Goal: Information Seeking & Learning: Learn about a topic

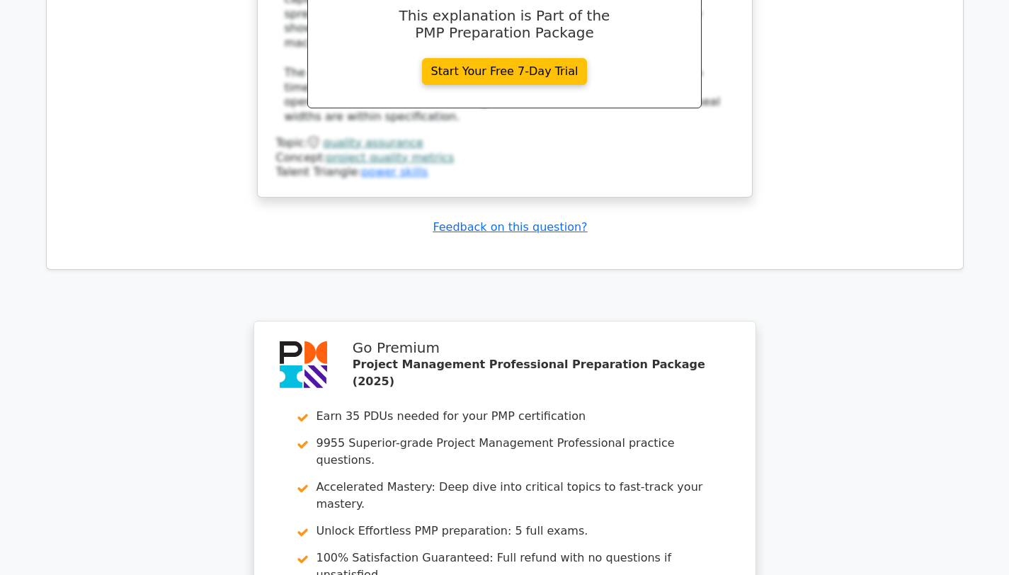
scroll to position [0, 8]
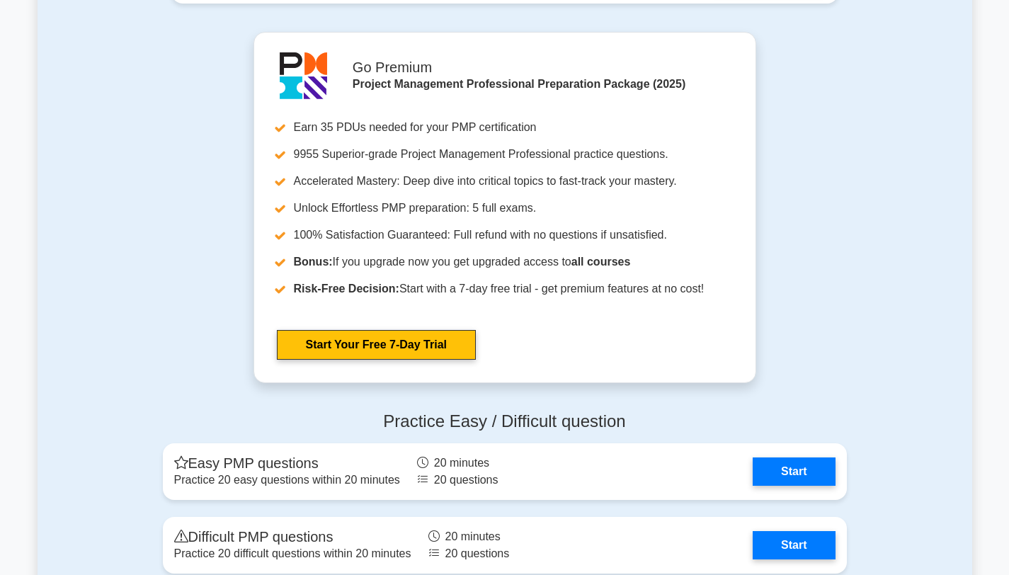
scroll to position [4956, 0]
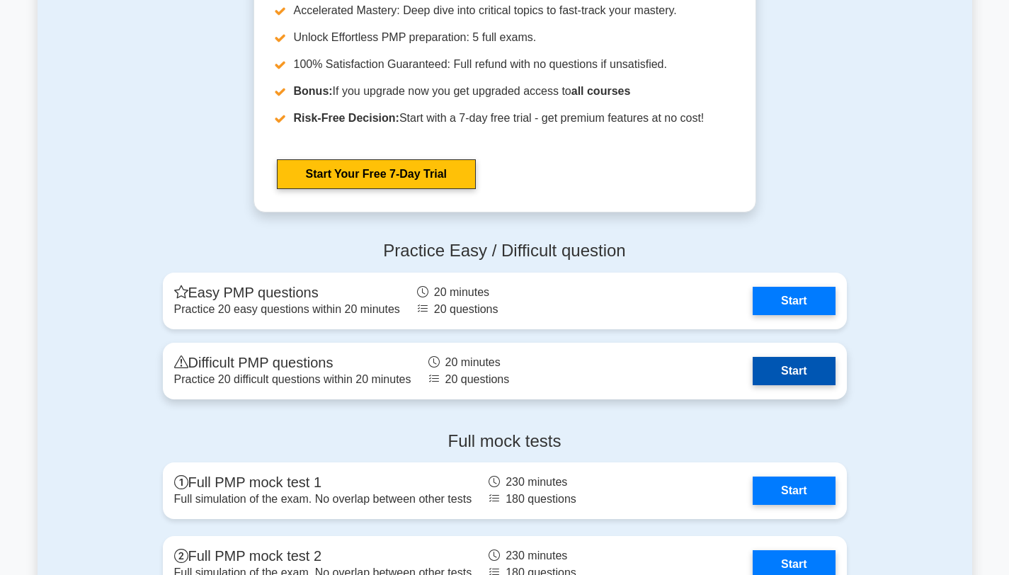
click at [798, 373] on link "Start" at bounding box center [794, 371] width 82 height 28
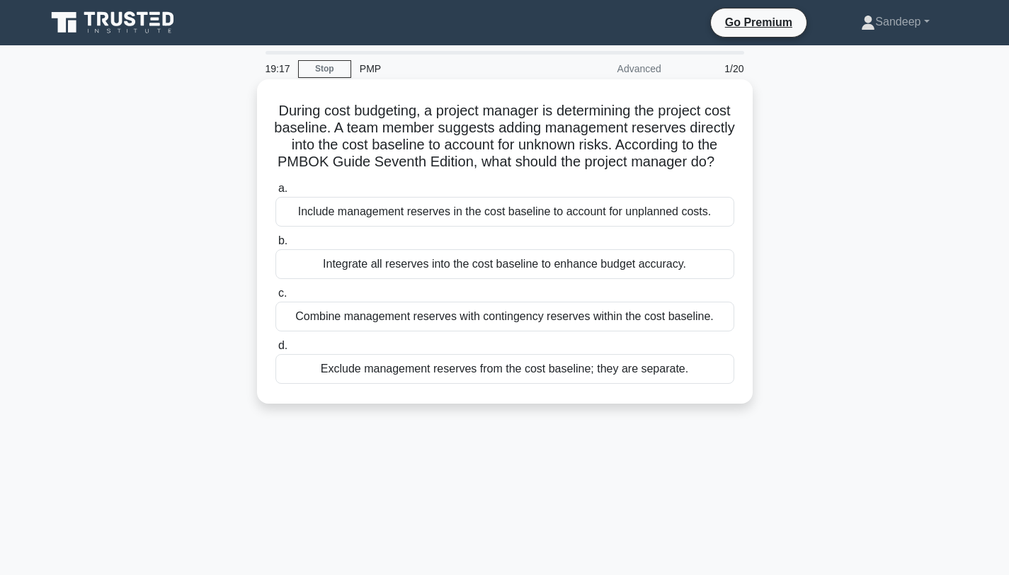
click at [377, 375] on div "Exclude management reserves from the cost baseline; they are separate." at bounding box center [504, 369] width 459 height 30
click at [275, 350] on input "d. Exclude management reserves from the cost baseline; they are separate." at bounding box center [275, 345] width 0 height 9
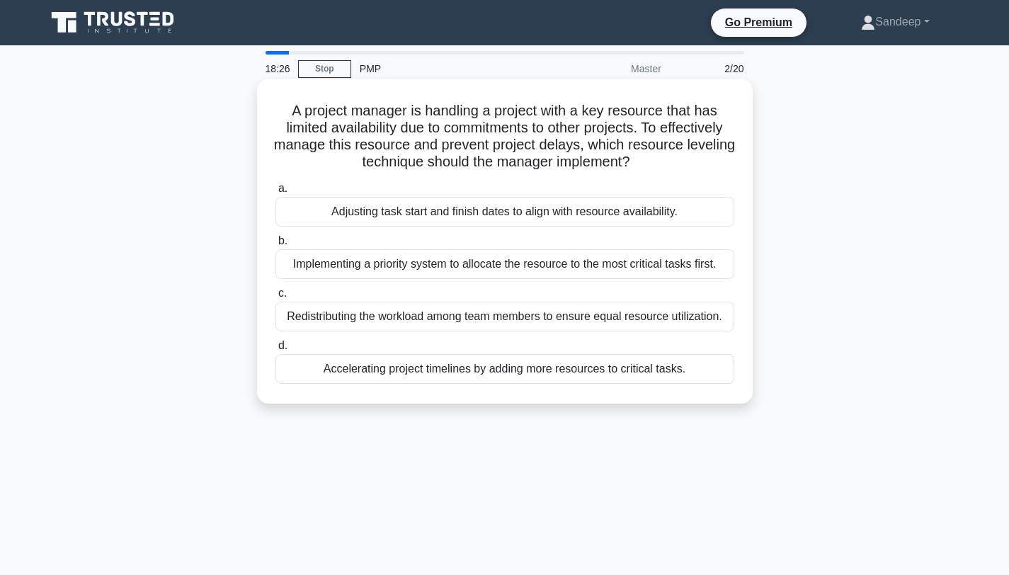
click at [407, 314] on div "Redistributing the workload among team members to ensure equal resource utiliza…" at bounding box center [504, 317] width 459 height 30
click at [275, 298] on input "c. Redistributing the workload among team members to ensure equal resource util…" at bounding box center [275, 293] width 0 height 9
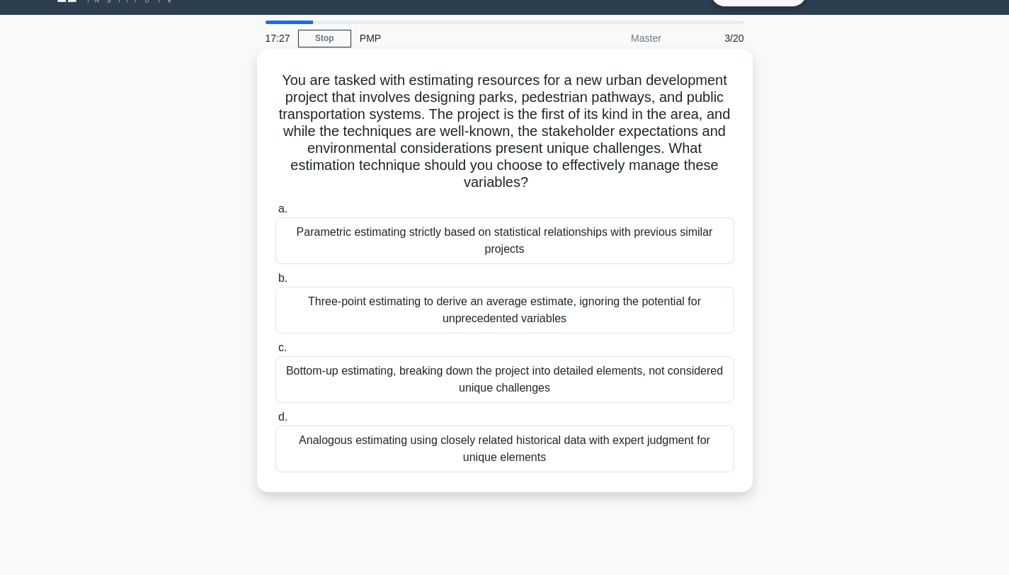
scroll to position [31, 0]
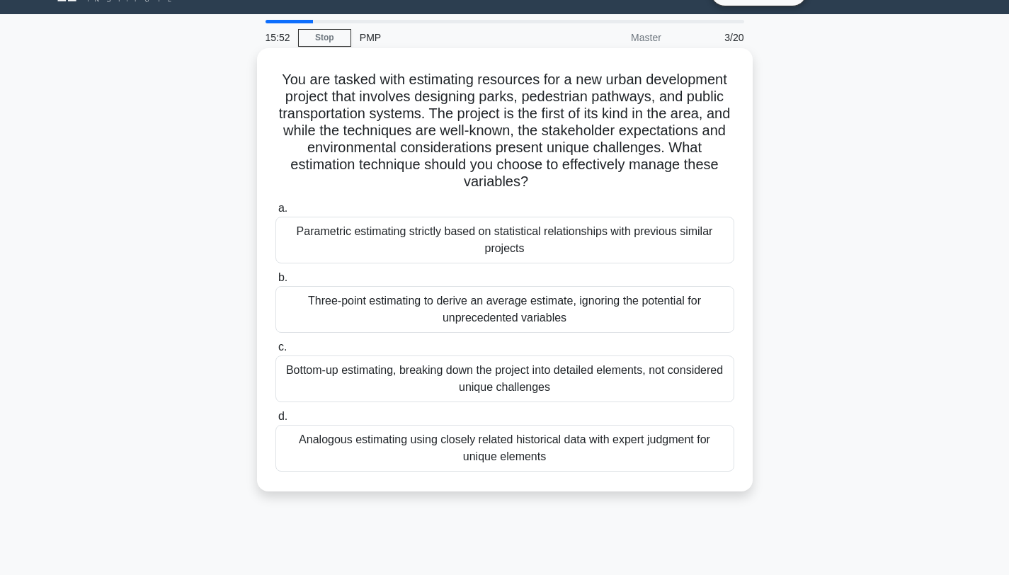
click at [397, 431] on div "Analogous estimating using closely related historical data with expert judgment…" at bounding box center [504, 448] width 459 height 47
click at [275, 421] on input "d. Analogous estimating using closely related historical data with expert judgm…" at bounding box center [275, 416] width 0 height 9
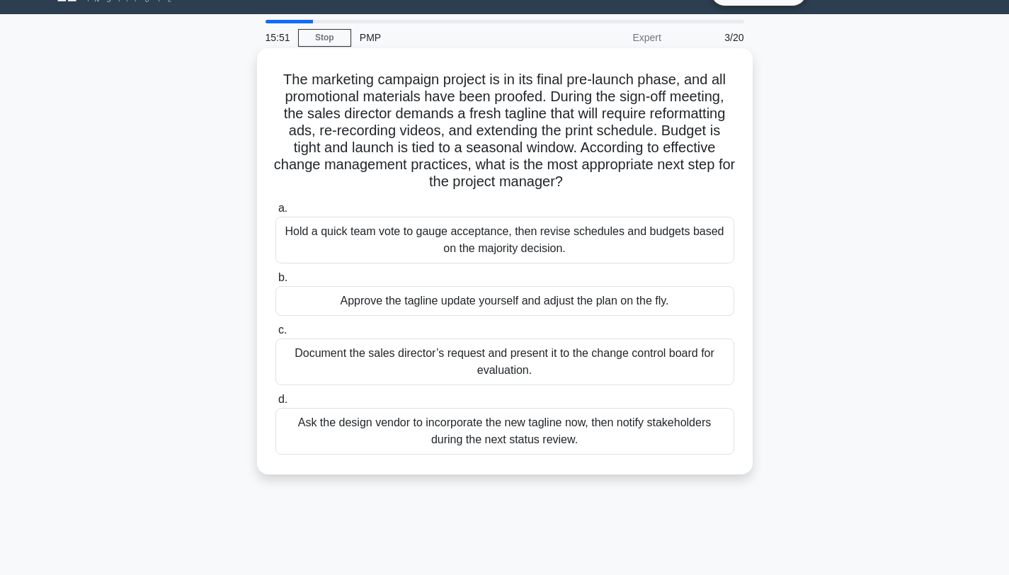
scroll to position [0, 0]
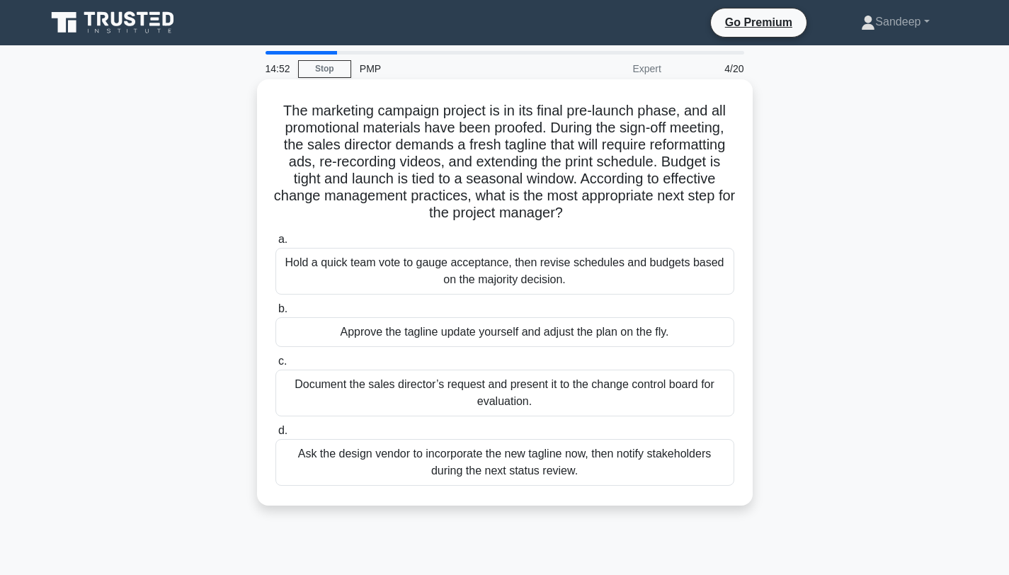
click at [354, 399] on div "Document the sales director’s request and present it to the change control boar…" at bounding box center [504, 393] width 459 height 47
click at [275, 366] on input "c. Document the sales director’s request and present it to the change control b…" at bounding box center [275, 361] width 0 height 9
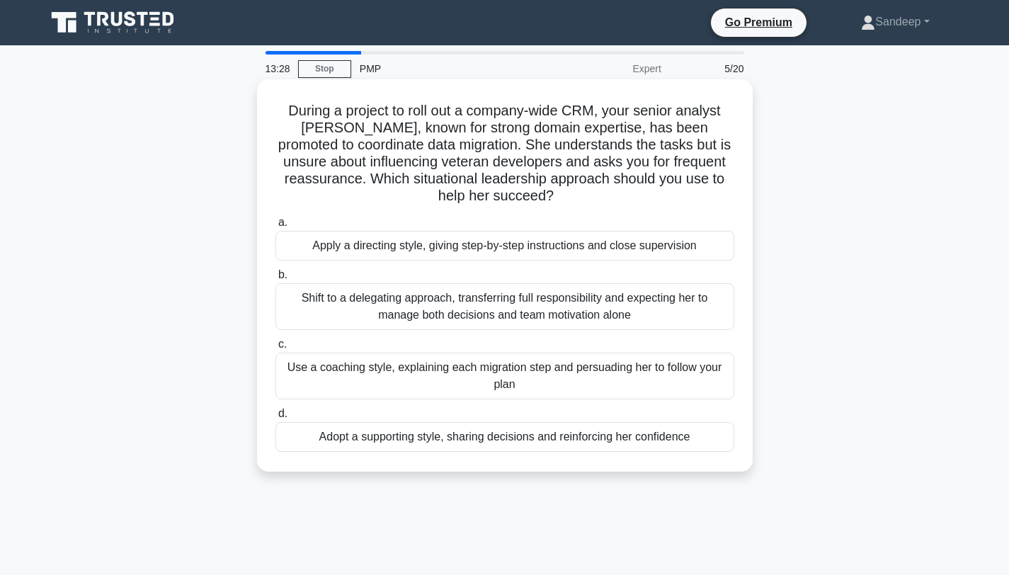
click at [401, 434] on div "Adopt a supporting style, sharing decisions and reinforcing her confidence" at bounding box center [504, 437] width 459 height 30
click at [275, 418] on input "d. Adopt a supporting style, sharing decisions and reinforcing her confidence" at bounding box center [275, 413] width 0 height 9
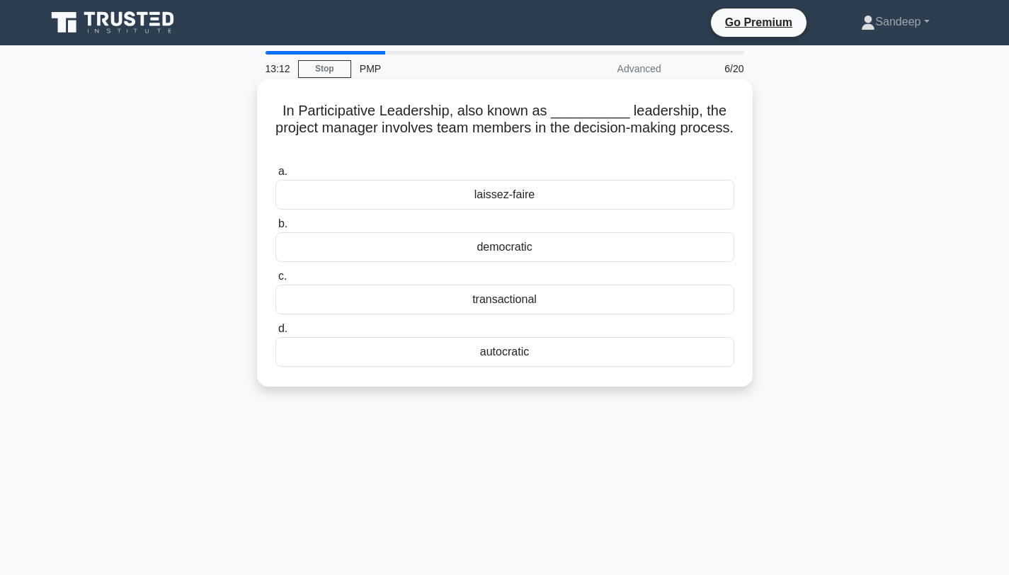
click at [526, 251] on div "democratic" at bounding box center [504, 247] width 459 height 30
click at [275, 229] on input "b. democratic" at bounding box center [275, 224] width 0 height 9
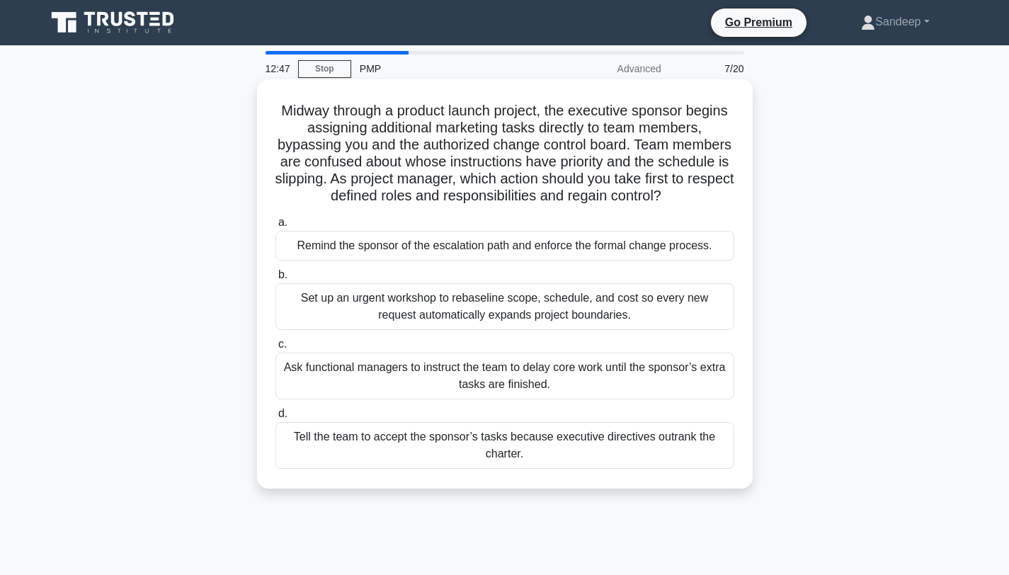
click at [380, 241] on div "Remind the sponsor of the escalation path and enforce the formal change process." at bounding box center [504, 246] width 459 height 30
click at [275, 227] on input "a. Remind the sponsor of the escalation path and enforce the formal change proc…" at bounding box center [275, 222] width 0 height 9
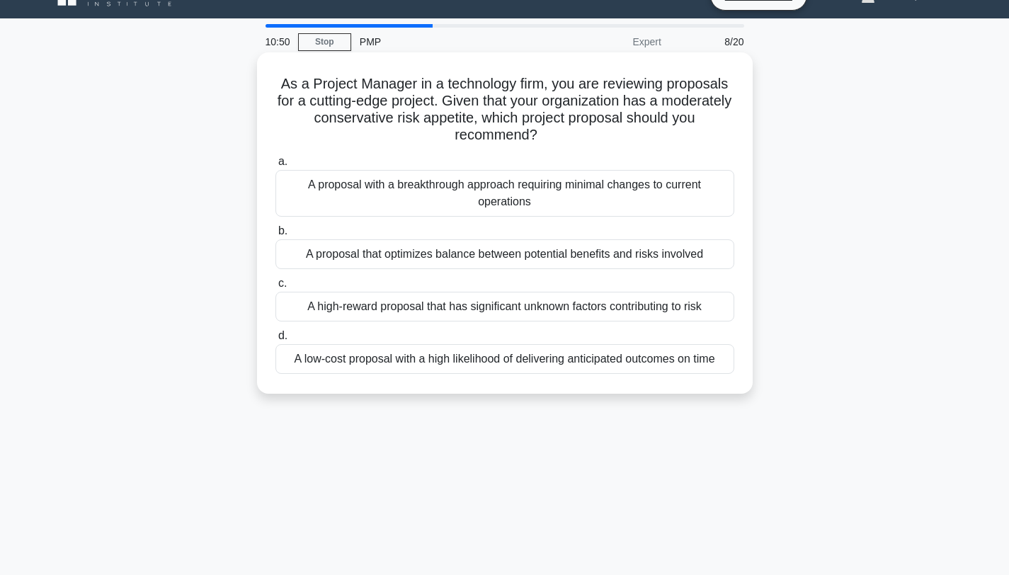
scroll to position [23, 0]
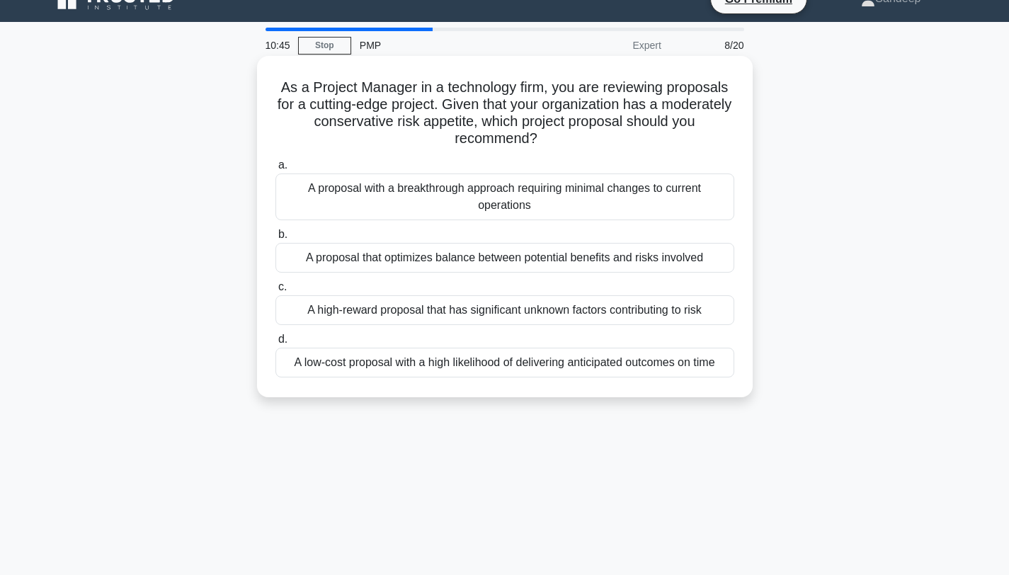
click at [460, 264] on div "A proposal that optimizes balance between potential benefits and risks involved" at bounding box center [504, 258] width 459 height 30
click at [275, 239] on input "b. A proposal that optimizes balance between potential benefits and risks invol…" at bounding box center [275, 234] width 0 height 9
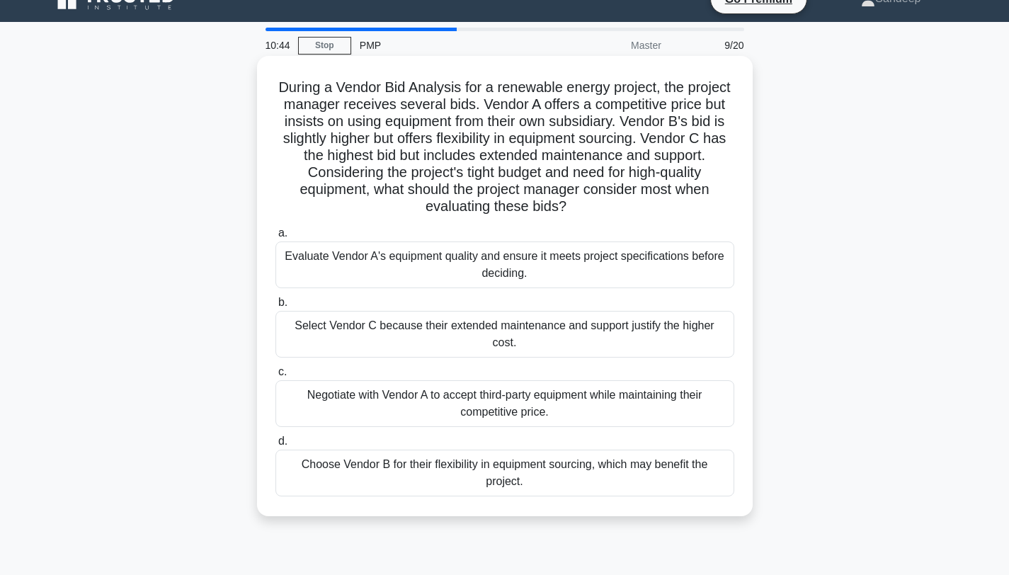
scroll to position [0, 0]
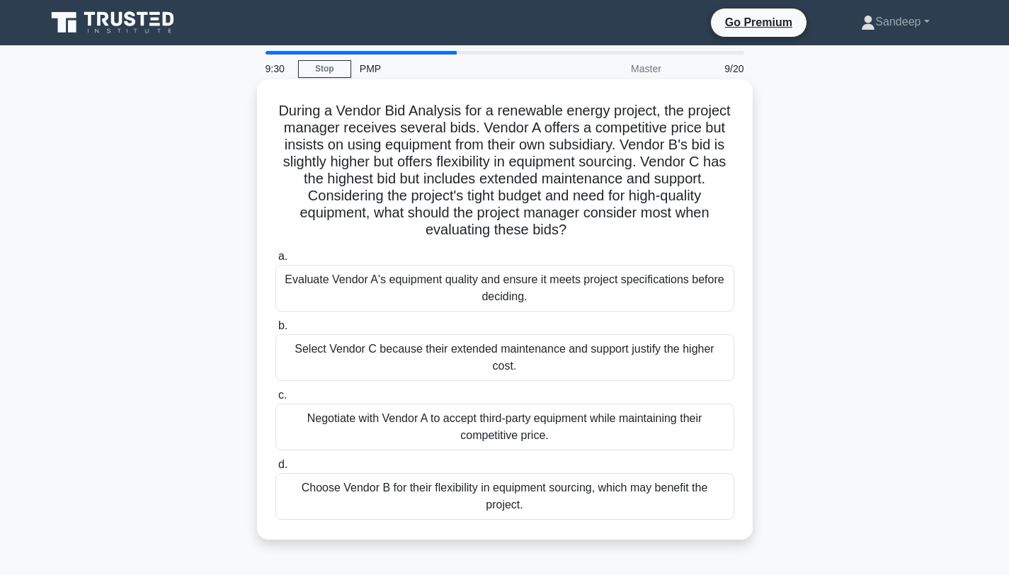
click at [411, 287] on div "Evaluate Vendor A's equipment quality and ensure it meets project specification…" at bounding box center [504, 288] width 459 height 47
click at [275, 261] on input "a. Evaluate Vendor A's equipment quality and ensure it meets project specificat…" at bounding box center [275, 256] width 0 height 9
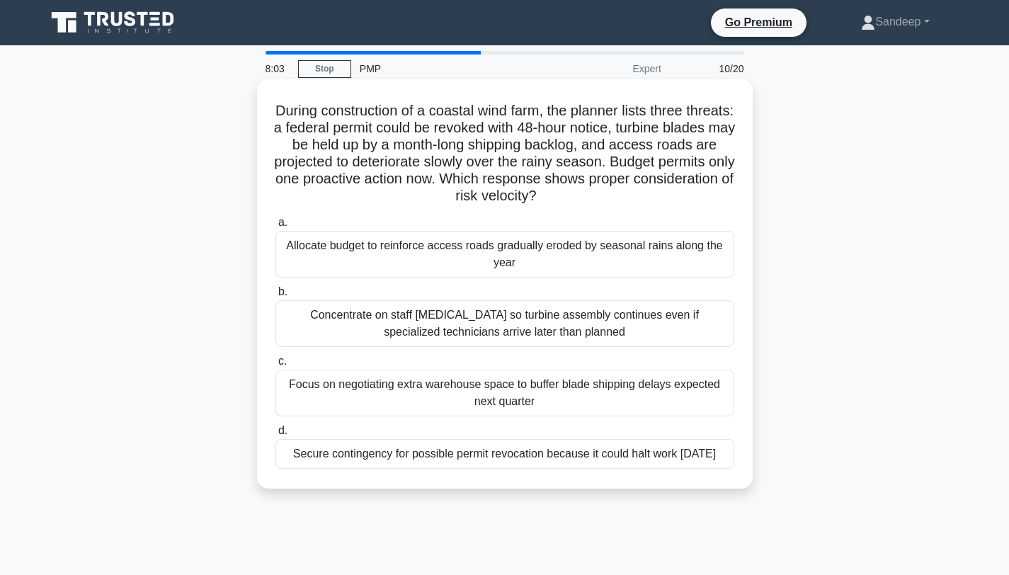
click at [371, 466] on div "Secure contingency for possible permit revocation because it could halt work wi…" at bounding box center [504, 454] width 459 height 30
click at [275, 435] on input "d. Secure contingency for possible permit revocation because it could halt work…" at bounding box center [275, 430] width 0 height 9
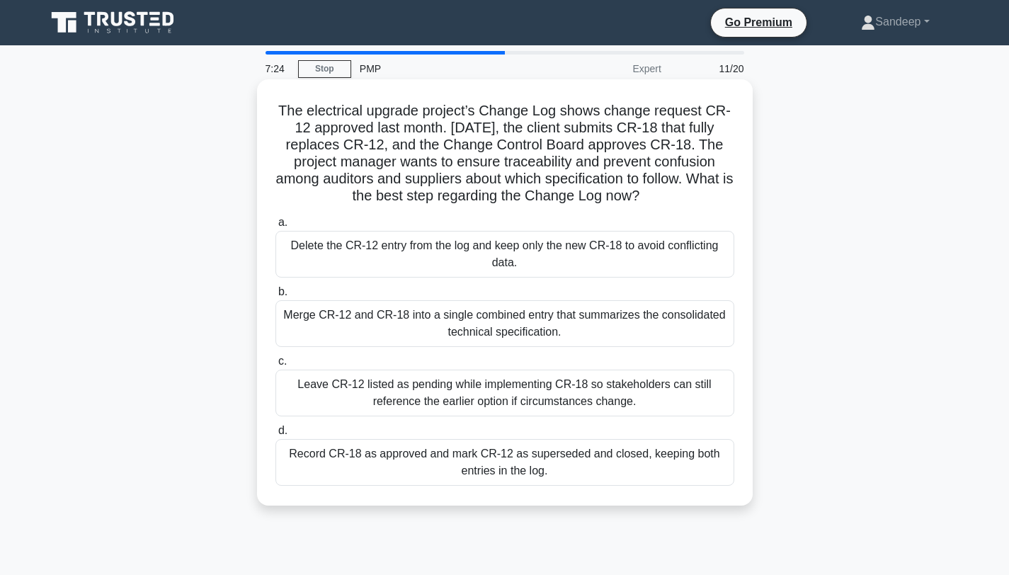
click at [343, 464] on div "Record CR-18 as approved and mark CR-12 as superseded and closed, keeping both …" at bounding box center [504, 462] width 459 height 47
click at [275, 435] on input "d. Record CR-18 as approved and mark CR-12 as superseded and closed, keeping bo…" at bounding box center [275, 430] width 0 height 9
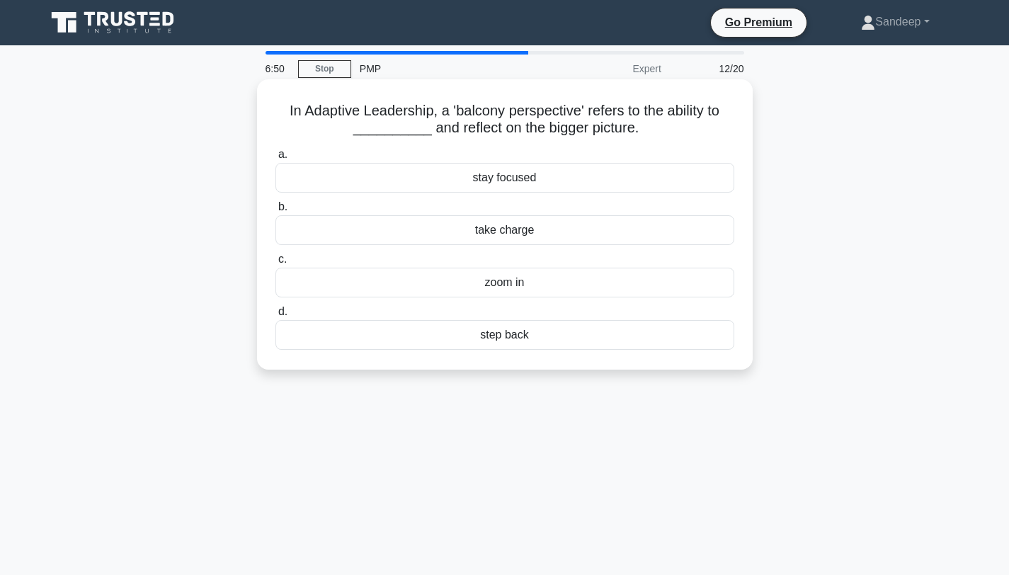
click at [514, 338] on div "step back" at bounding box center [504, 335] width 459 height 30
click at [275, 317] on input "d. step back" at bounding box center [275, 311] width 0 height 9
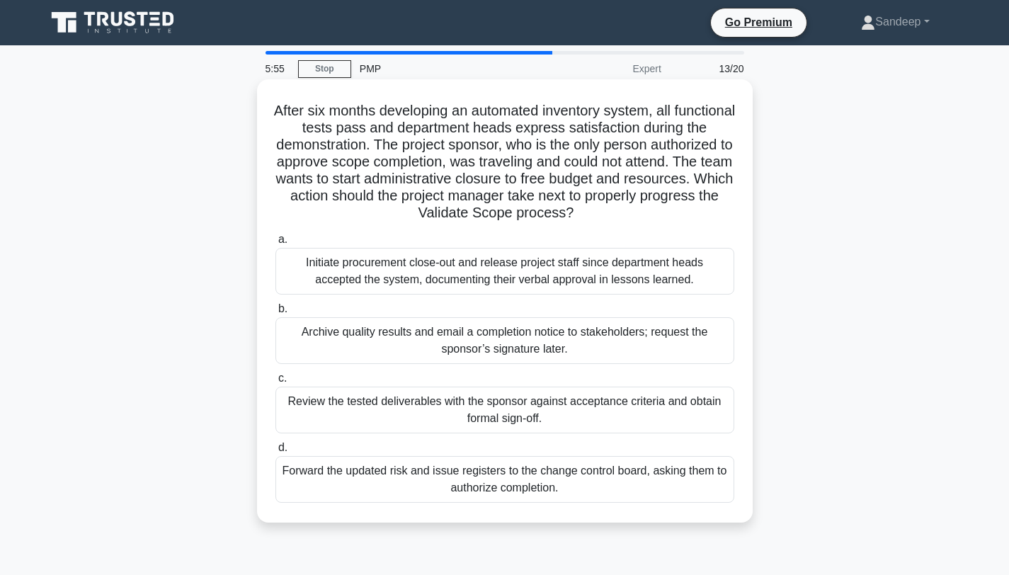
click at [363, 421] on div "Review the tested deliverables with the sponsor against acceptance criteria and…" at bounding box center [504, 410] width 459 height 47
click at [275, 383] on input "c. Review the tested deliverables with the sponsor against acceptance criteria …" at bounding box center [275, 378] width 0 height 9
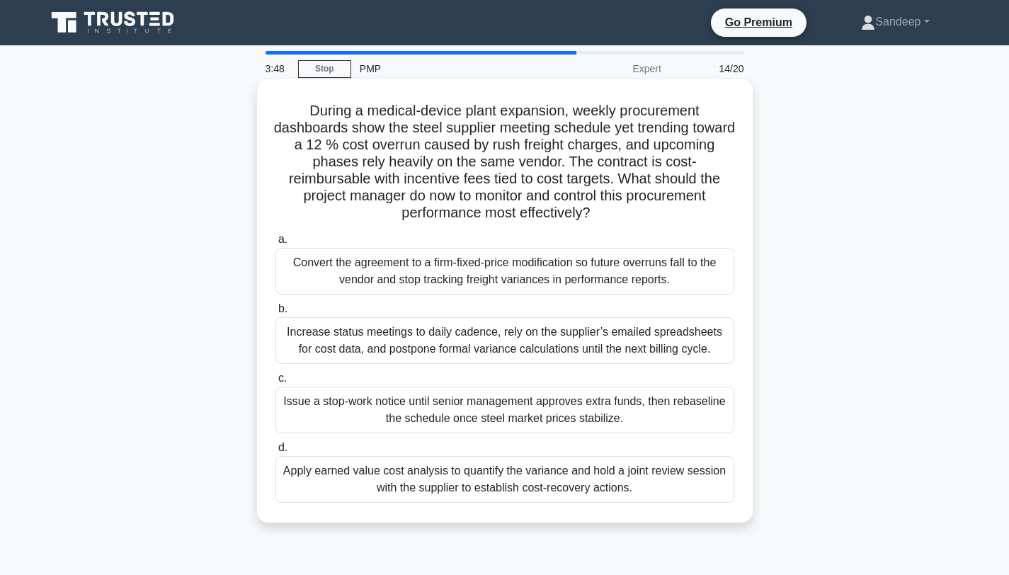
click at [516, 340] on div "Increase status meetings to daily cadence, rely on the supplier’s emailed sprea…" at bounding box center [504, 340] width 459 height 47
click at [275, 314] on input "b. Increase status meetings to daily cadence, rely on the supplier’s emailed sp…" at bounding box center [275, 308] width 0 height 9
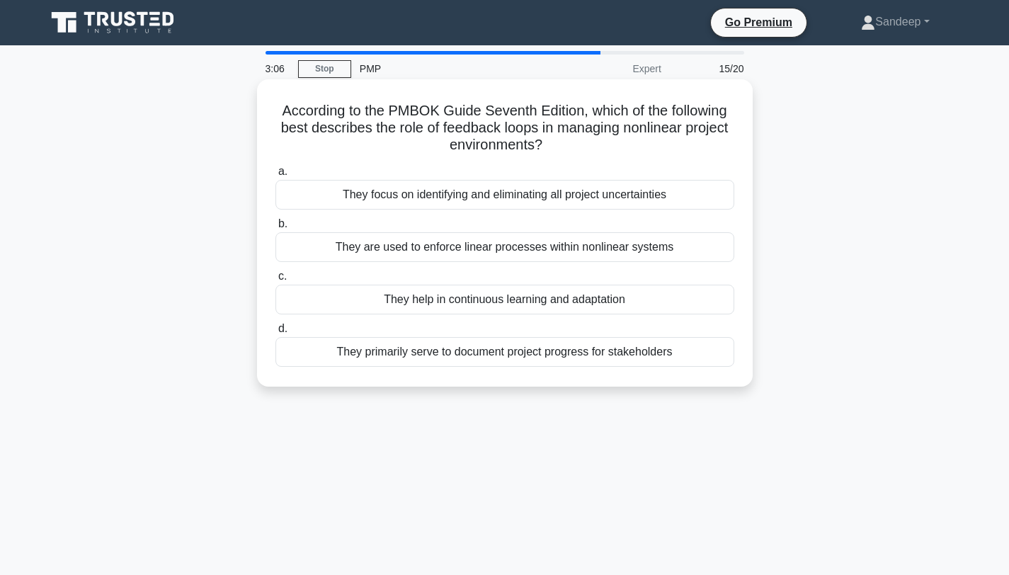
click at [436, 193] on div "They focus on identifying and eliminating all project uncertainties" at bounding box center [504, 195] width 459 height 30
click at [275, 176] on input "a. They focus on identifying and eliminating all project uncertainties" at bounding box center [275, 171] width 0 height 9
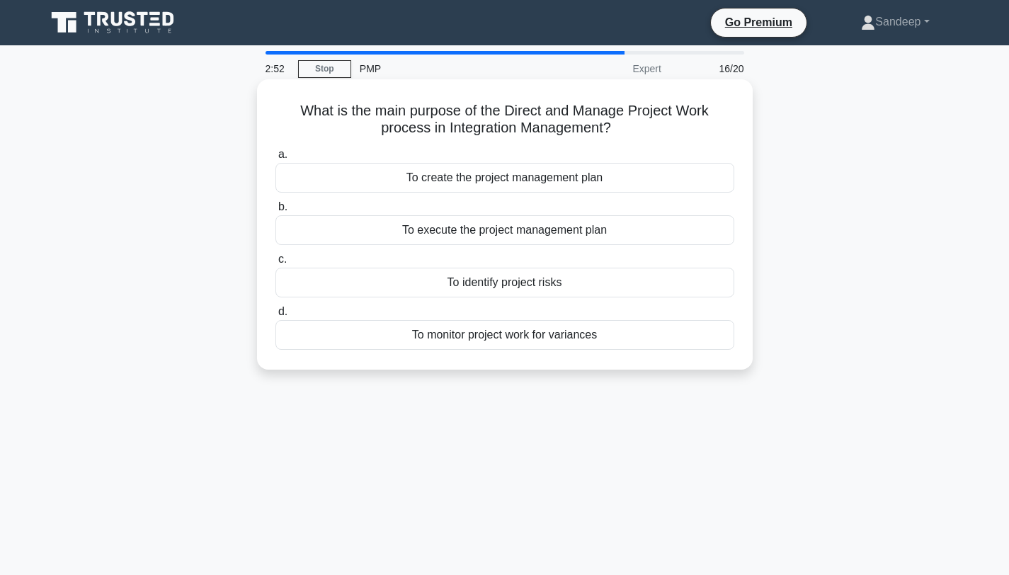
click at [508, 237] on div "To execute the project management plan" at bounding box center [504, 230] width 459 height 30
click at [275, 212] on input "b. To execute the project management plan" at bounding box center [275, 207] width 0 height 9
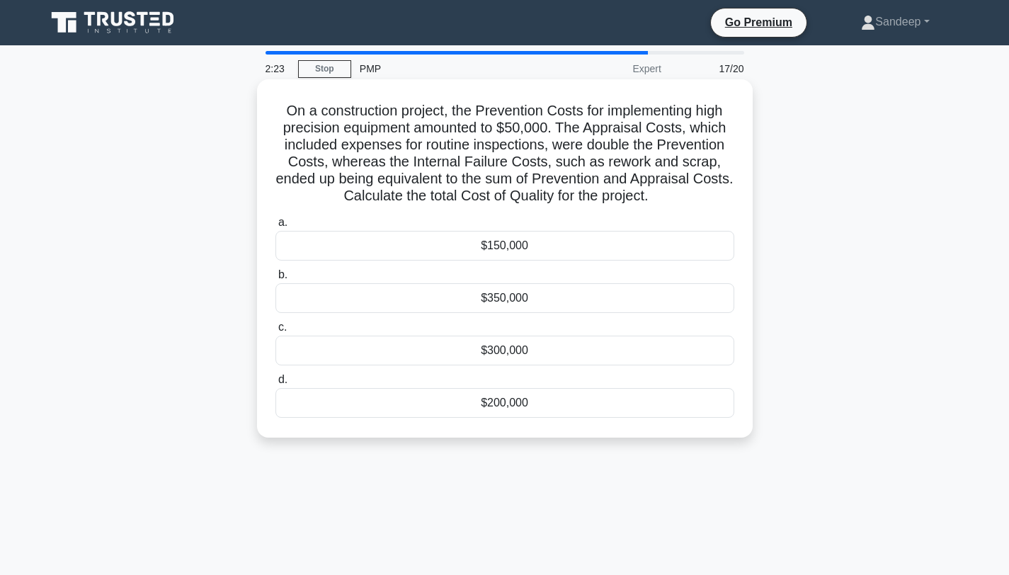
click at [463, 406] on div "$200,000" at bounding box center [504, 403] width 459 height 30
click at [275, 384] on input "d. $200,000" at bounding box center [275, 379] width 0 height 9
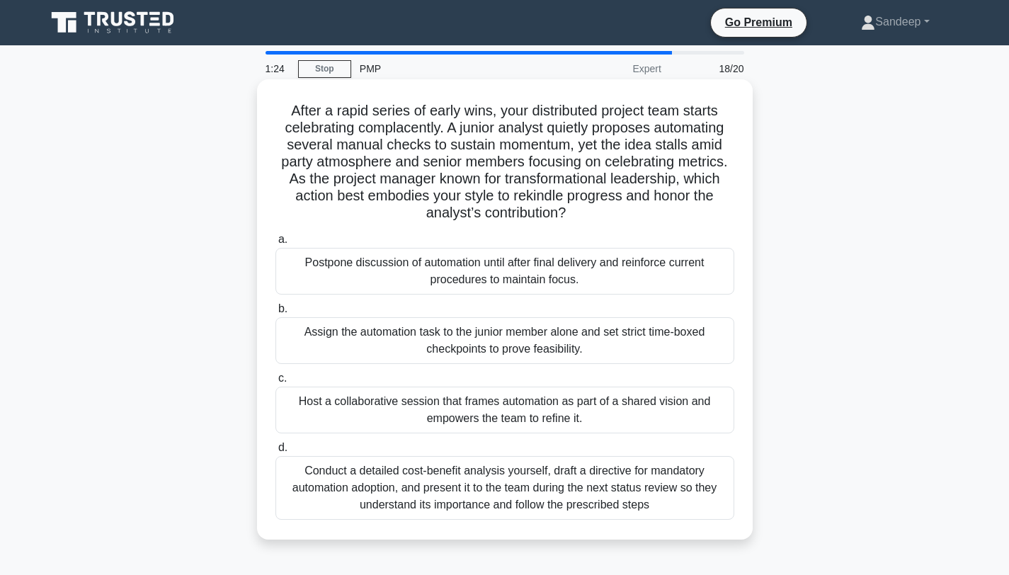
click at [395, 274] on div "Postpone discussion of automation until after final delivery and reinforce curr…" at bounding box center [504, 271] width 459 height 47
click at [275, 244] on input "a. Postpone discussion of automation until after final delivery and reinforce c…" at bounding box center [275, 239] width 0 height 9
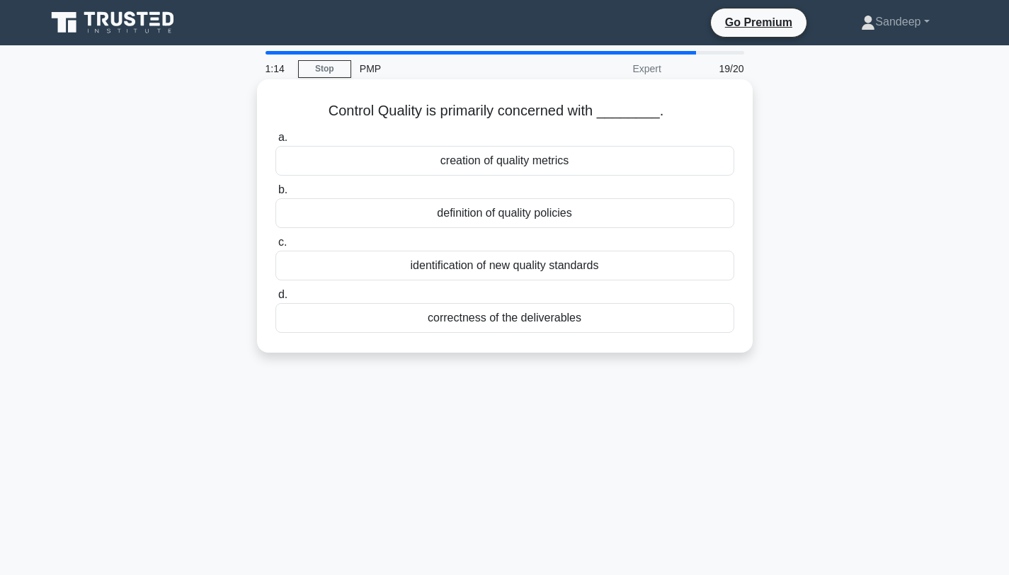
click at [514, 319] on div "correctness of the deliverables" at bounding box center [504, 318] width 459 height 30
click at [275, 300] on input "d. correctness of the deliverables" at bounding box center [275, 294] width 0 height 9
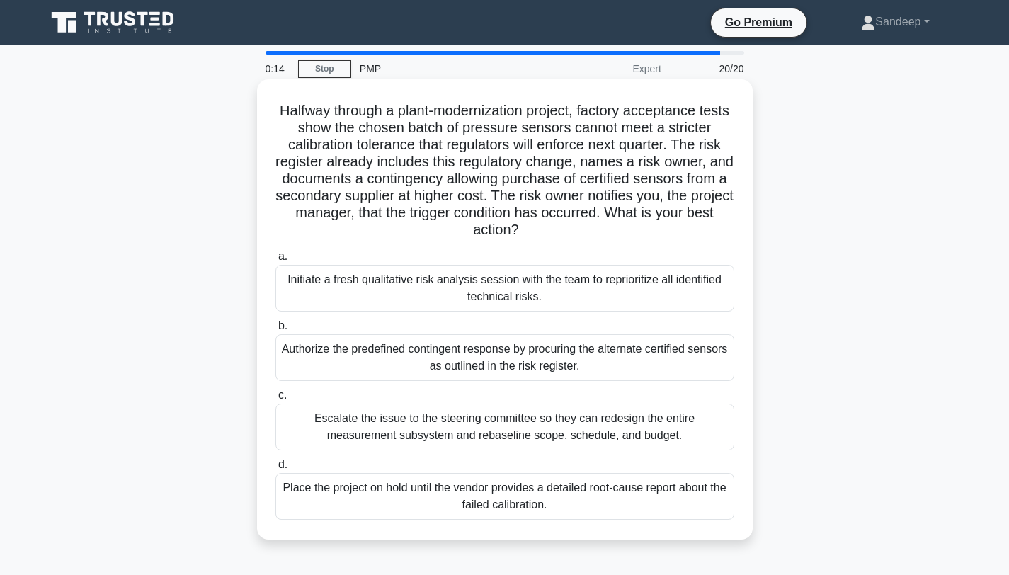
click at [397, 367] on div "Authorize the predefined contingent response by procuring the alternate certifi…" at bounding box center [504, 357] width 459 height 47
click at [275, 331] on input "b. Authorize the predefined contingent response by procuring the alternate cert…" at bounding box center [275, 325] width 0 height 9
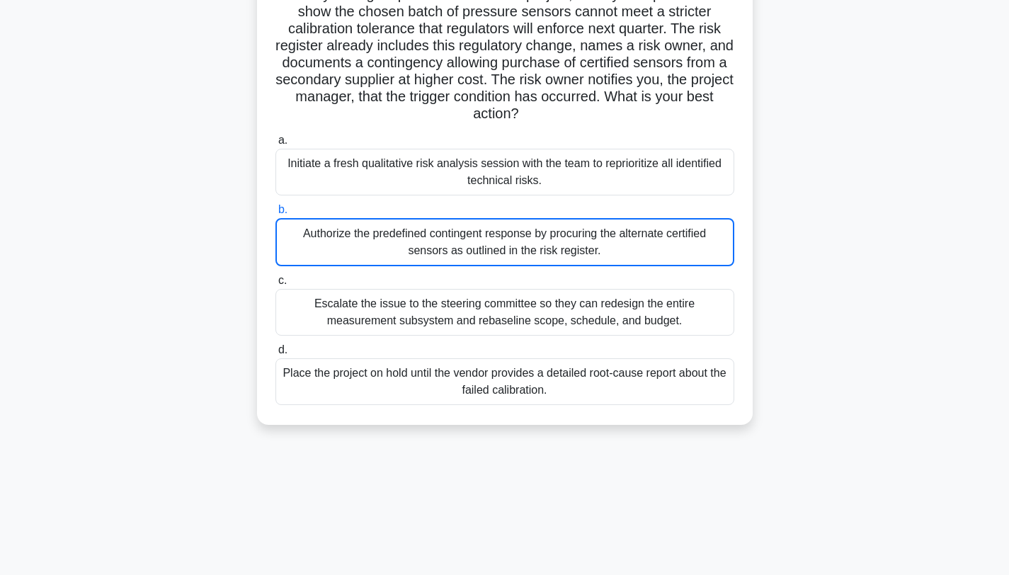
scroll to position [190, 0]
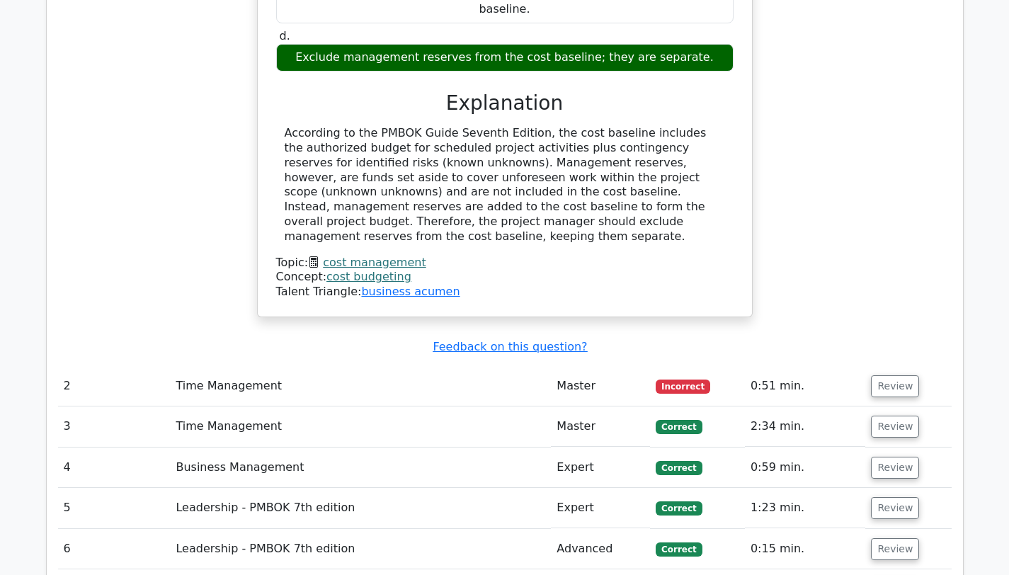
scroll to position [1880, 0]
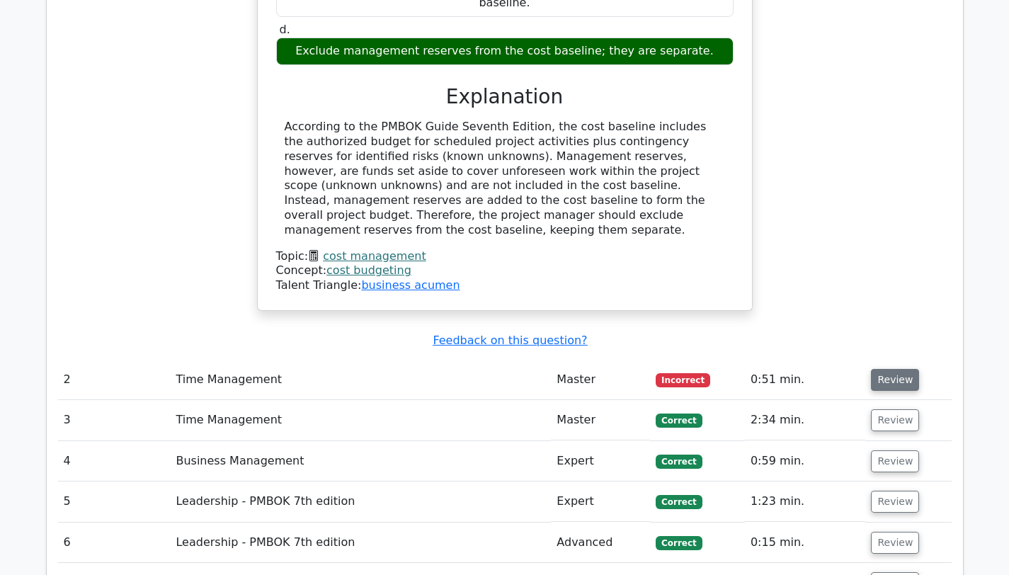
click at [881, 369] on button "Review" at bounding box center [895, 380] width 48 height 22
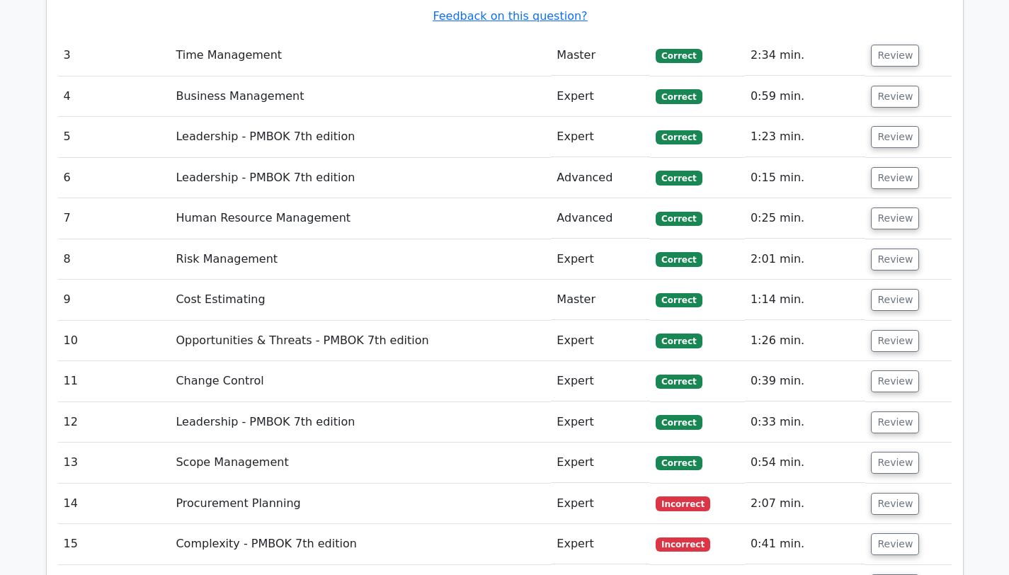
scroll to position [2891, 0]
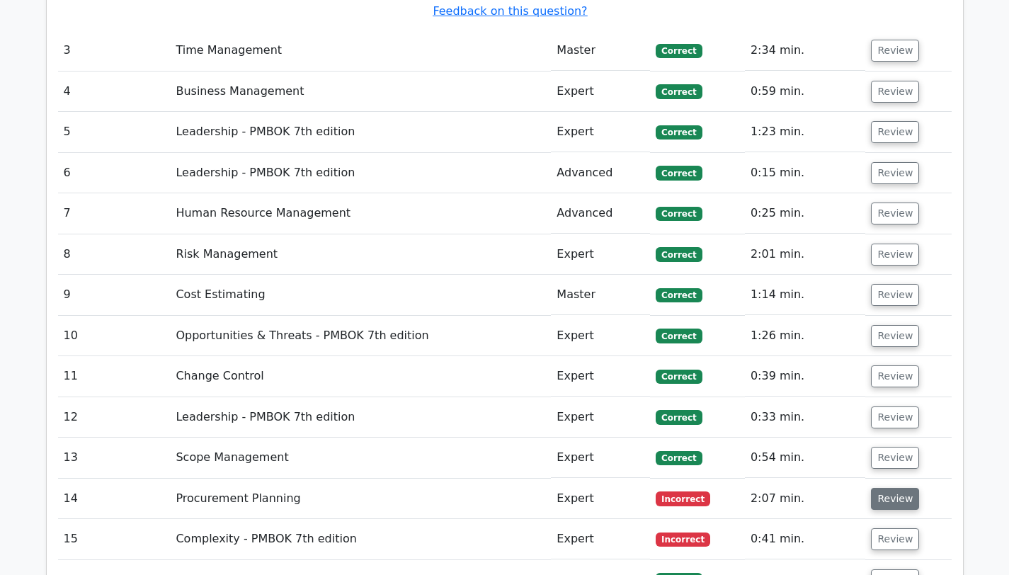
click at [883, 488] on button "Review" at bounding box center [895, 499] width 48 height 22
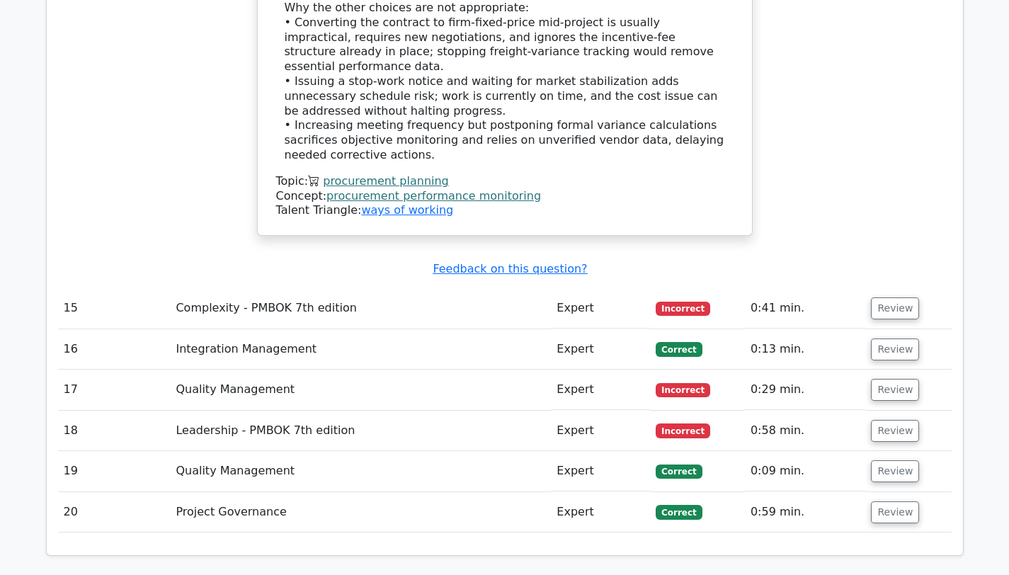
scroll to position [3866, 0]
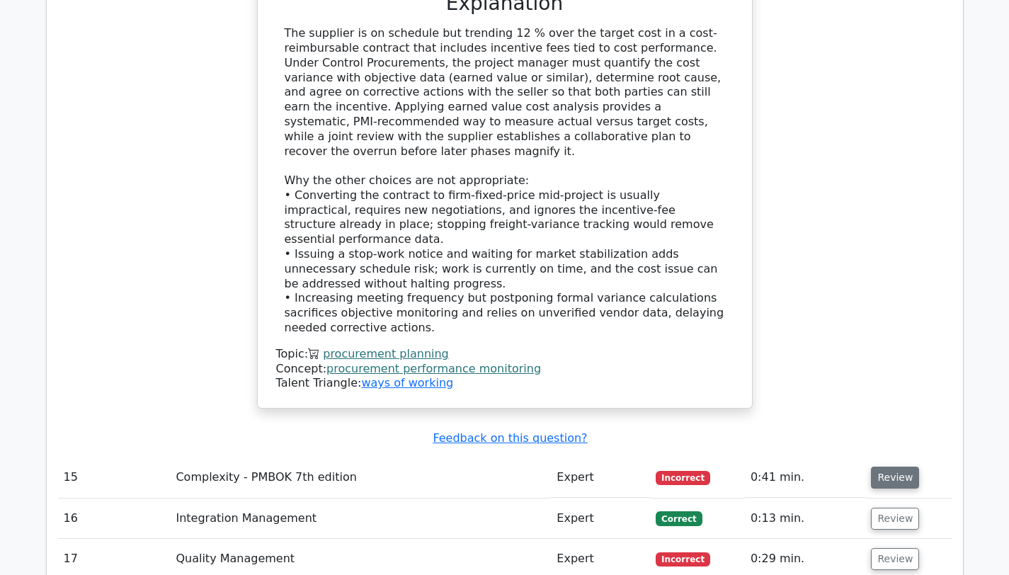
click at [890, 467] on button "Review" at bounding box center [895, 478] width 48 height 22
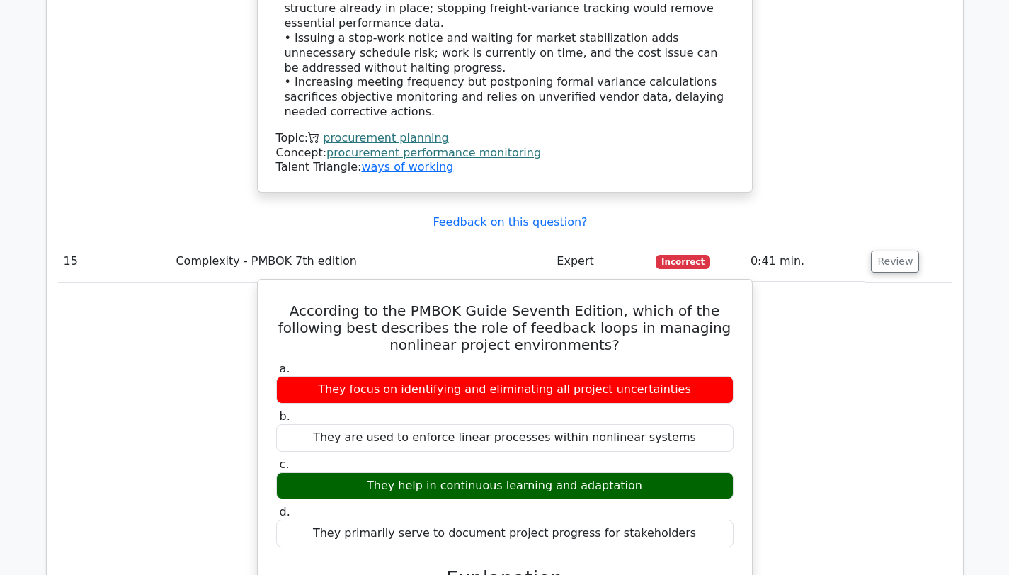
scroll to position [4081, 0]
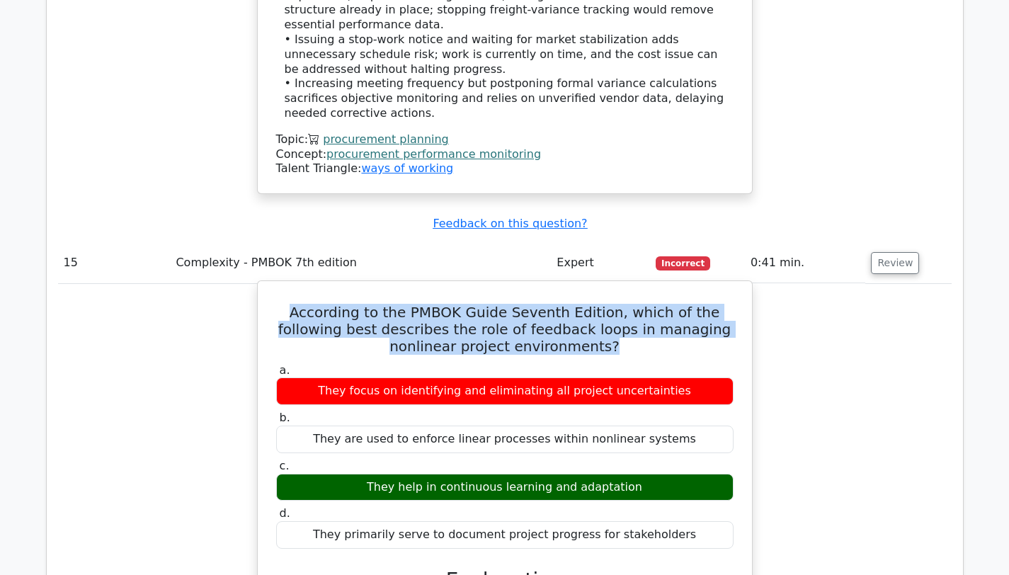
drag, startPoint x: 557, startPoint y: 154, endPoint x: 282, endPoint y: 123, distance: 276.5
click at [282, 304] on h5 "According to the PMBOK Guide Seventh Edition, which of the following best descr…" at bounding box center [505, 329] width 460 height 51
copy h5 "According to the PMBOK Guide Seventh Edition, which of the following best descr…"
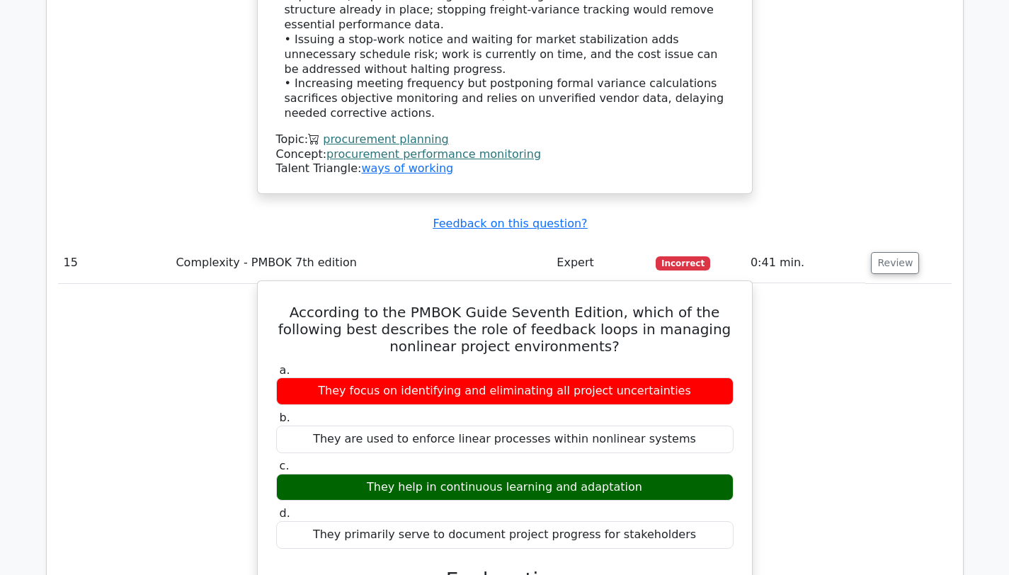
drag, startPoint x: 283, startPoint y: 123, endPoint x: 616, endPoint y: 367, distance: 412.8
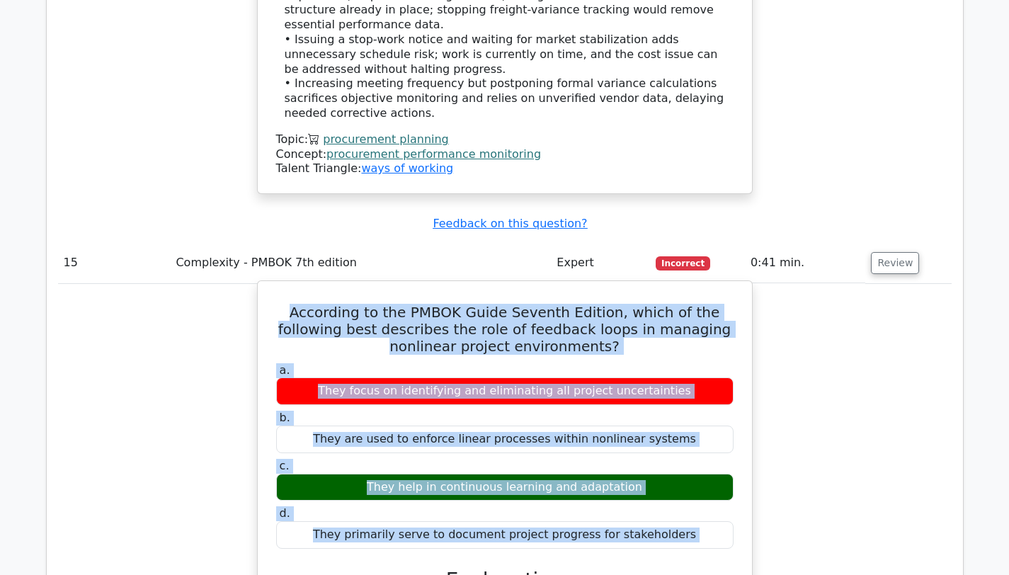
drag, startPoint x: 709, startPoint y: 363, endPoint x: 279, endPoint y: 122, distance: 492.6
copy div "According to the PMBOK Guide Seventh Edition, which of the following best descr…"
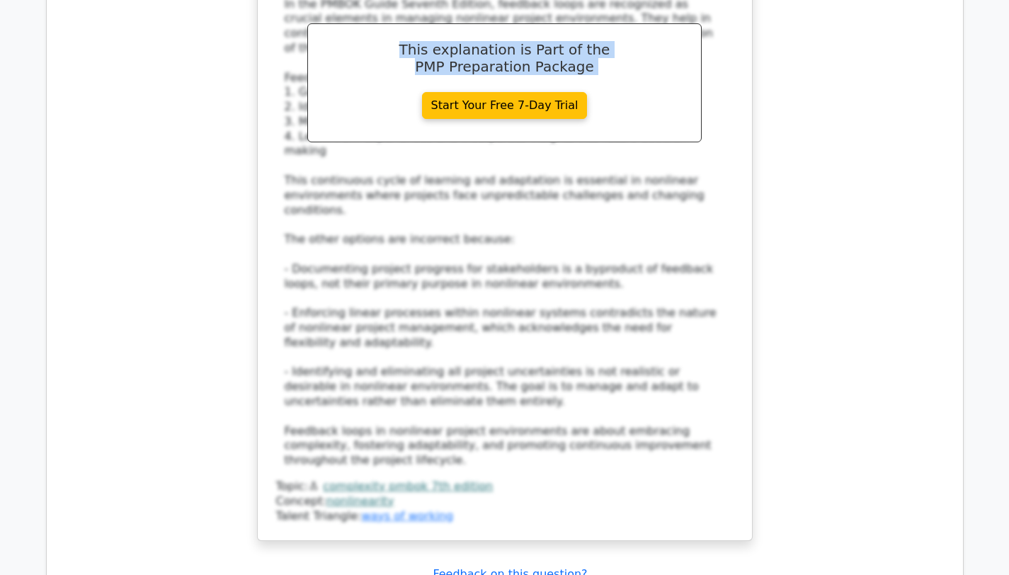
scroll to position [4688, 0]
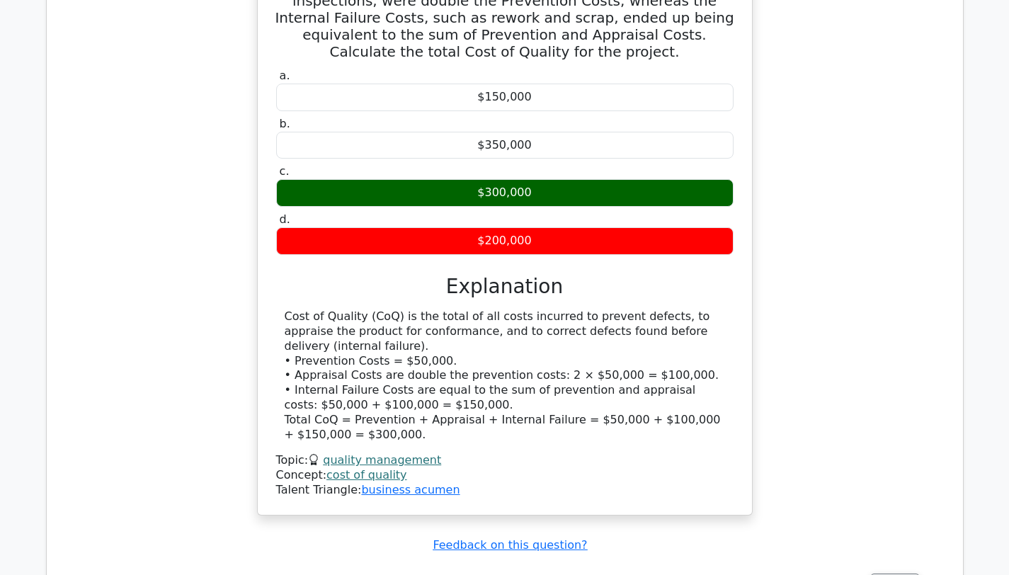
scroll to position [5449, 0]
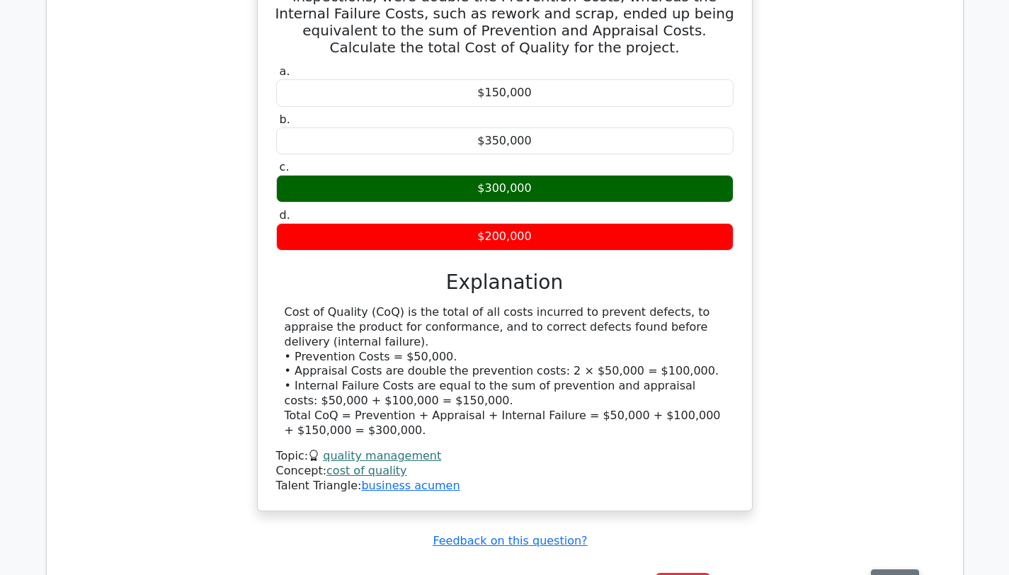
click at [896, 569] on button "Review" at bounding box center [895, 580] width 48 height 22
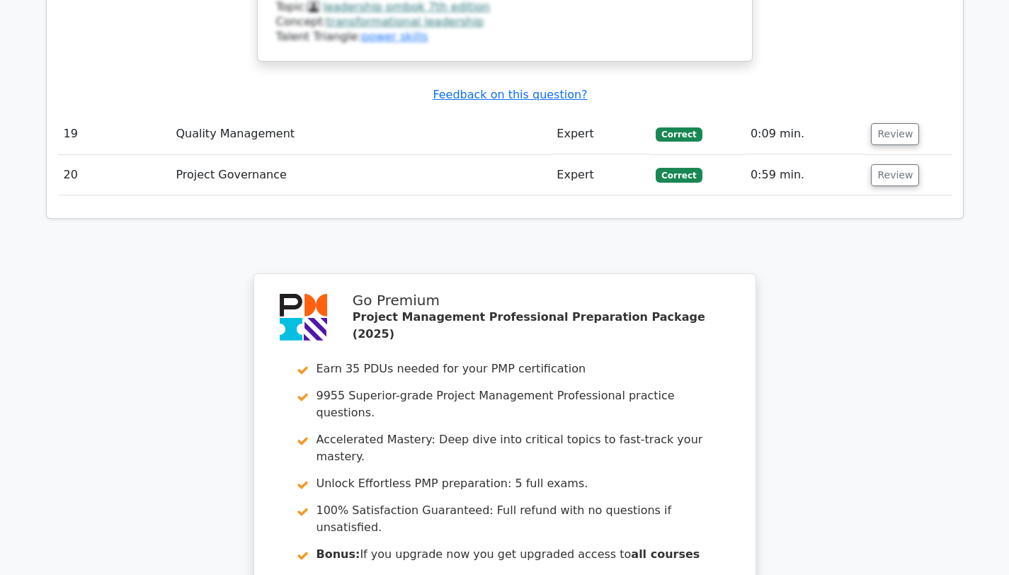
scroll to position [6762, 0]
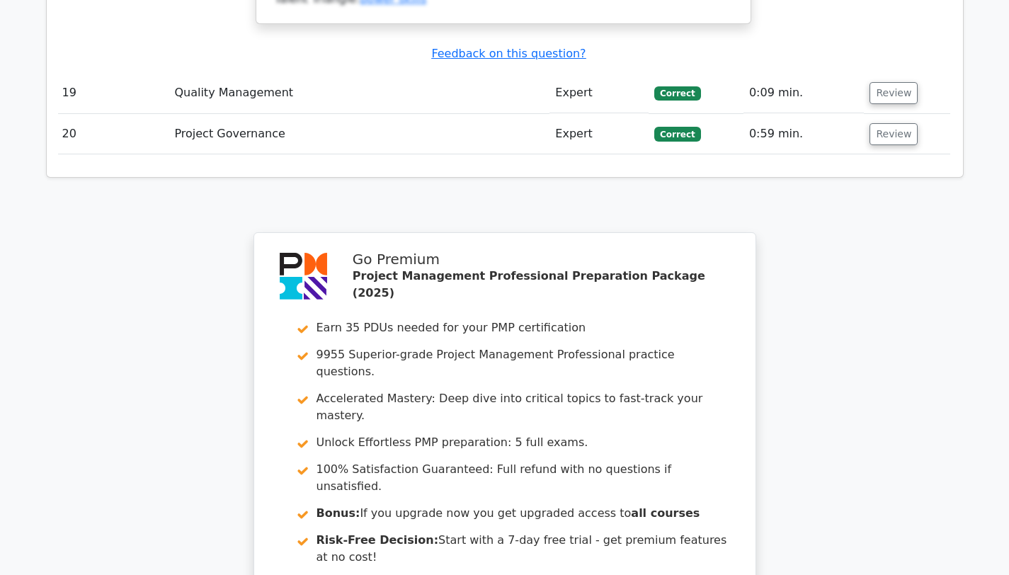
scroll to position [6801, 0]
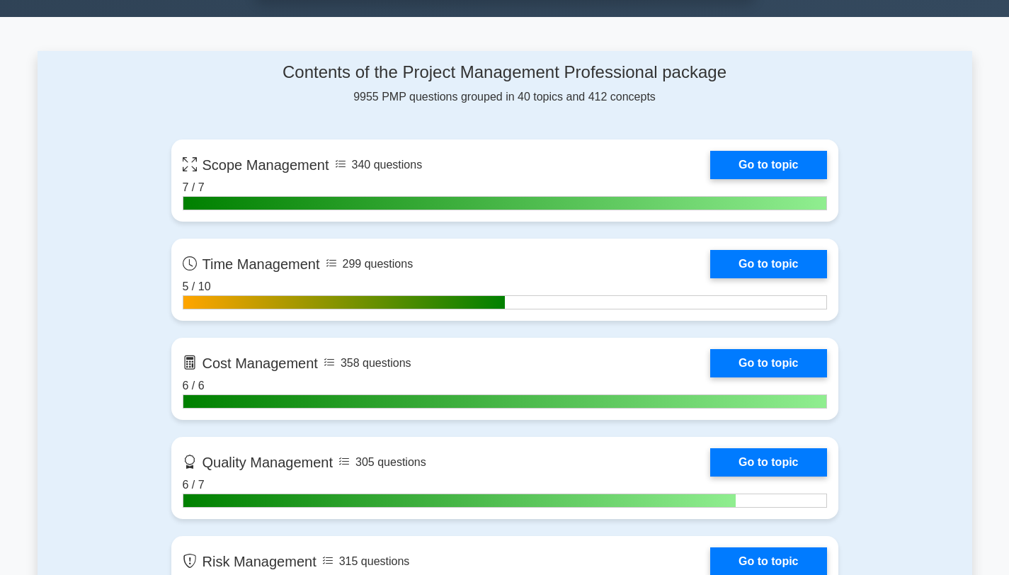
scroll to position [879, 0]
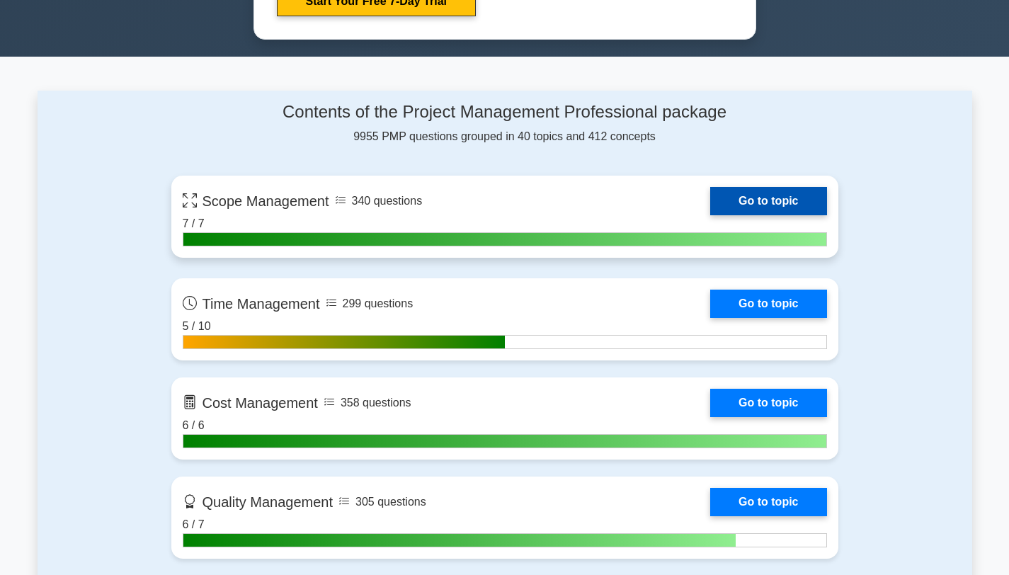
click at [765, 203] on link "Go to topic" at bounding box center [768, 201] width 116 height 28
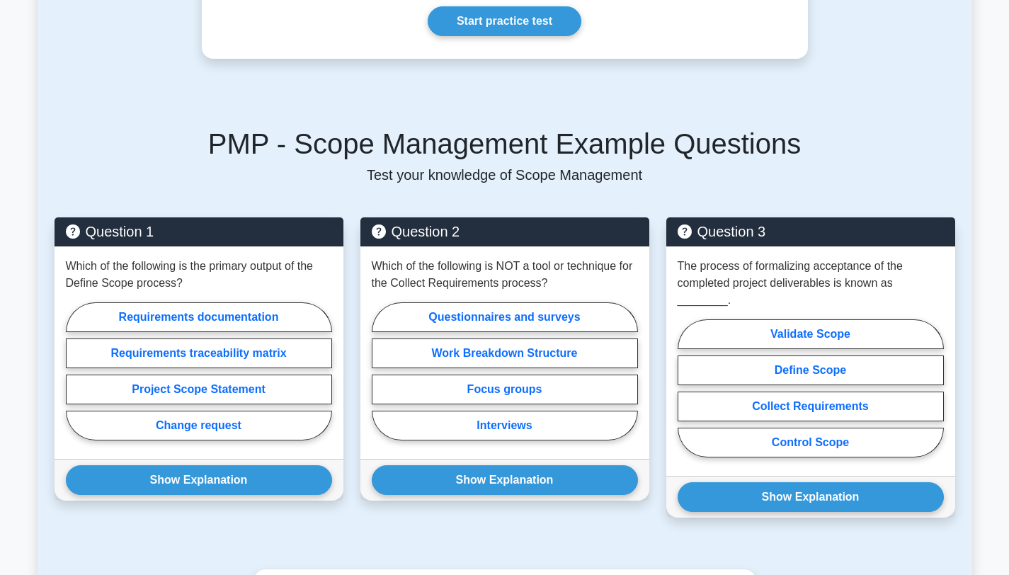
scroll to position [770, 0]
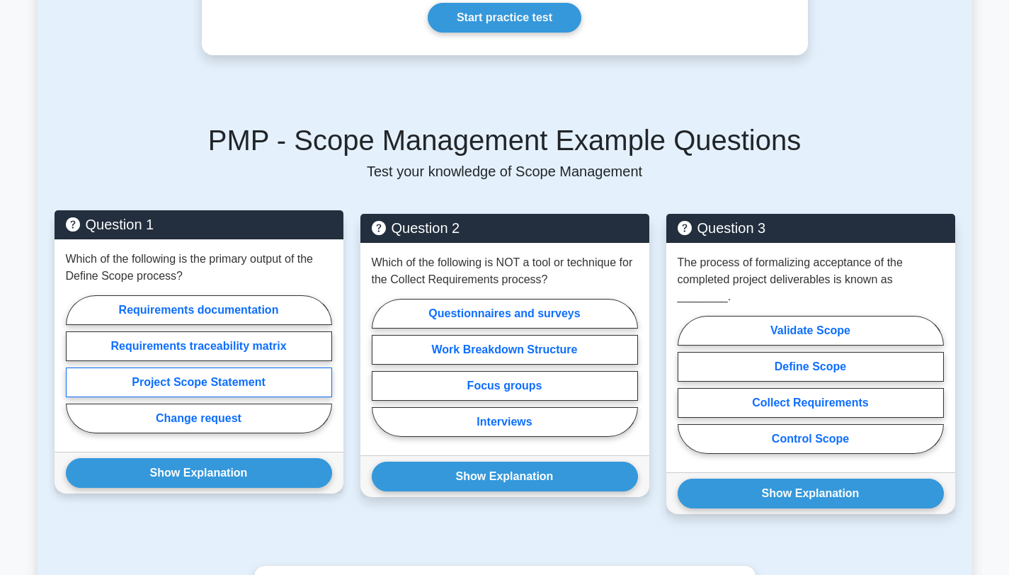
click at [177, 382] on label "Project Scope Statement" at bounding box center [199, 382] width 266 height 30
click at [75, 373] on input "Project Scope Statement" at bounding box center [70, 368] width 9 height 9
radio input "true"
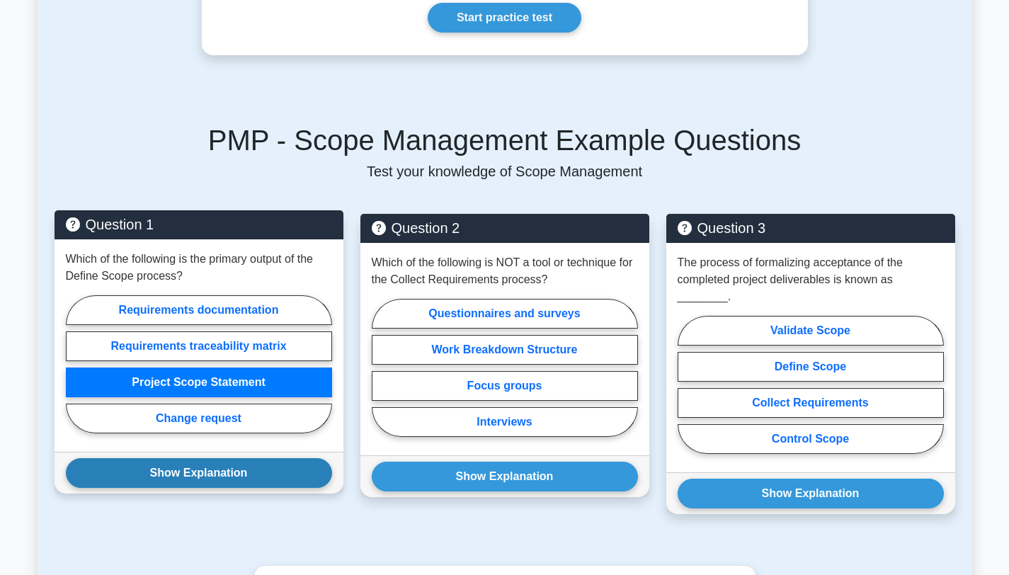
click at [206, 469] on button "Show Explanation" at bounding box center [199, 473] width 266 height 30
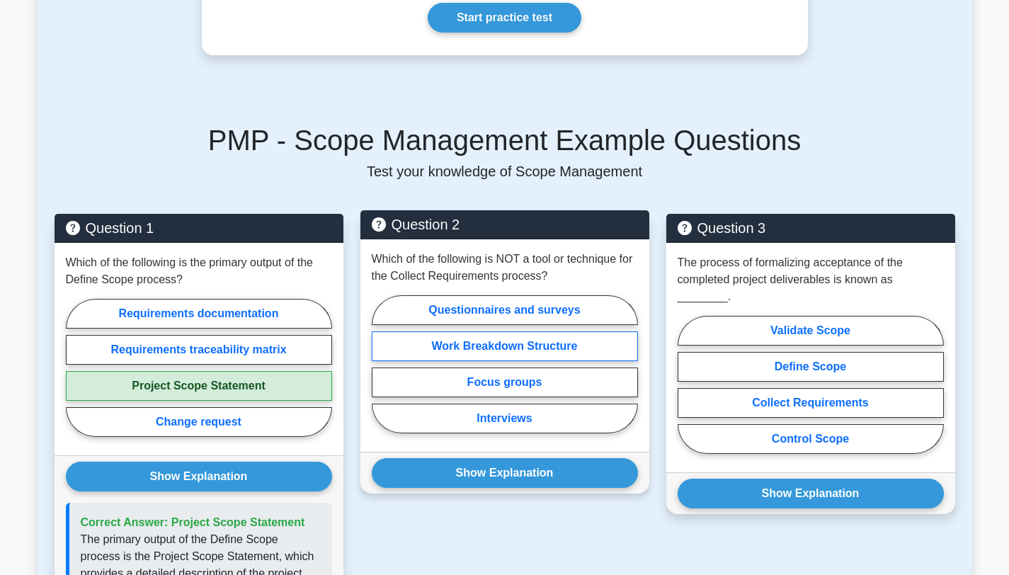
click at [472, 351] on label "Work Breakdown Structure" at bounding box center [505, 346] width 266 height 30
click at [381, 364] on input "Work Breakdown Structure" at bounding box center [376, 368] width 9 height 9
radio input "true"
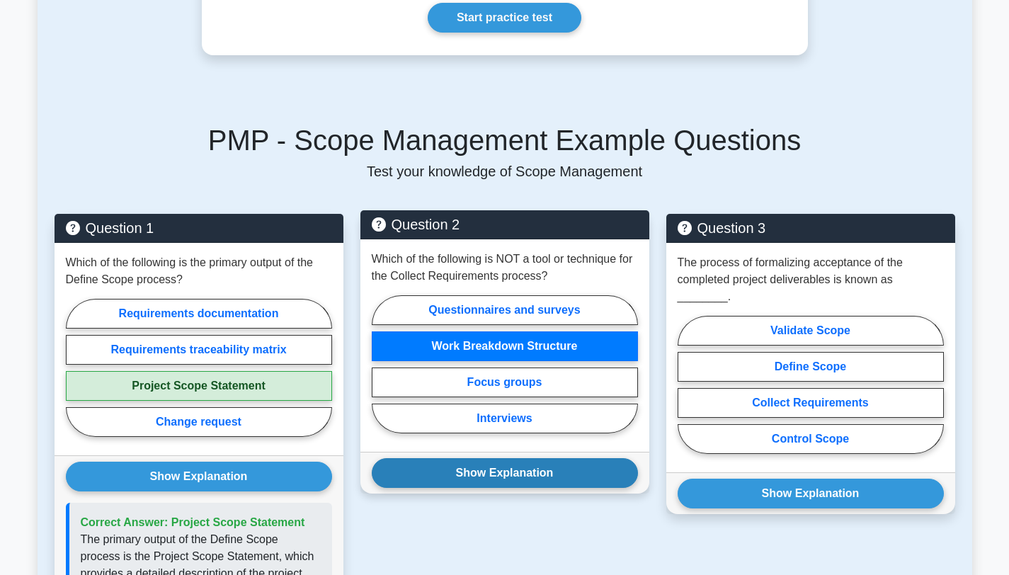
click at [495, 479] on button "Show Explanation" at bounding box center [505, 473] width 266 height 30
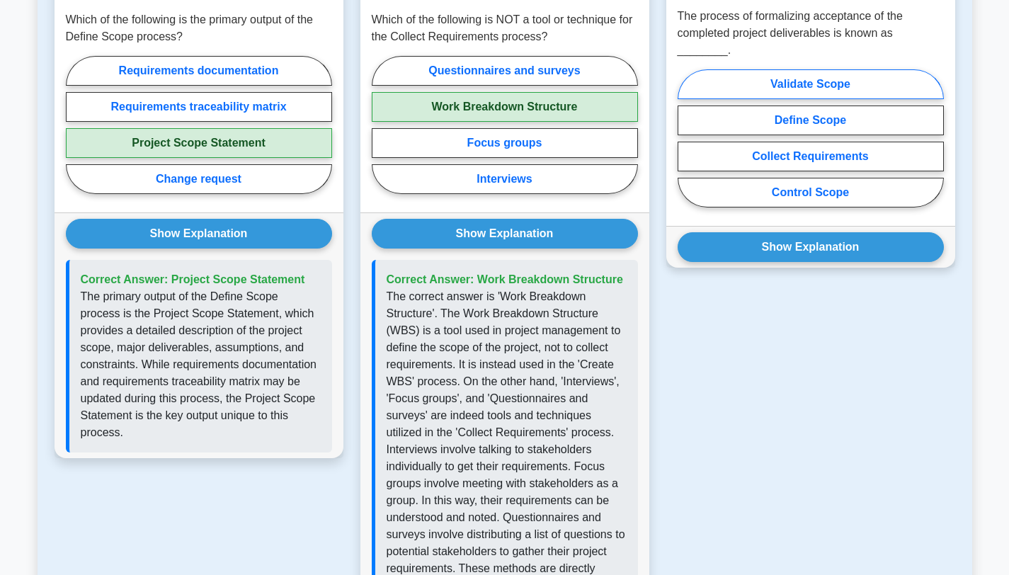
scroll to position [840, 0]
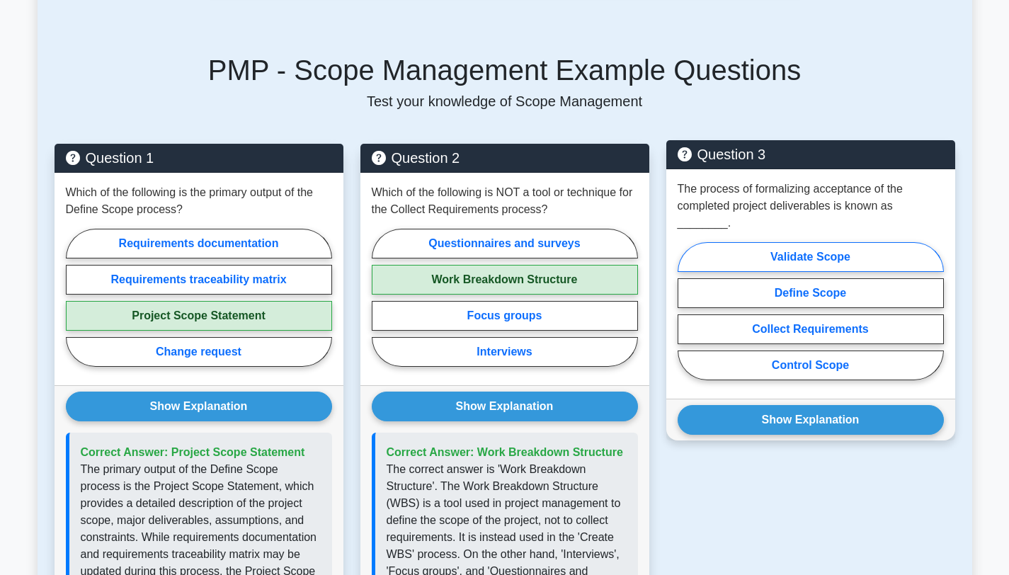
click at [808, 257] on label "Validate Scope" at bounding box center [811, 257] width 266 height 30
click at [687, 311] on input "Validate Scope" at bounding box center [682, 315] width 9 height 9
radio input "true"
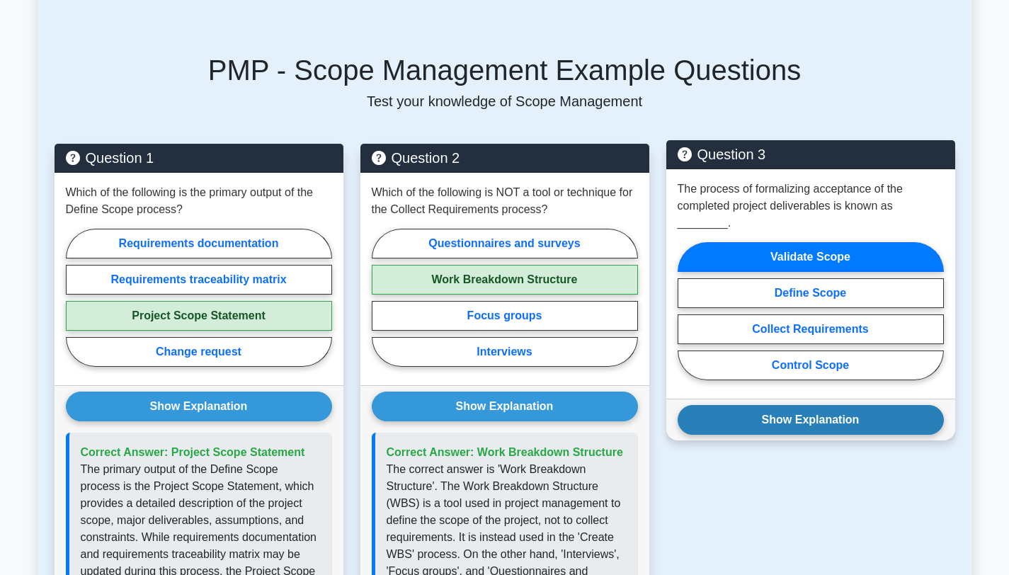
click at [775, 419] on button "Show Explanation" at bounding box center [811, 420] width 266 height 30
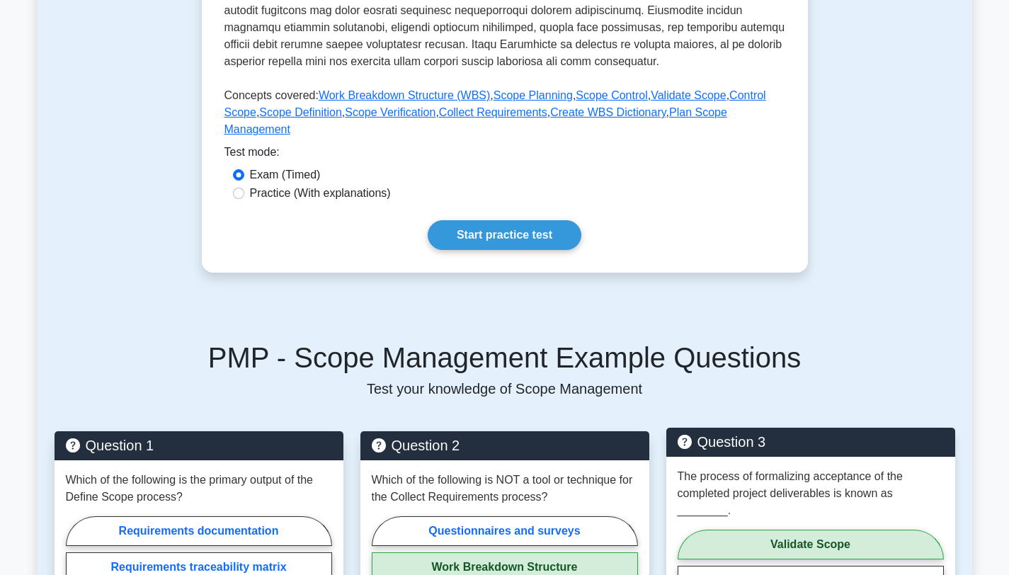
scroll to position [598, 0]
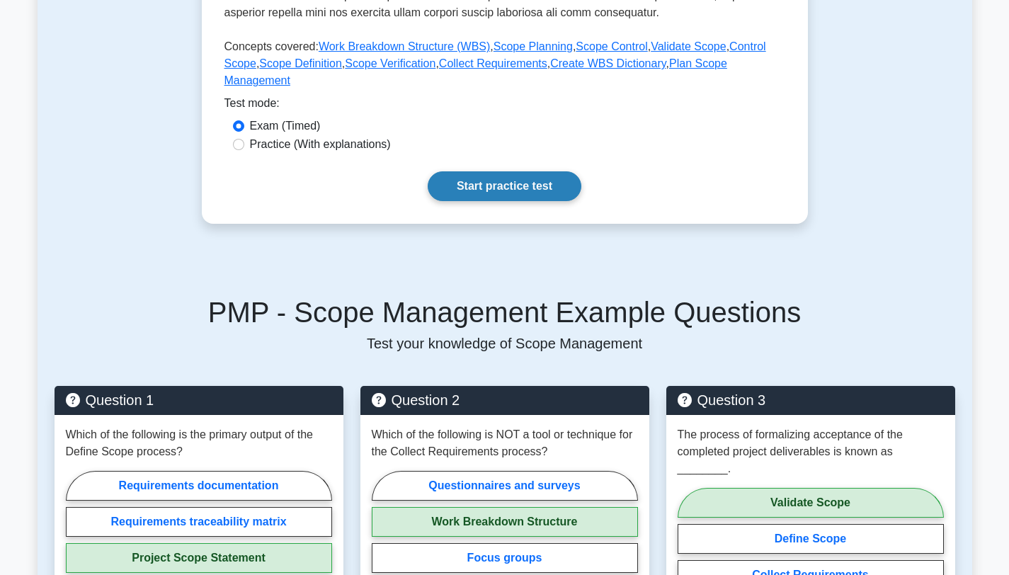
click at [547, 181] on link "Start practice test" at bounding box center [505, 186] width 154 height 30
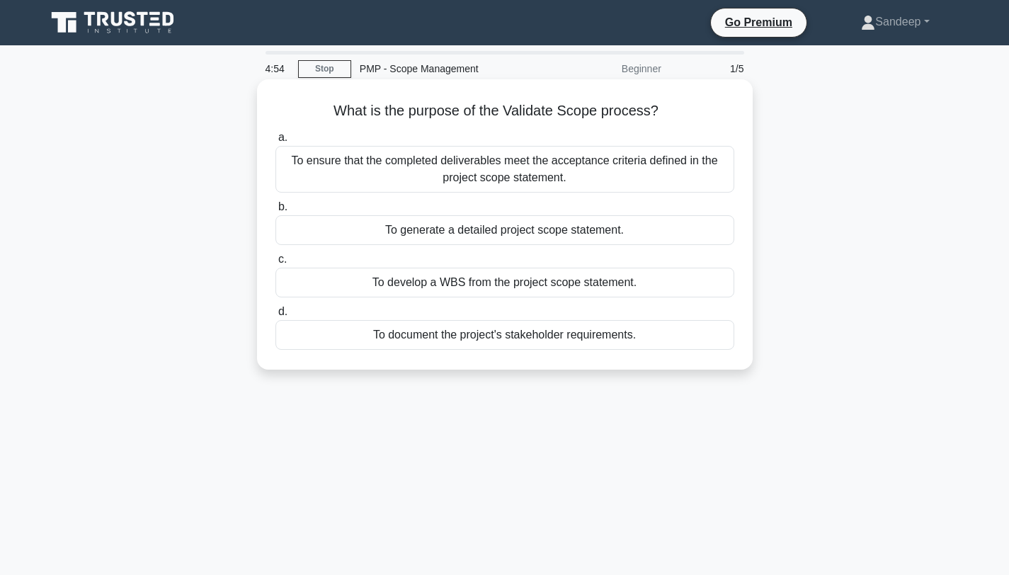
click at [415, 178] on div "To ensure that the completed deliverables meet the acceptance criteria defined …" at bounding box center [504, 169] width 459 height 47
click at [275, 142] on input "a. To ensure that the completed deliverables meet the acceptance criteria defin…" at bounding box center [275, 137] width 0 height 9
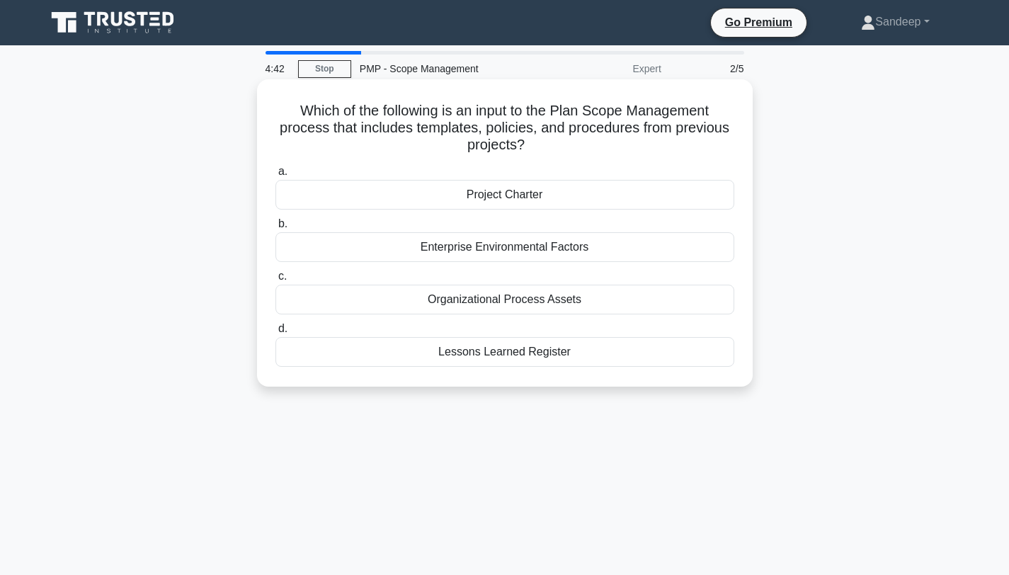
click at [474, 297] on div "Organizational Process Assets" at bounding box center [504, 300] width 459 height 30
click at [275, 281] on input "c. Organizational Process Assets" at bounding box center [275, 276] width 0 height 9
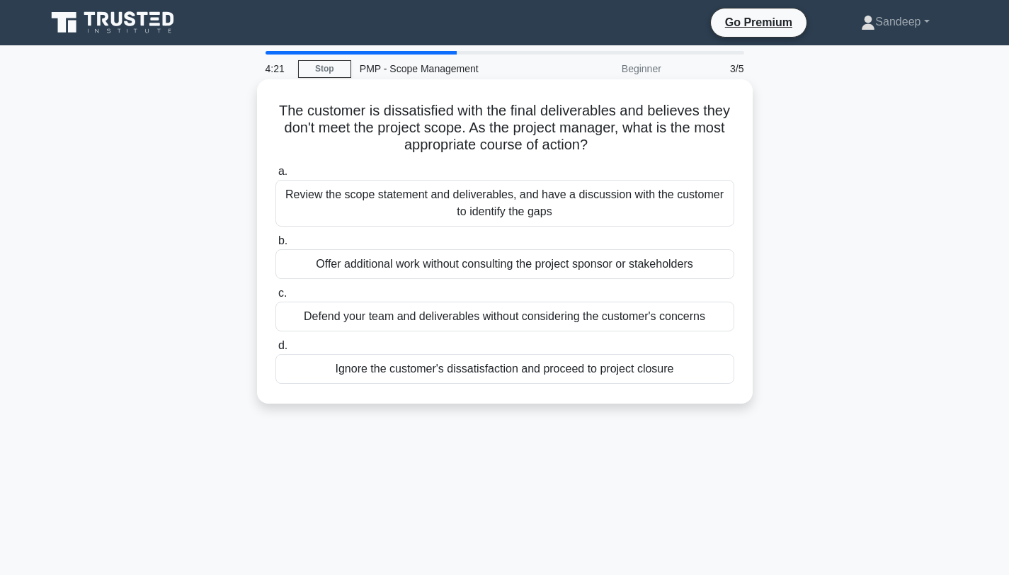
click at [422, 207] on div "Review the scope statement and deliverables, and have a discussion with the cus…" at bounding box center [504, 203] width 459 height 47
click at [275, 176] on input "a. Review the scope statement and deliverables, and have a discussion with the …" at bounding box center [275, 171] width 0 height 9
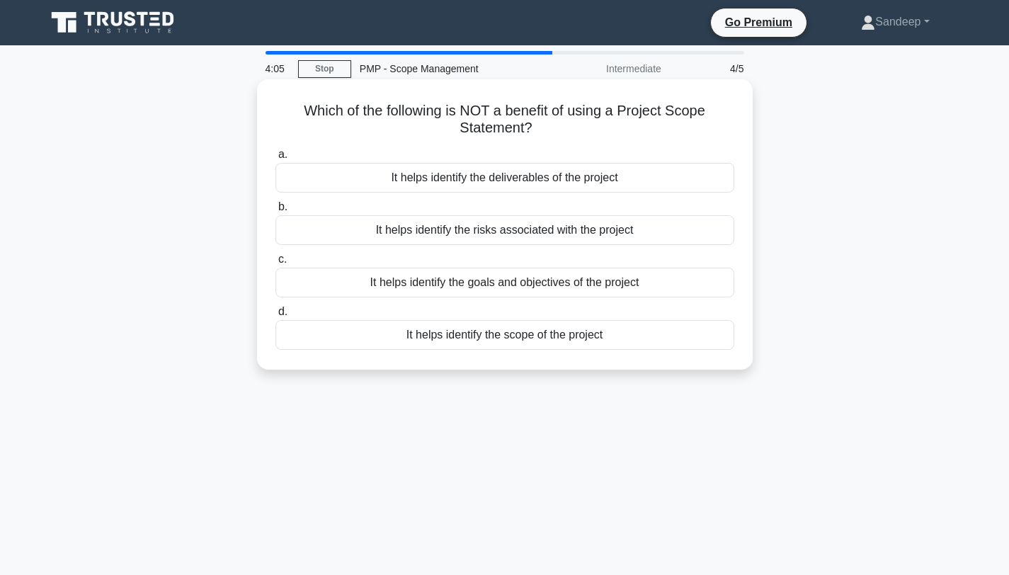
click at [421, 287] on div "It helps identify the goals and objectives of the project" at bounding box center [504, 283] width 459 height 30
click at [275, 264] on input "c. It helps identify the goals and objectives of the project" at bounding box center [275, 259] width 0 height 9
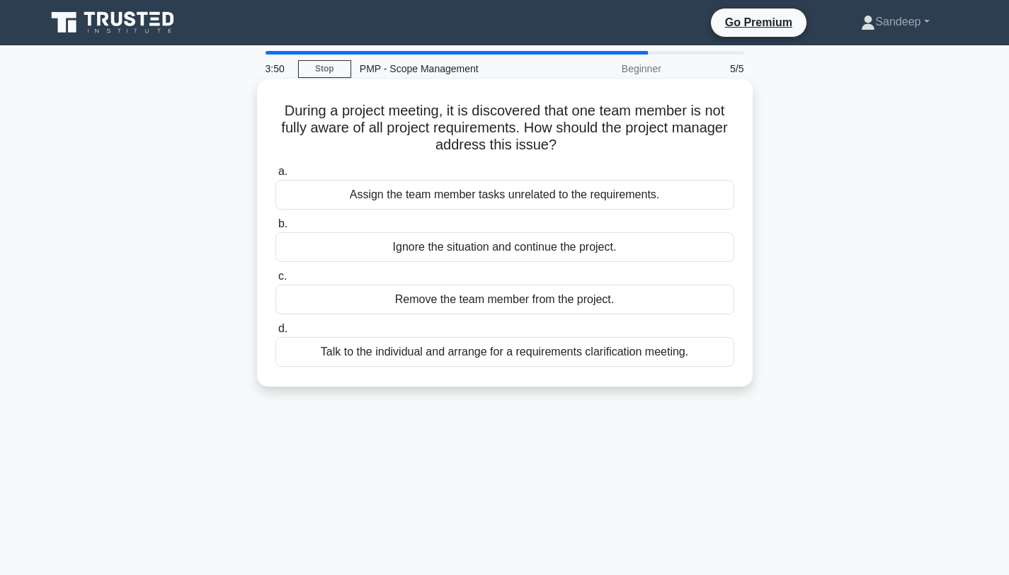
click at [448, 358] on div "Talk to the individual and arrange for a requirements clarification meeting." at bounding box center [504, 352] width 459 height 30
click at [275, 333] on input "d. Talk to the individual and arrange for a requirements clarification meeting." at bounding box center [275, 328] width 0 height 9
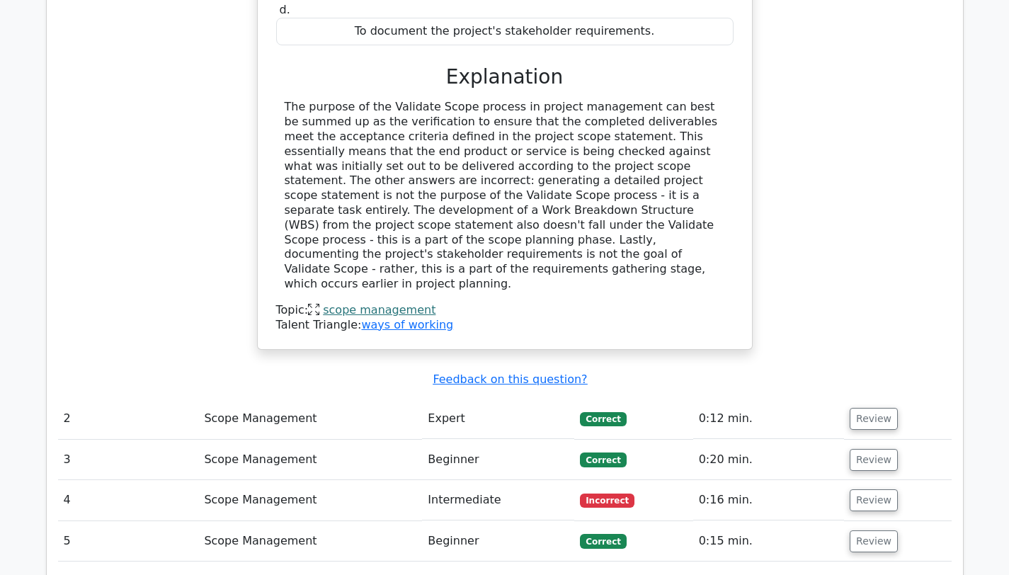
scroll to position [1647, 0]
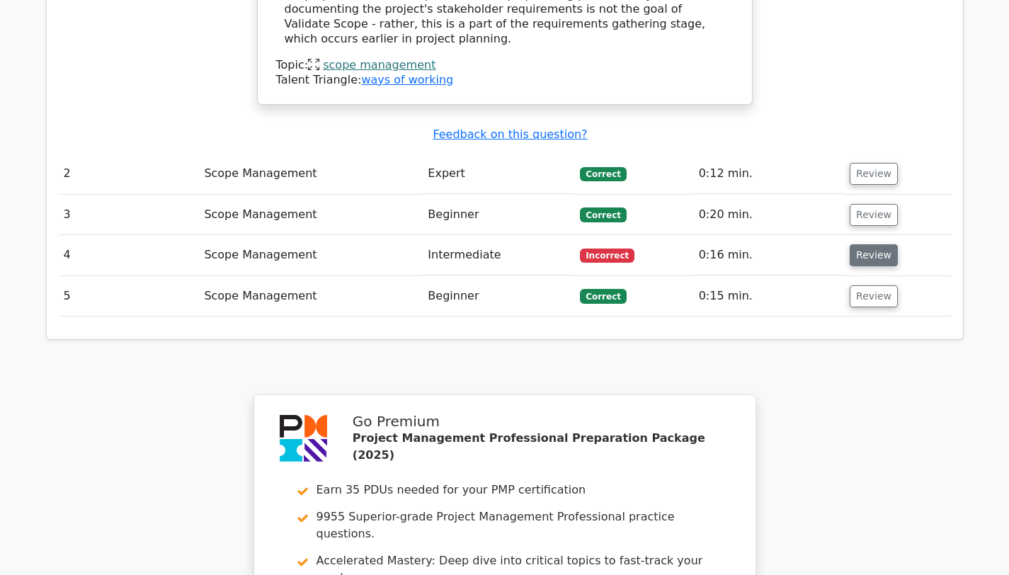
click at [867, 244] on button "Review" at bounding box center [874, 255] width 48 height 22
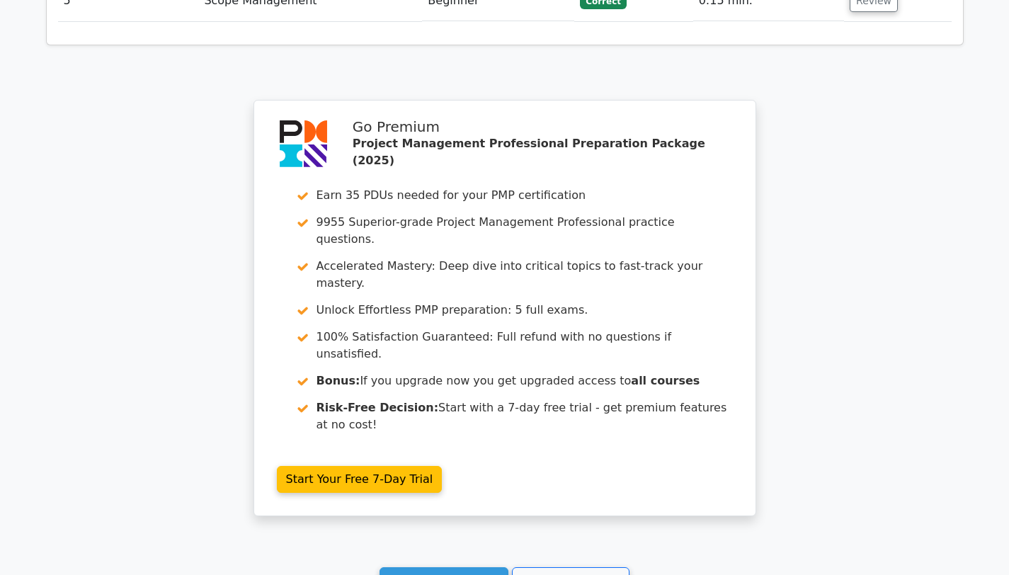
scroll to position [2628, 0]
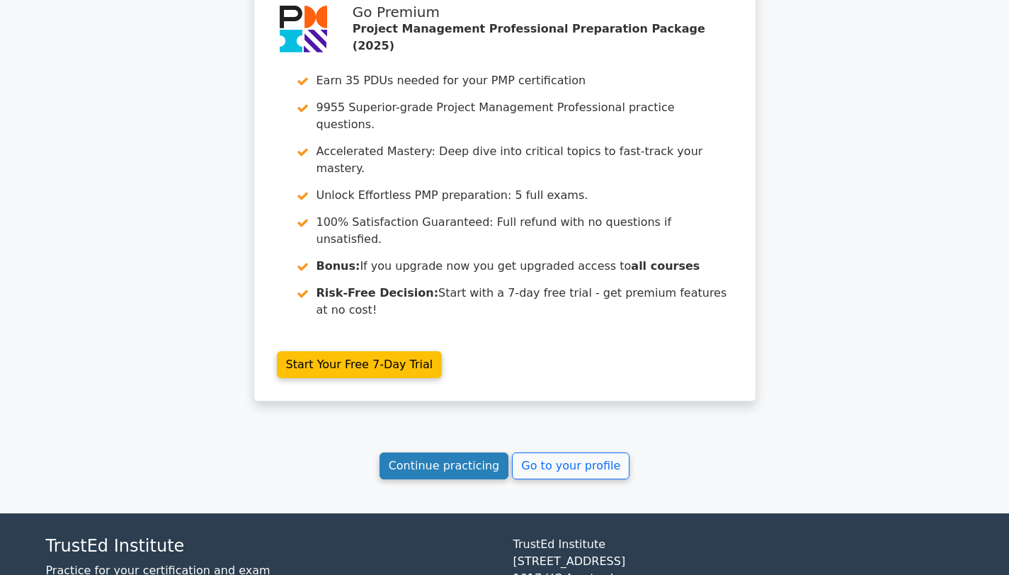
click at [473, 452] on link "Continue practicing" at bounding box center [445, 465] width 130 height 27
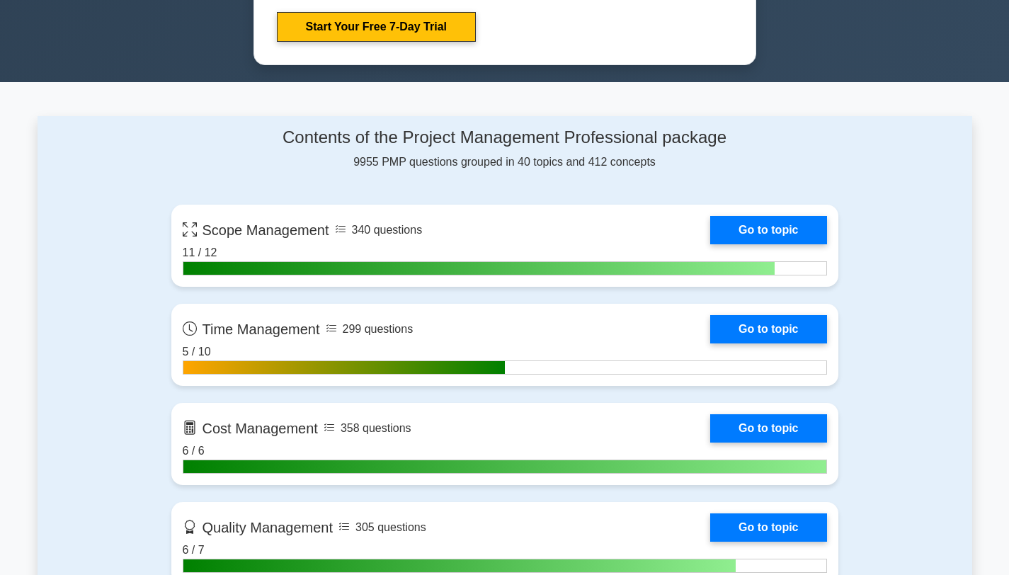
scroll to position [872, 0]
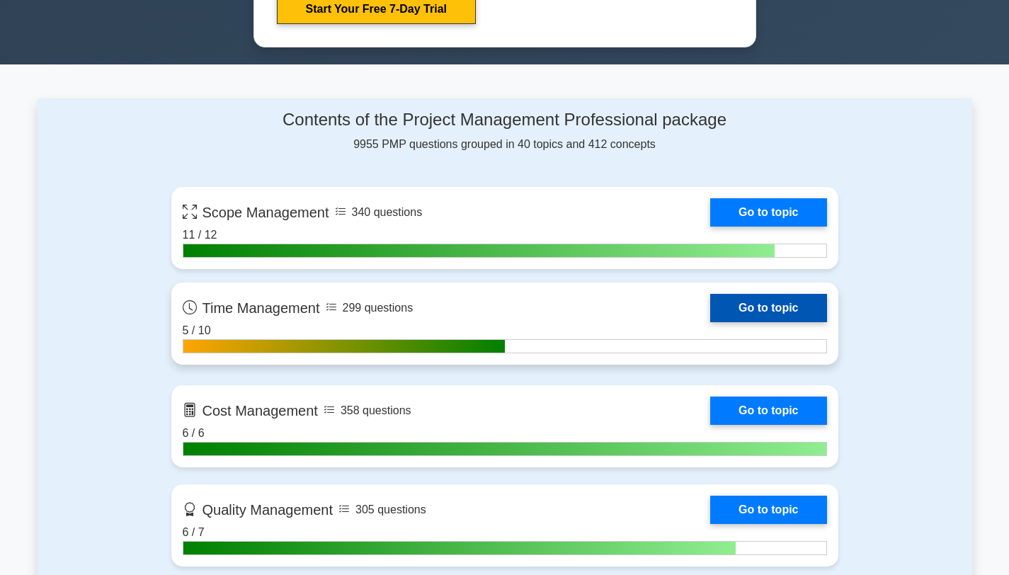
click at [749, 316] on link "Go to topic" at bounding box center [768, 308] width 116 height 28
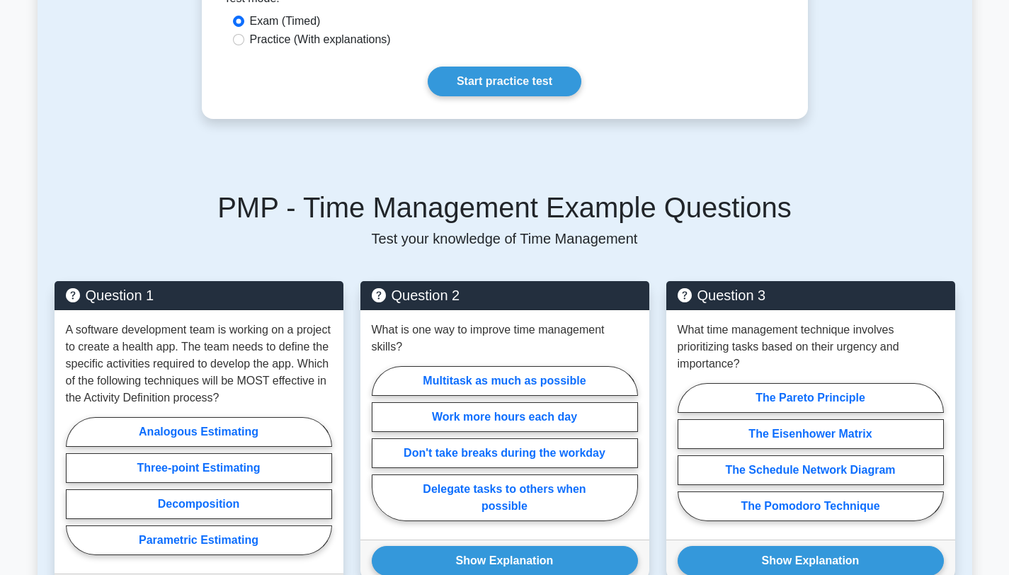
scroll to position [755, 0]
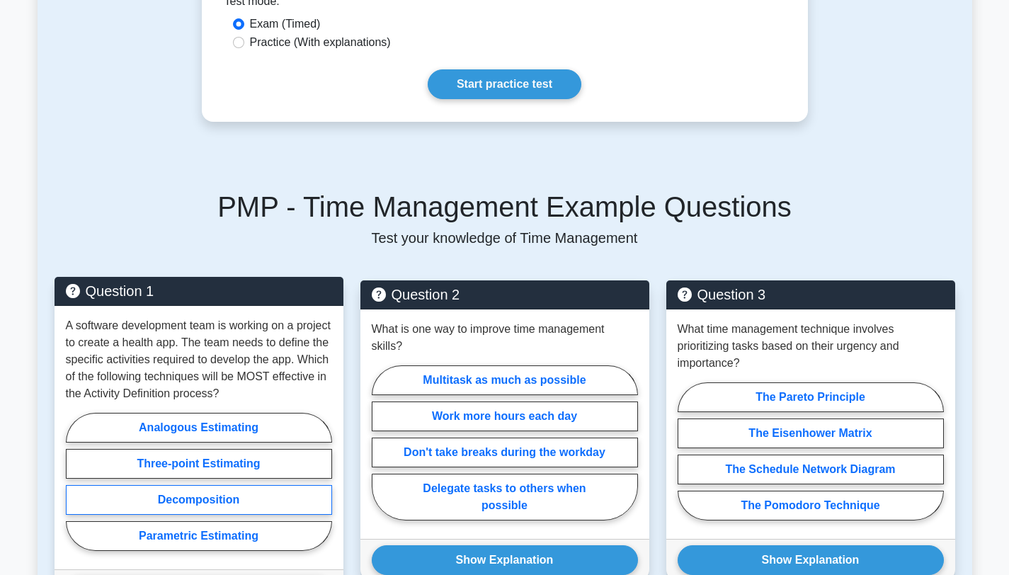
click at [198, 506] on label "Decomposition" at bounding box center [199, 500] width 266 height 30
click at [75, 491] on input "Decomposition" at bounding box center [70, 485] width 9 height 9
radio input "true"
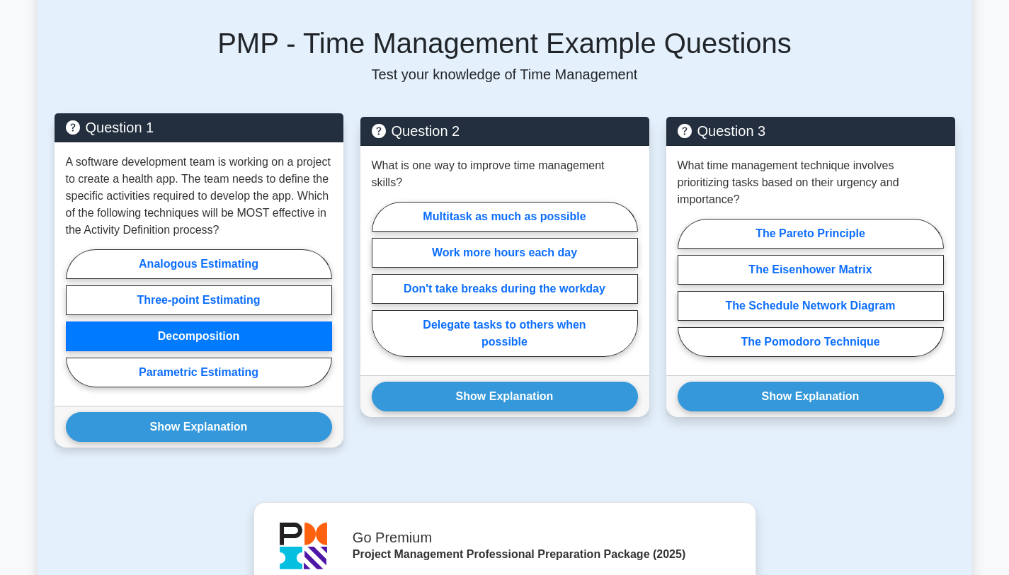
scroll to position [942, 0]
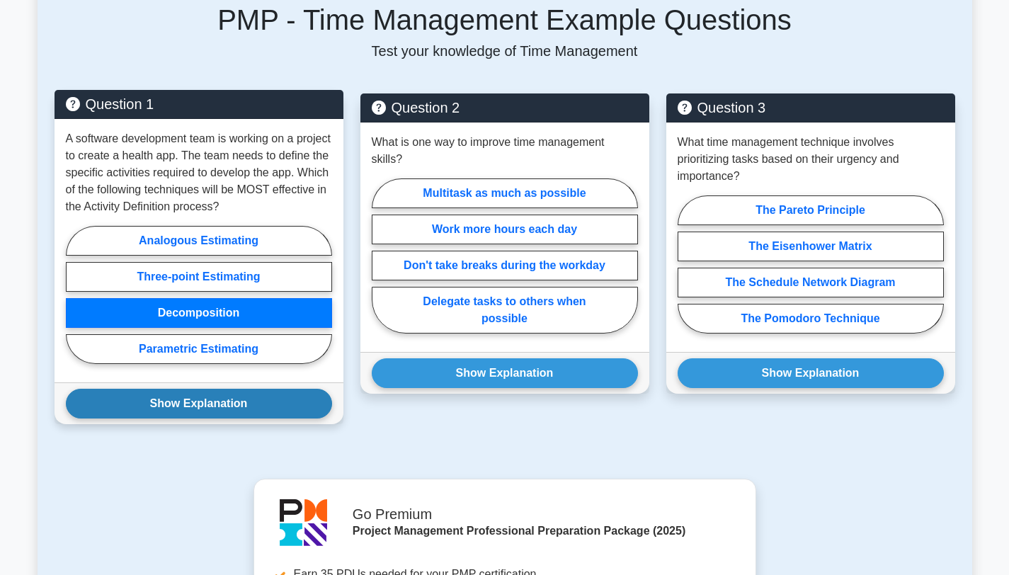
click at [210, 407] on button "Show Explanation" at bounding box center [199, 404] width 266 height 30
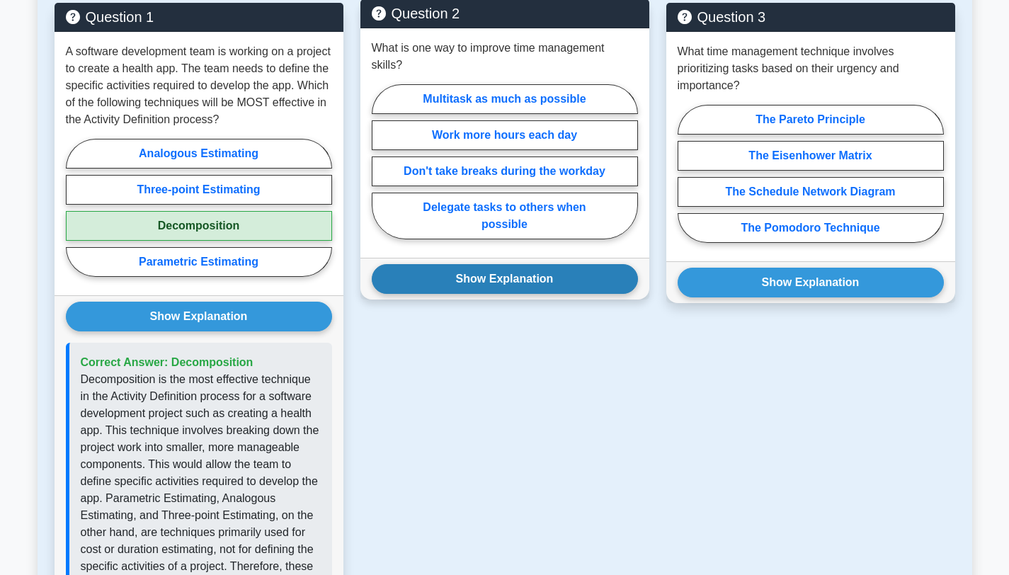
scroll to position [1033, 0]
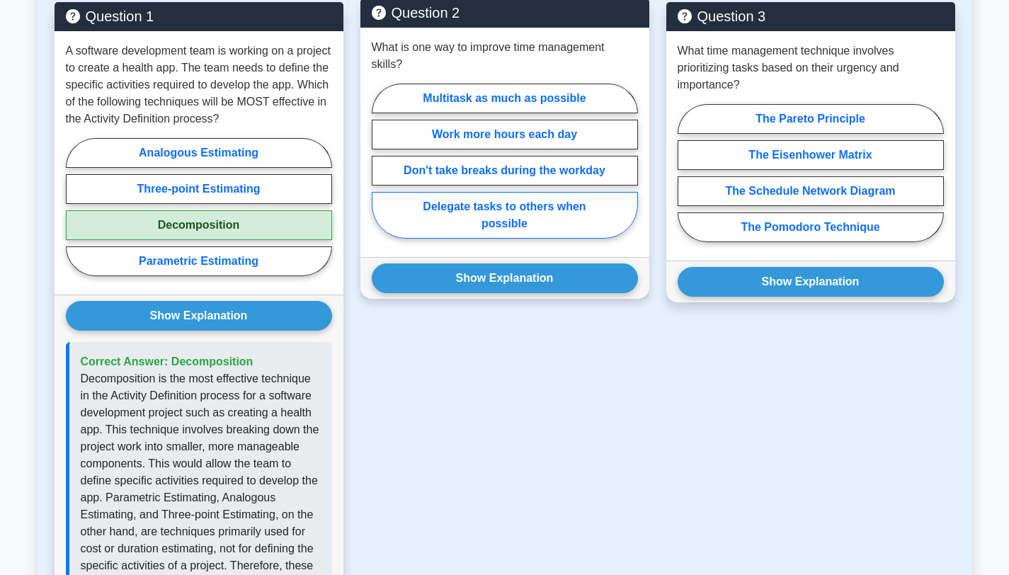
click at [466, 215] on label "Delegate tasks to others when possible" at bounding box center [505, 215] width 266 height 47
click at [381, 170] on input "Delegate tasks to others when possible" at bounding box center [376, 165] width 9 height 9
radio input "true"
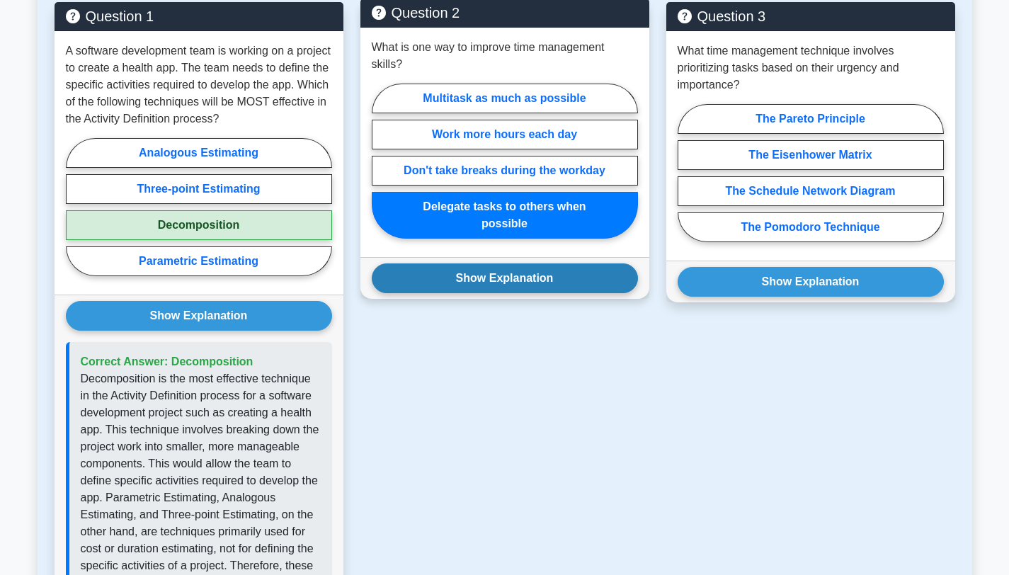
click at [457, 277] on button "Show Explanation" at bounding box center [505, 278] width 266 height 30
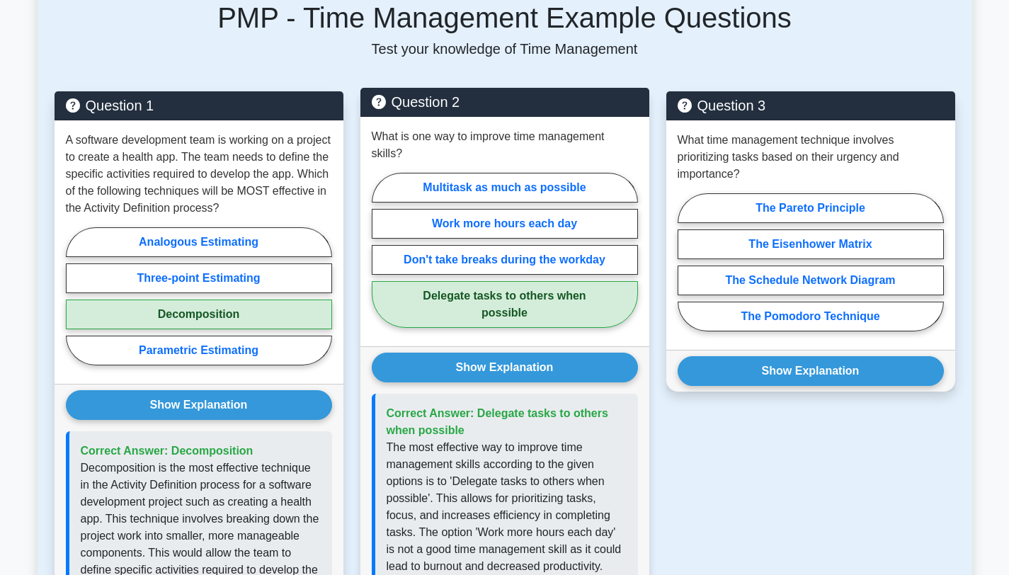
scroll to position [892, 0]
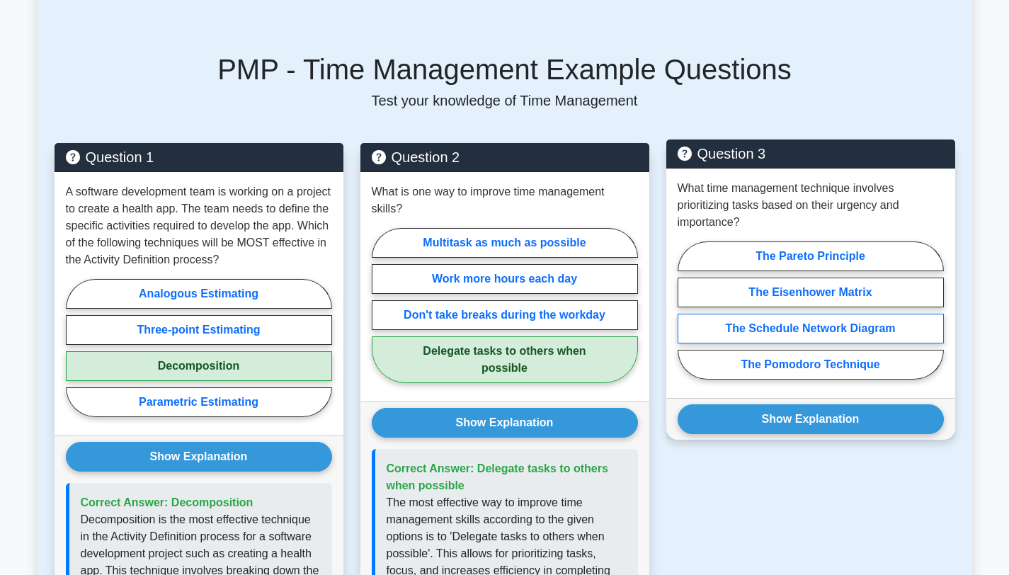
click at [800, 326] on label "The Schedule Network Diagram" at bounding box center [811, 329] width 266 height 30
click at [687, 319] on input "The Schedule Network Diagram" at bounding box center [682, 314] width 9 height 9
radio input "true"
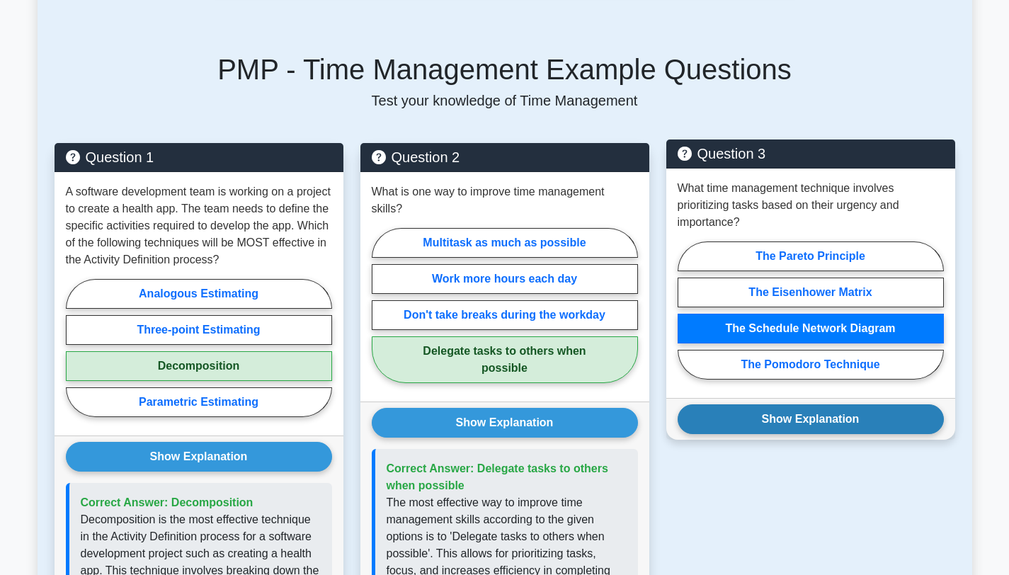
click at [779, 415] on button "Show Explanation" at bounding box center [811, 419] width 266 height 30
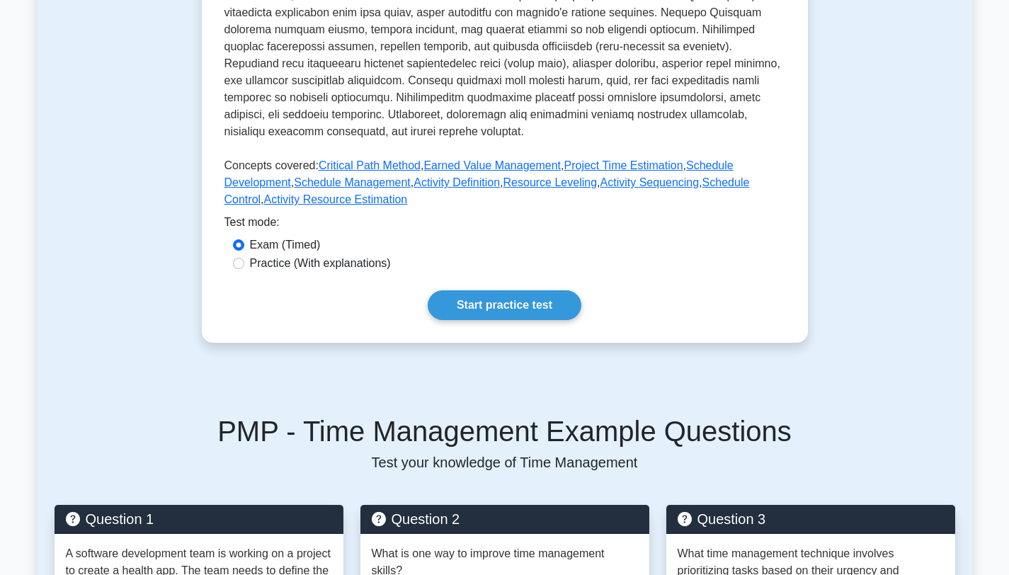
scroll to position [611, 0]
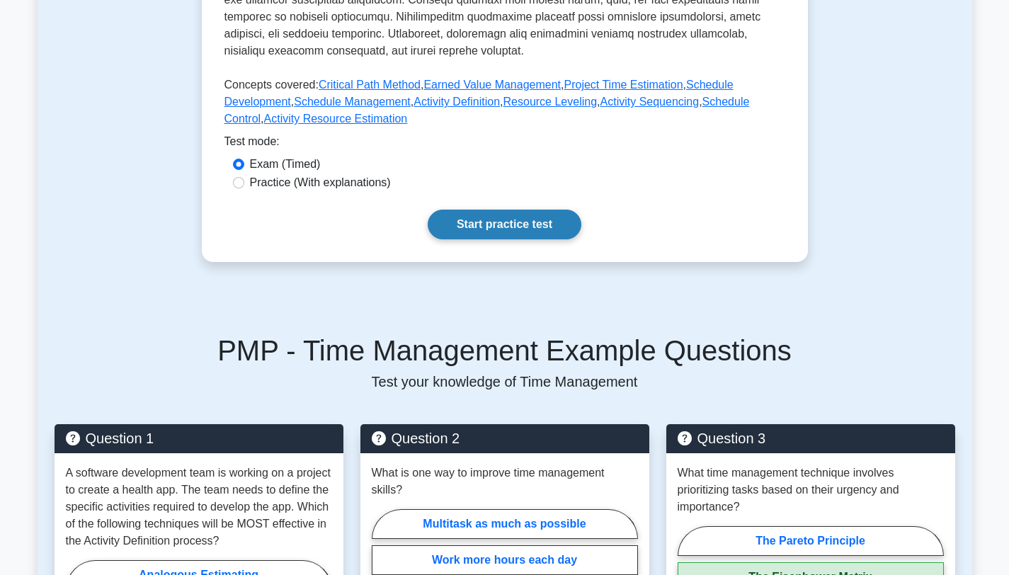
click at [481, 220] on link "Start practice test" at bounding box center [505, 225] width 154 height 30
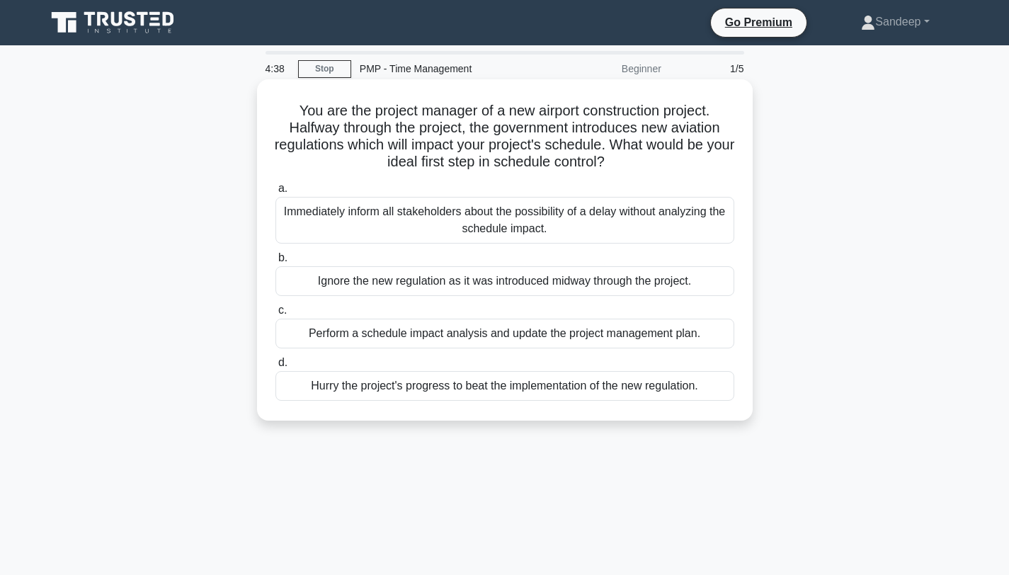
click at [355, 335] on div "Perform a schedule impact analysis and update the project management plan." at bounding box center [504, 334] width 459 height 30
click at [275, 315] on input "c. Perform a schedule impact analysis and update the project management plan." at bounding box center [275, 310] width 0 height 9
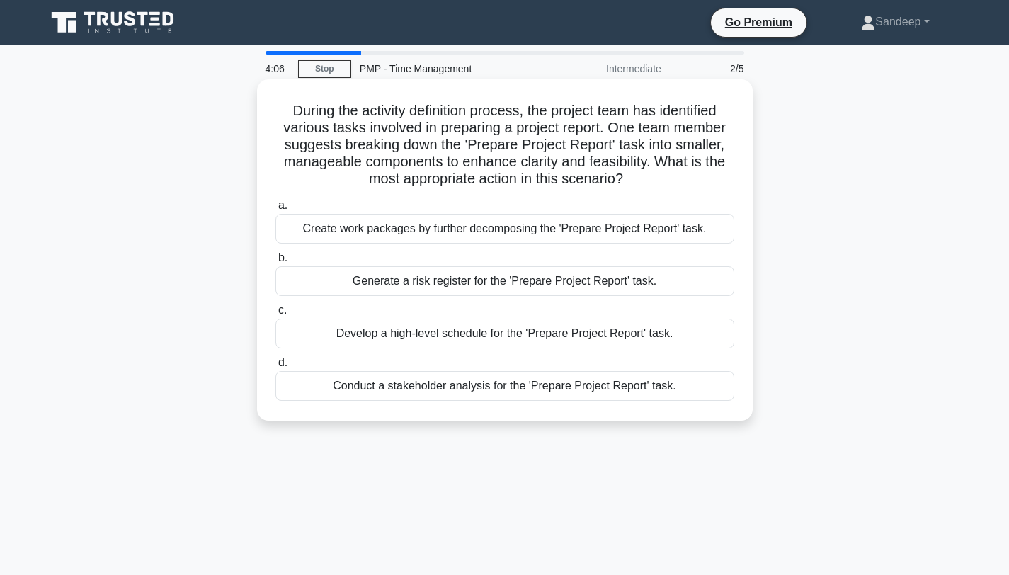
click at [409, 234] on div "Create work packages by further decomposing the 'Prepare Project Report' task." at bounding box center [504, 229] width 459 height 30
click at [275, 210] on input "a. Create work packages by further decomposing the 'Prepare Project Report' tas…" at bounding box center [275, 205] width 0 height 9
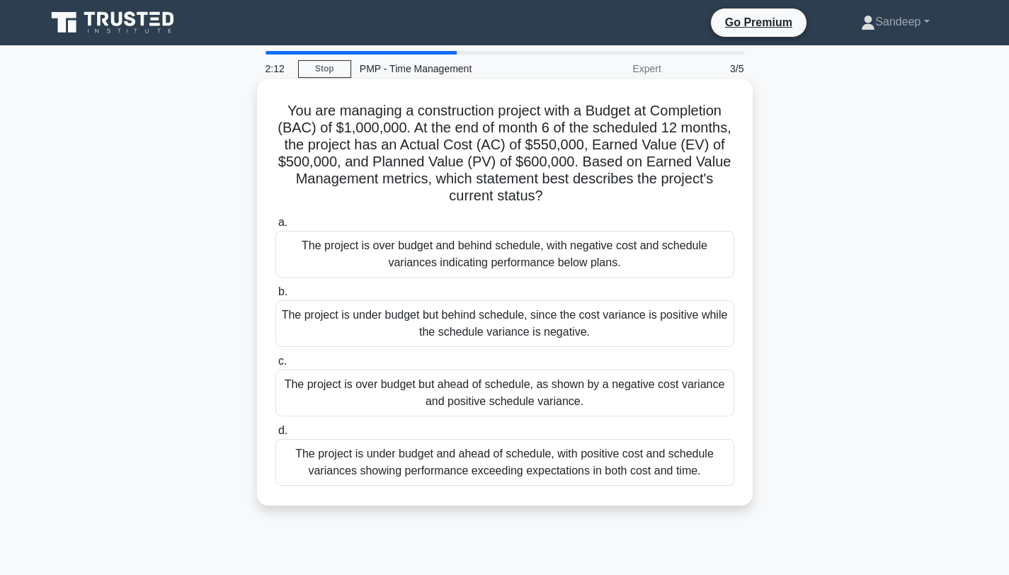
click at [405, 258] on div "The project is over budget and behind schedule, with negative cost and schedule…" at bounding box center [504, 254] width 459 height 47
click at [275, 227] on input "a. The project is over budget and behind schedule, with negative cost and sched…" at bounding box center [275, 222] width 0 height 9
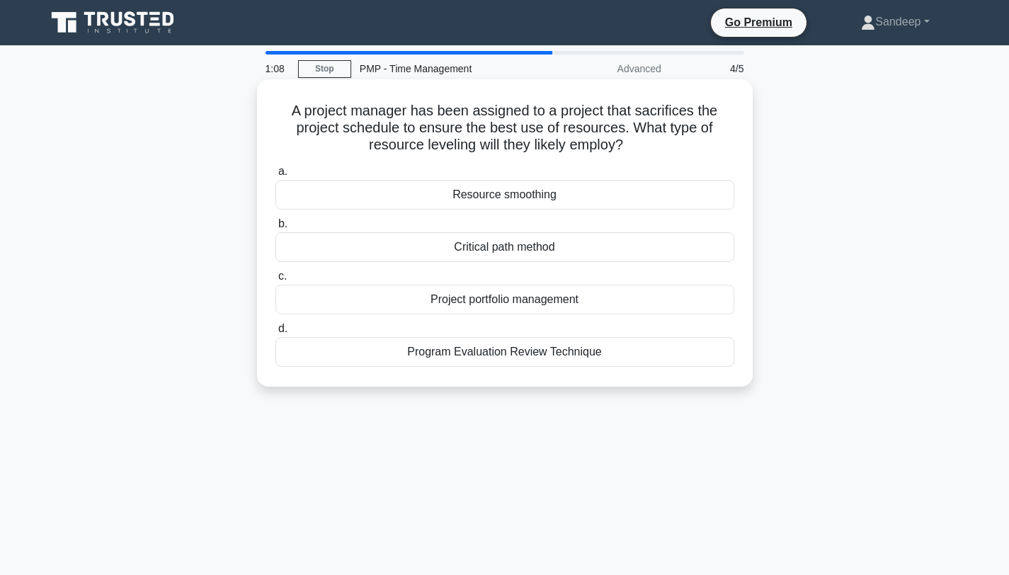
click at [477, 198] on div "Resource smoothing" at bounding box center [504, 195] width 459 height 30
click at [275, 176] on input "a. Resource smoothing" at bounding box center [275, 171] width 0 height 9
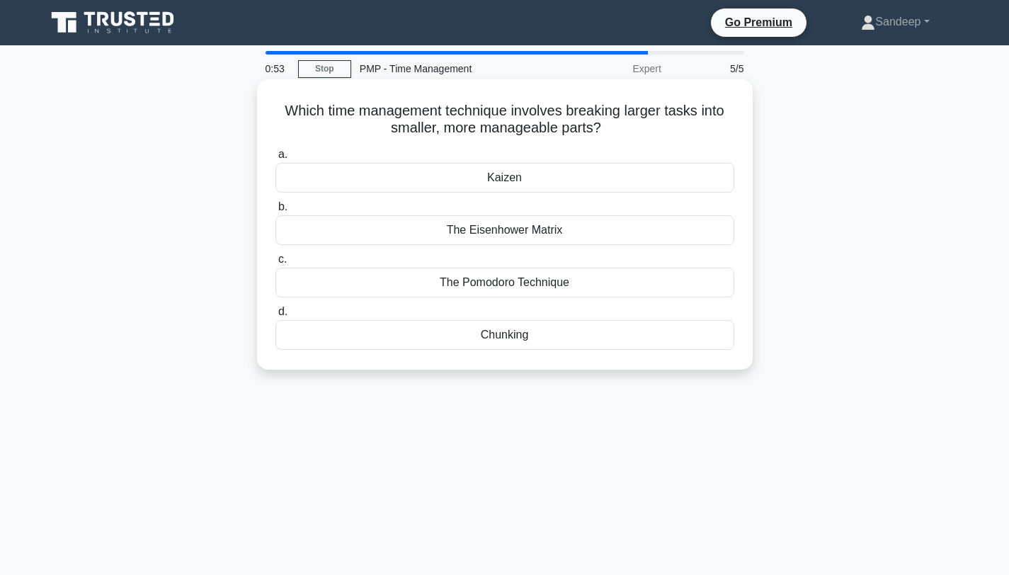
click at [489, 282] on div "The Pomodoro Technique" at bounding box center [504, 283] width 459 height 30
click at [275, 264] on input "c. The Pomodoro Technique" at bounding box center [275, 259] width 0 height 9
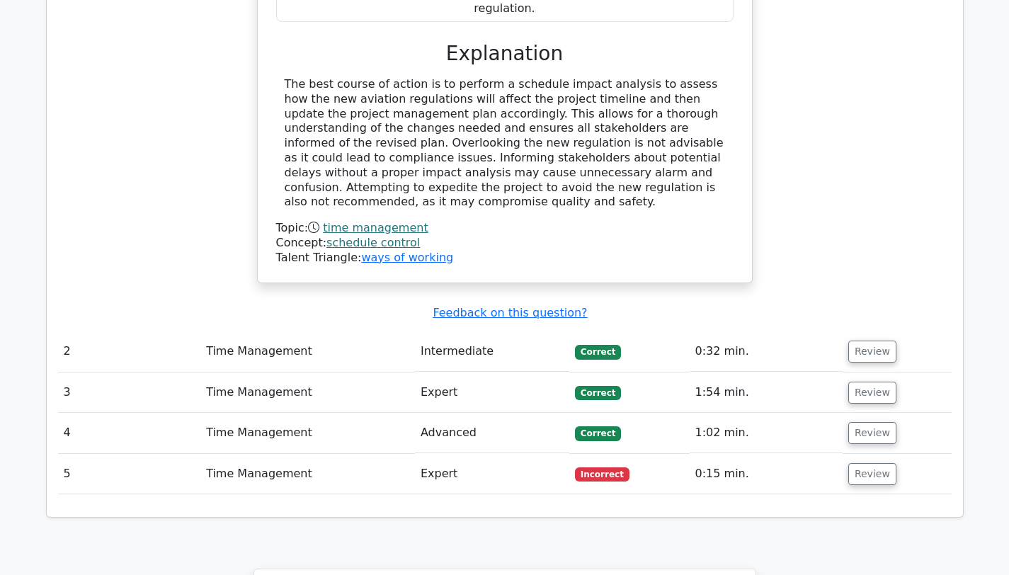
scroll to position [1553, 0]
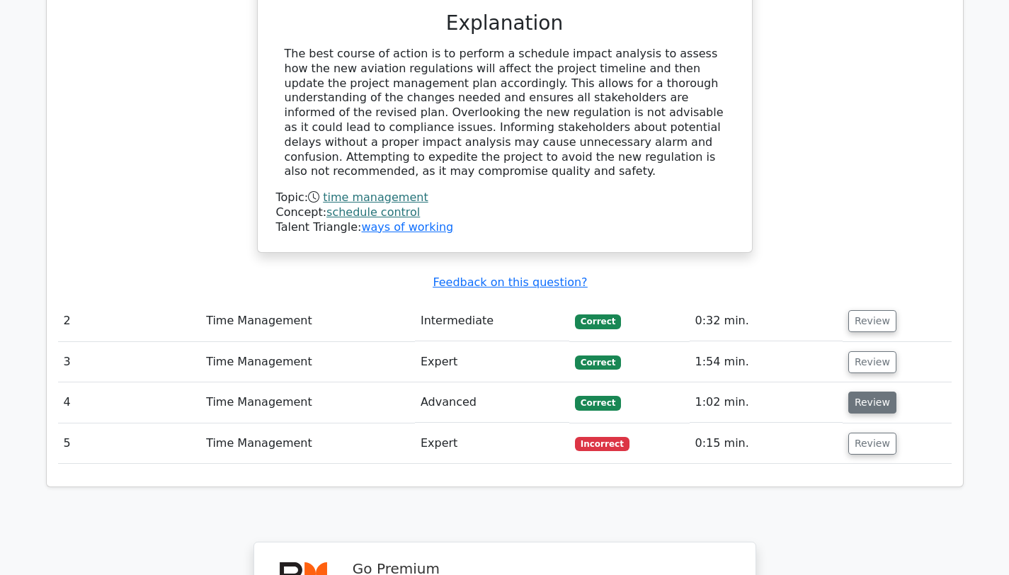
click at [860, 392] on button "Review" at bounding box center [872, 403] width 48 height 22
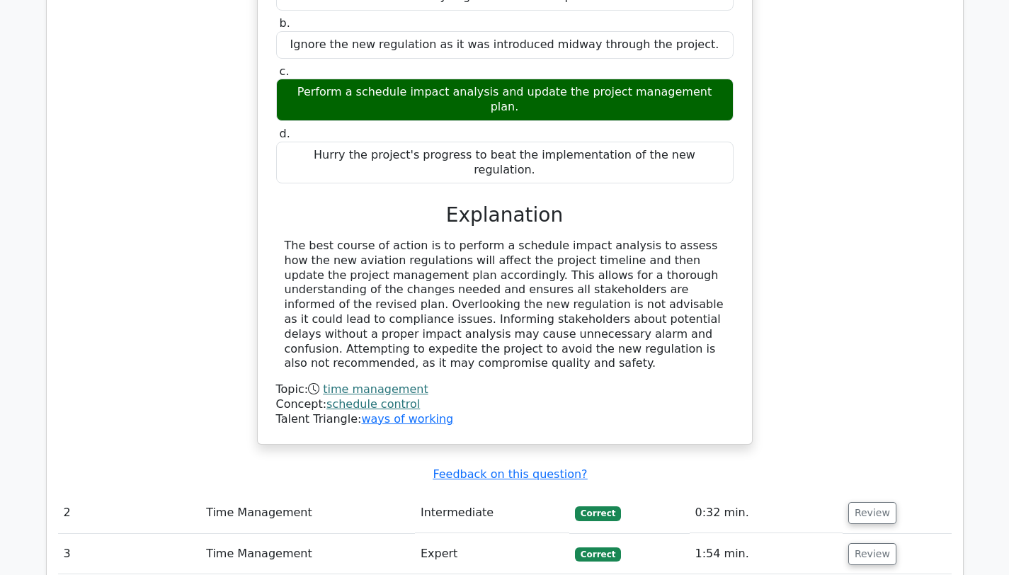
scroll to position [1626, 0]
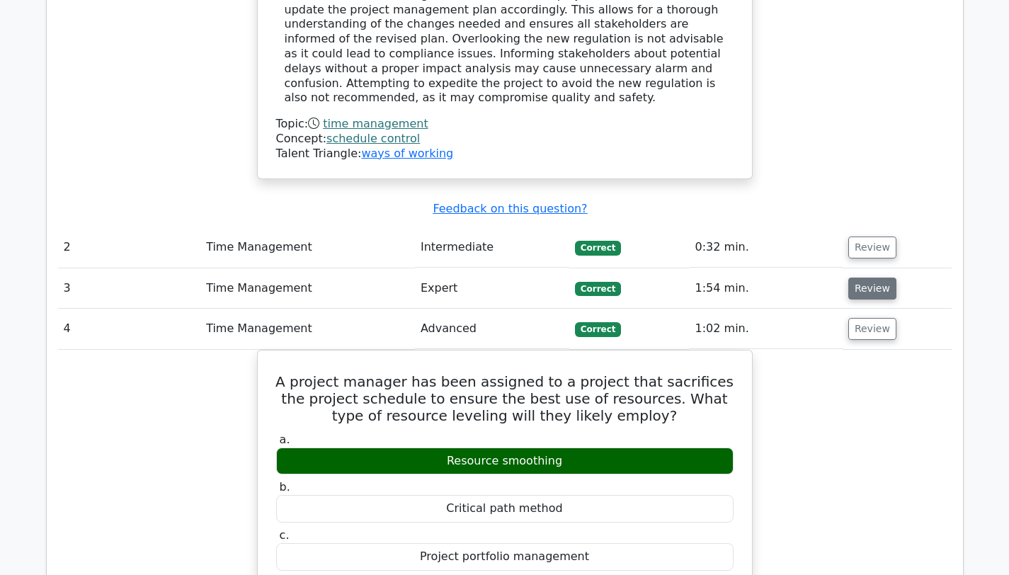
click at [861, 278] on button "Review" at bounding box center [872, 289] width 48 height 22
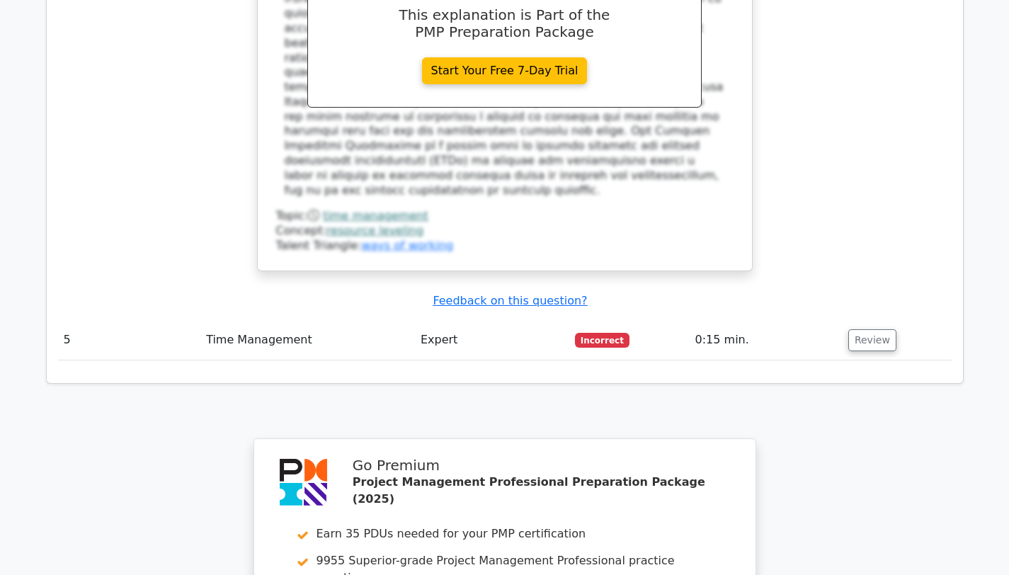
scroll to position [0, 3]
click at [866, 329] on button "Review" at bounding box center [869, 340] width 48 height 22
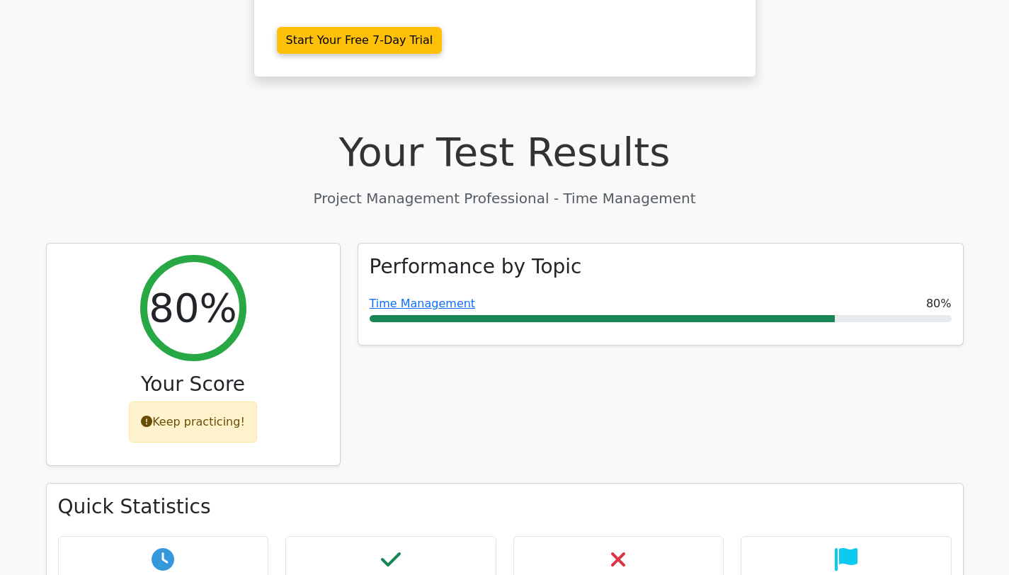
scroll to position [0, 0]
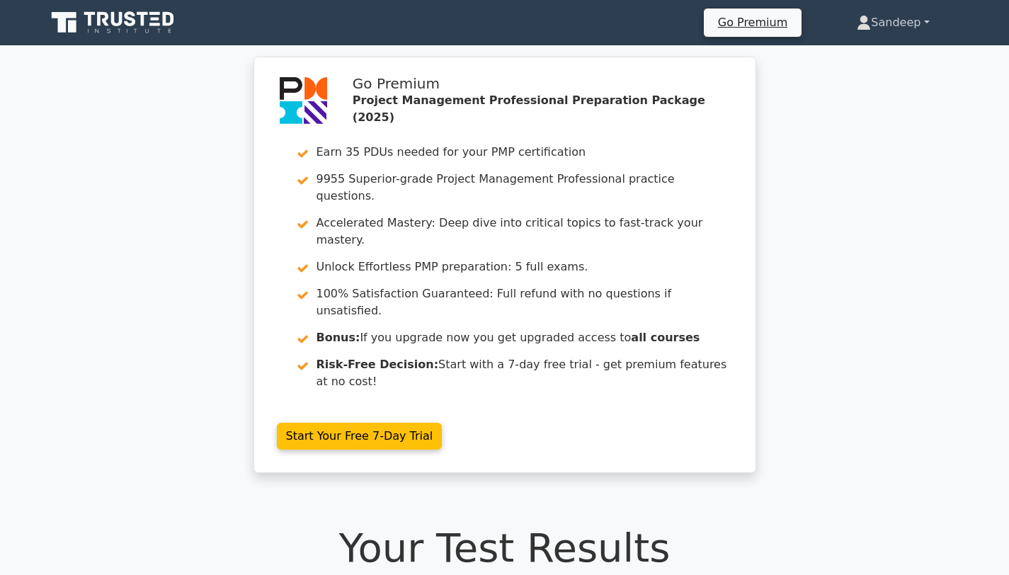
click at [882, 24] on link "Sandeep" at bounding box center [893, 22] width 140 height 28
click at [844, 58] on link "Profile" at bounding box center [879, 56] width 112 height 23
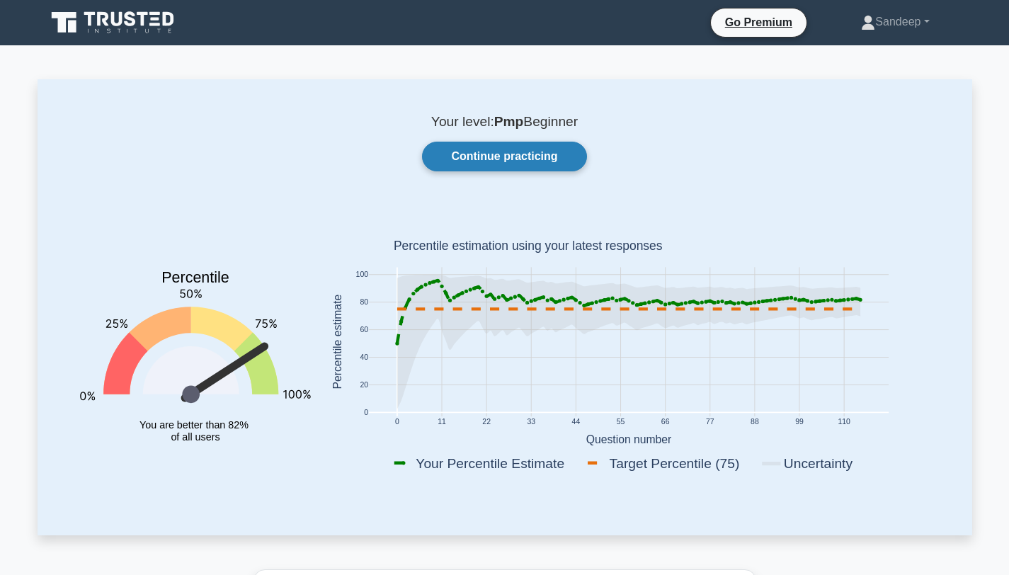
click at [543, 147] on link "Continue practicing" at bounding box center [504, 157] width 164 height 30
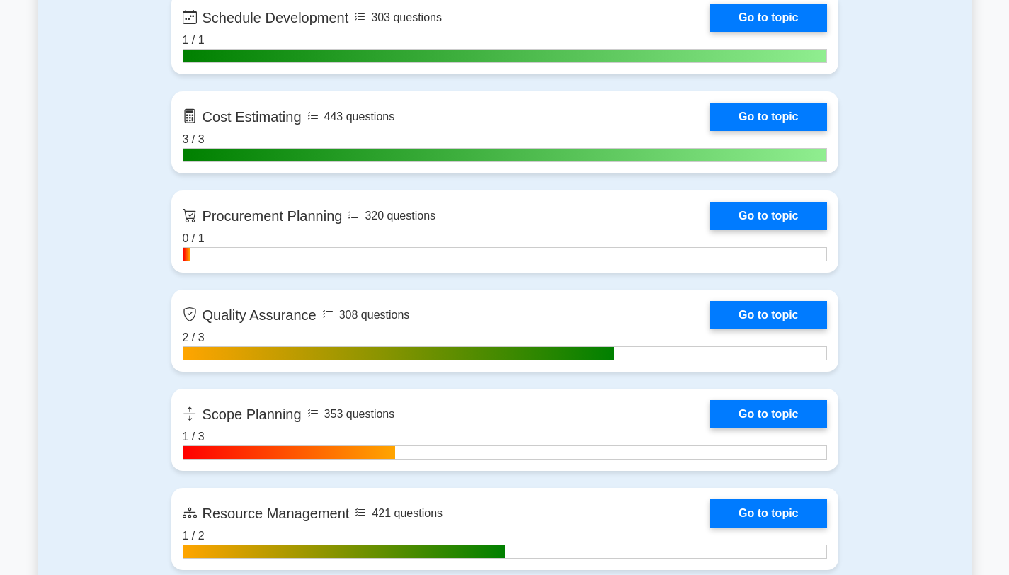
scroll to position [2170, 0]
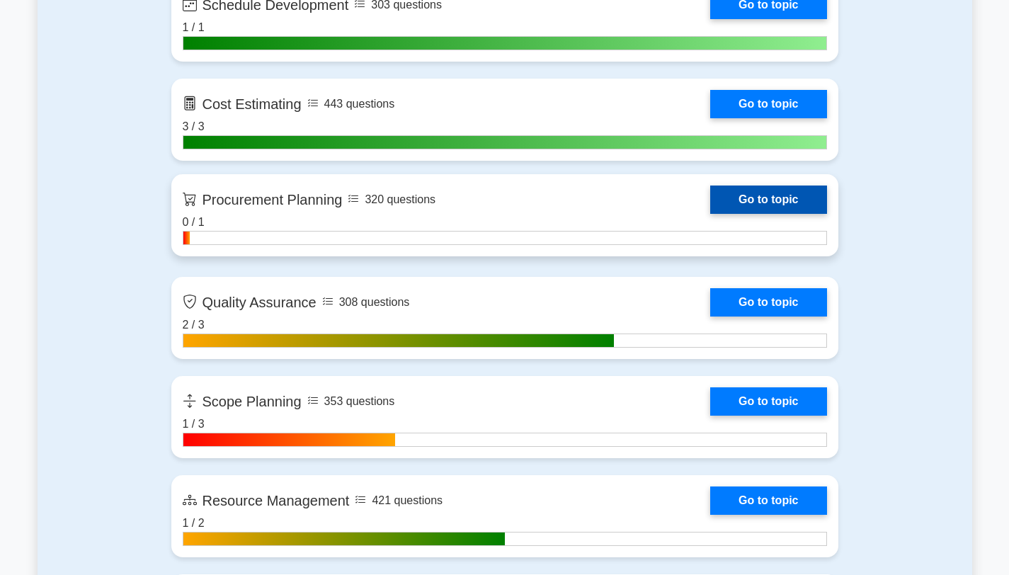
click at [768, 203] on link "Go to topic" at bounding box center [768, 200] width 116 height 28
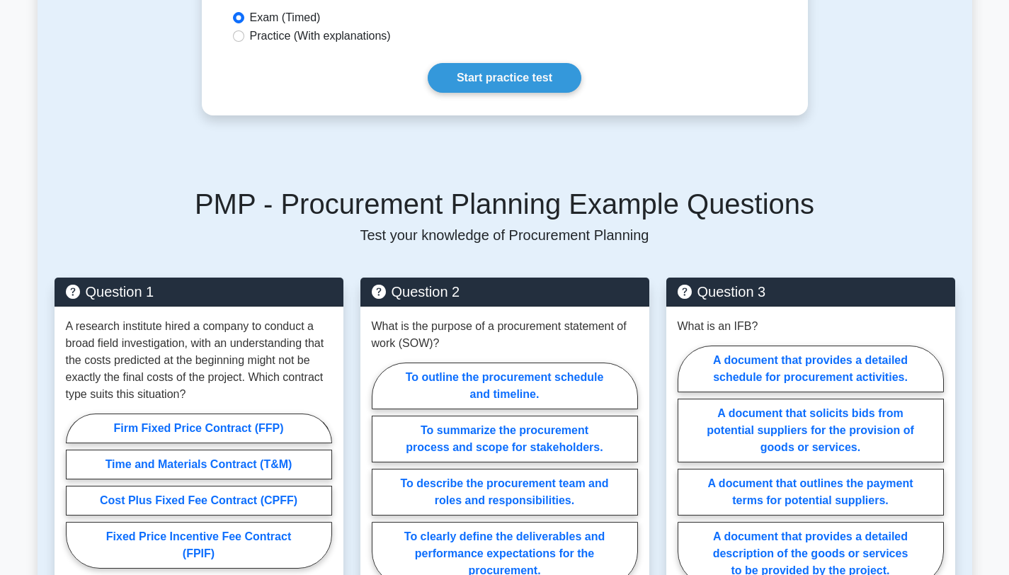
scroll to position [747, 0]
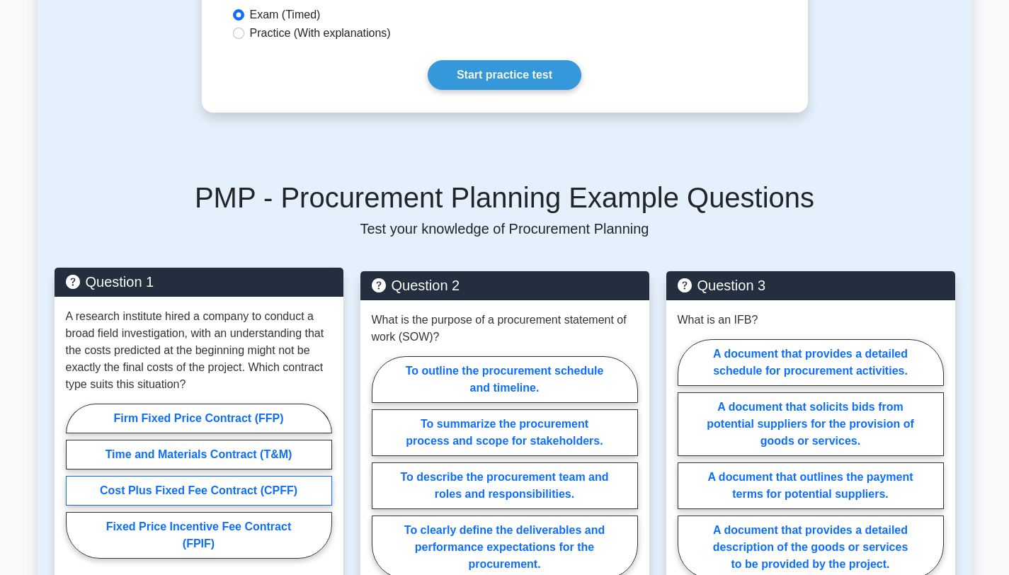
click at [164, 497] on label "Cost Plus Fixed Fee Contract (CPFF)" at bounding box center [199, 491] width 266 height 30
click at [75, 490] on input "Cost Plus Fixed Fee Contract (CPFF)" at bounding box center [70, 485] width 9 height 9
radio input "true"
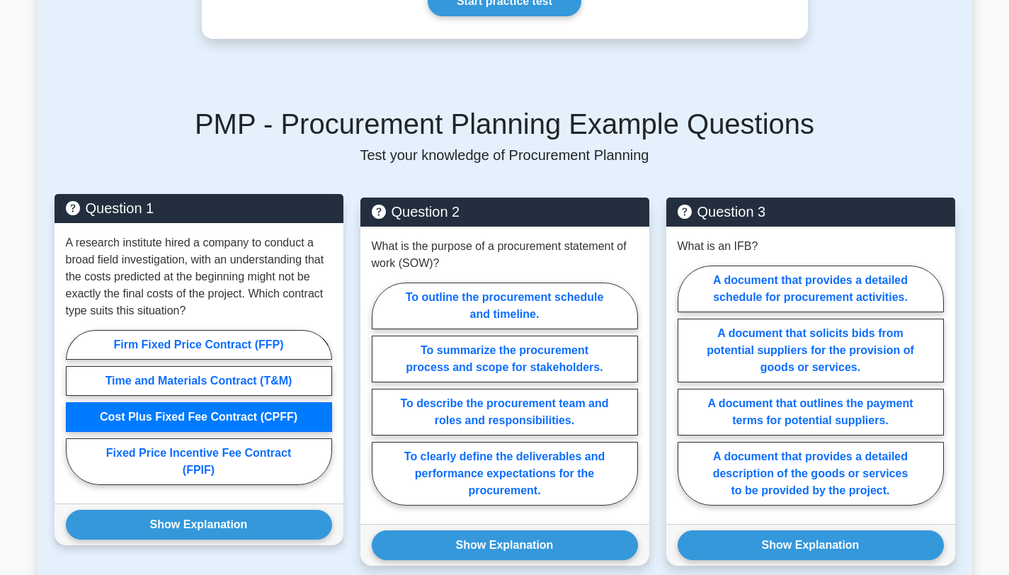
scroll to position [840, 0]
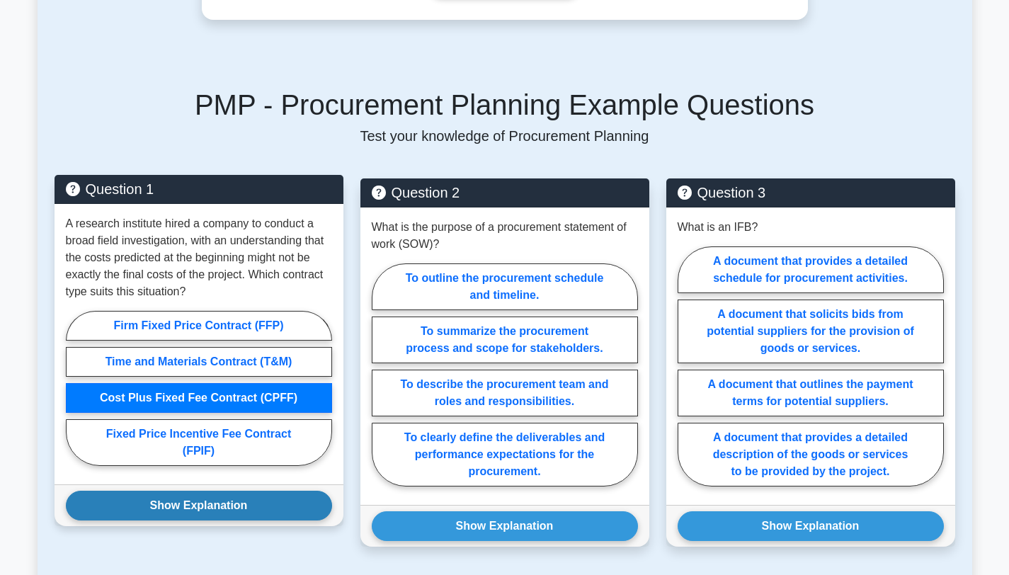
click at [161, 515] on button "Show Explanation" at bounding box center [199, 506] width 266 height 30
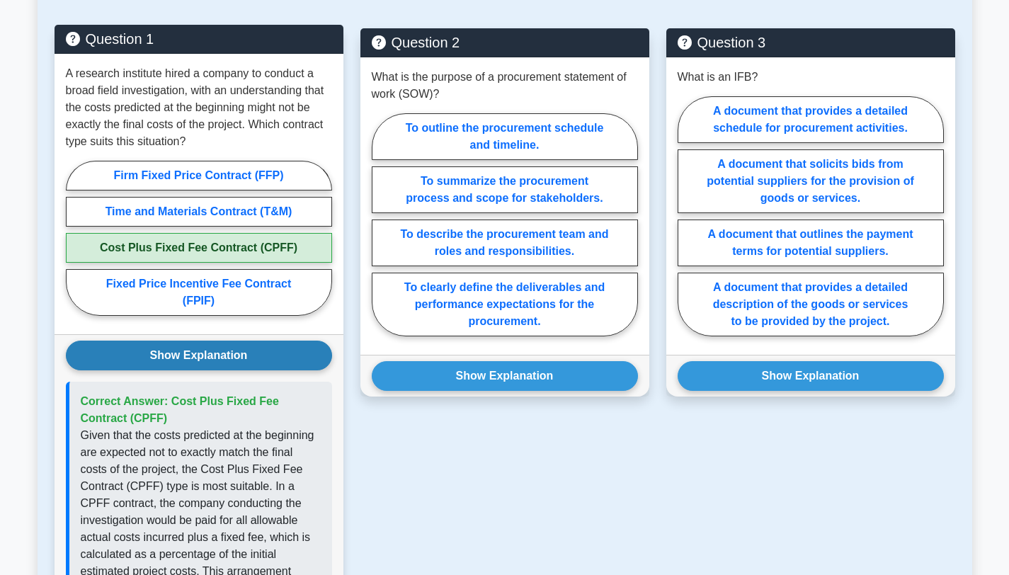
scroll to position [1000, 0]
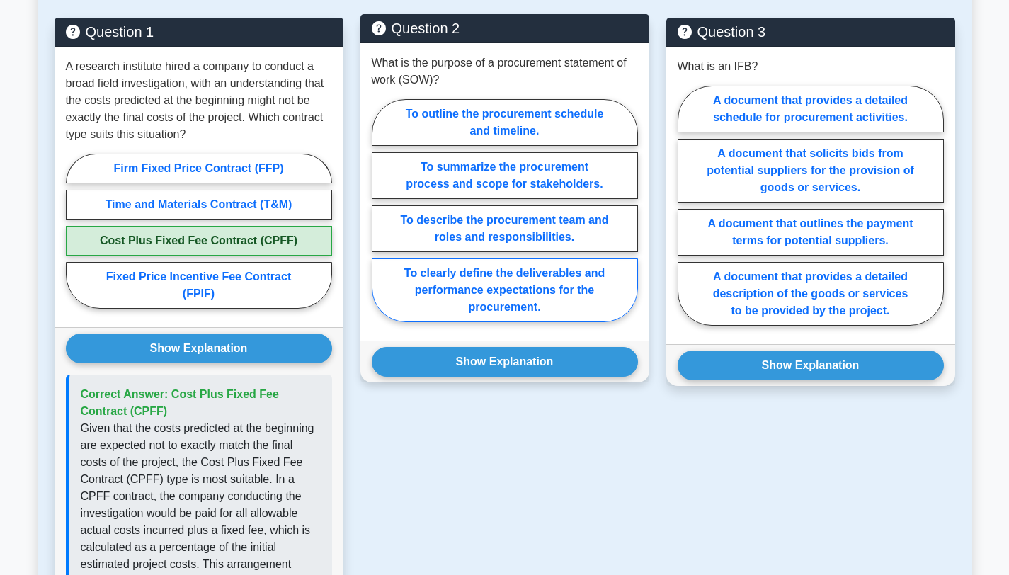
click at [452, 283] on label "To clearly define the deliverables and performance expectations for the procure…" at bounding box center [505, 290] width 266 height 64
click at [381, 220] on input "To clearly define the deliverables and performance expectations for the procure…" at bounding box center [376, 214] width 9 height 9
radio input "true"
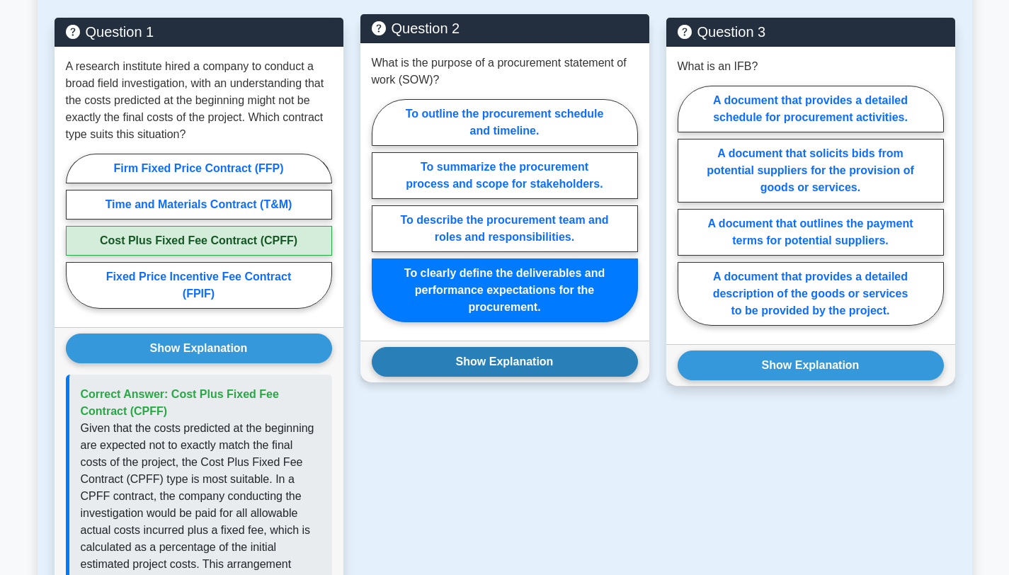
click at [464, 353] on button "Show Explanation" at bounding box center [505, 362] width 266 height 30
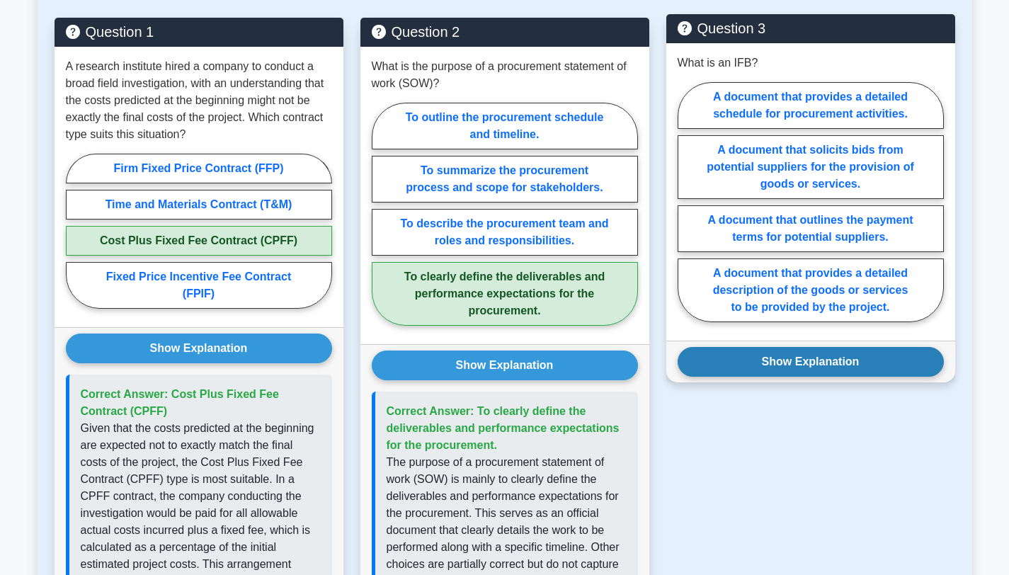
click at [736, 361] on button "Show Explanation" at bounding box center [811, 362] width 266 height 30
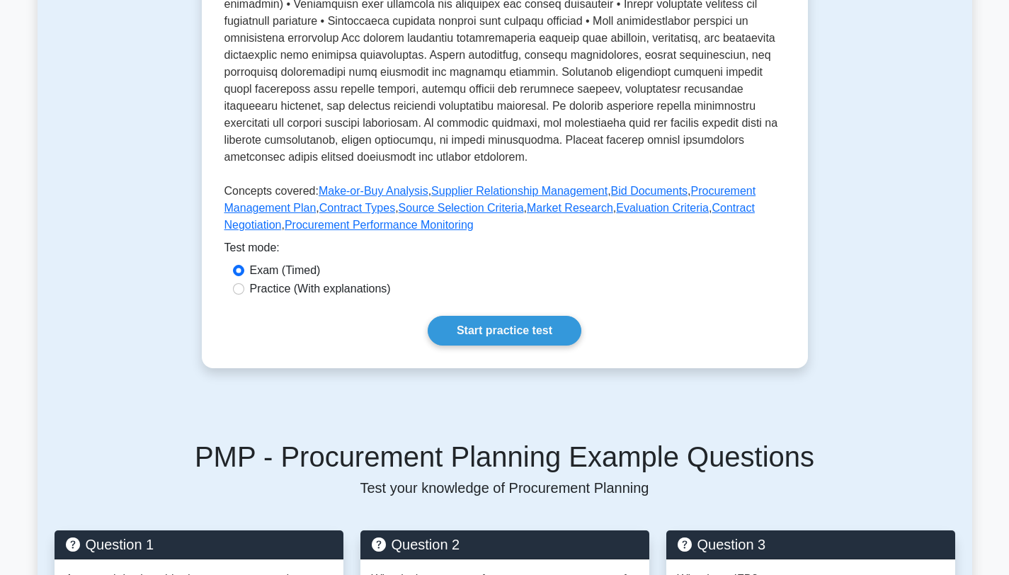
scroll to position [443, 0]
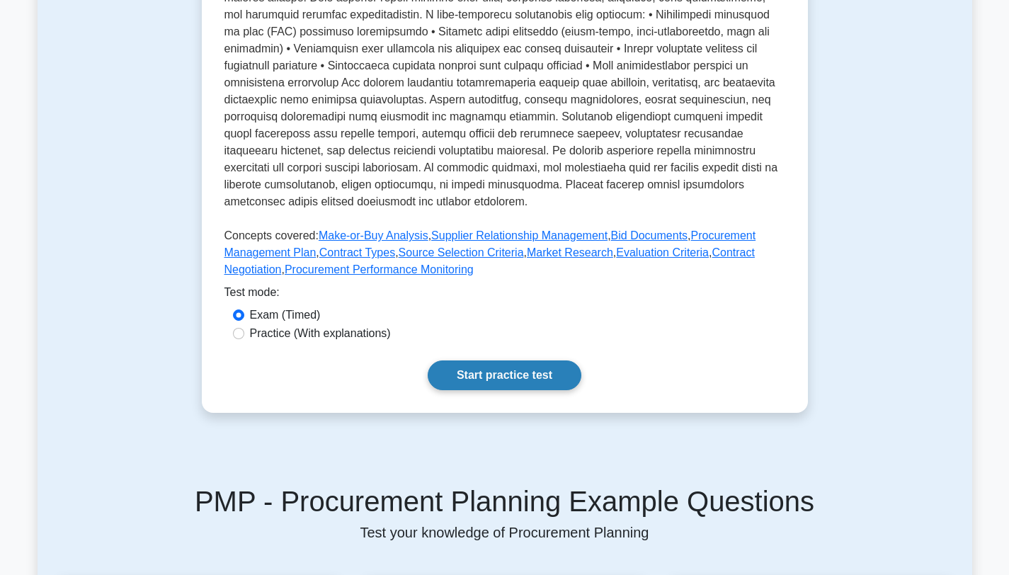
click at [554, 381] on link "Start practice test" at bounding box center [505, 375] width 154 height 30
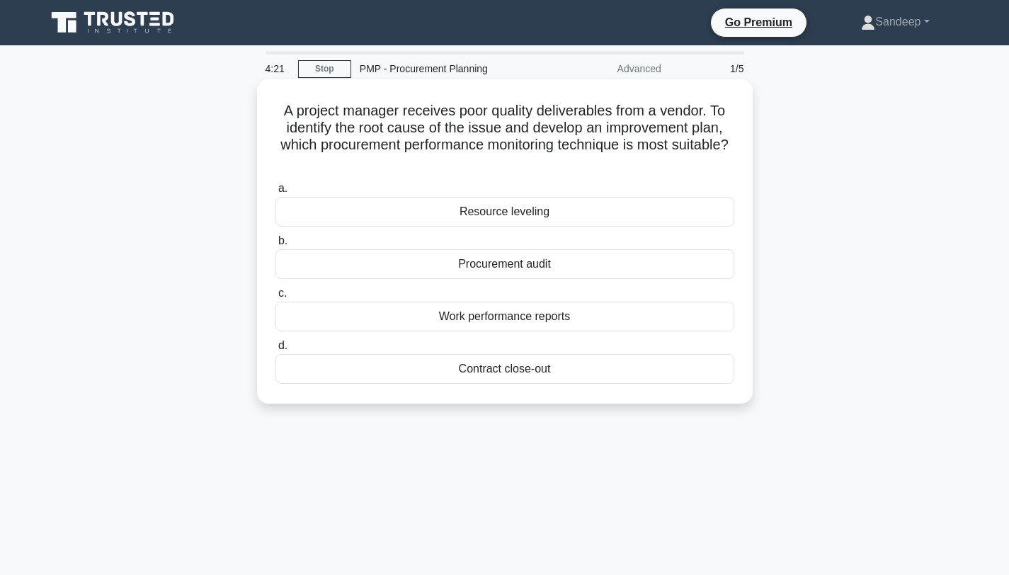
click at [508, 321] on div "Work performance reports" at bounding box center [504, 317] width 459 height 30
click at [275, 298] on input "c. Work performance reports" at bounding box center [275, 293] width 0 height 9
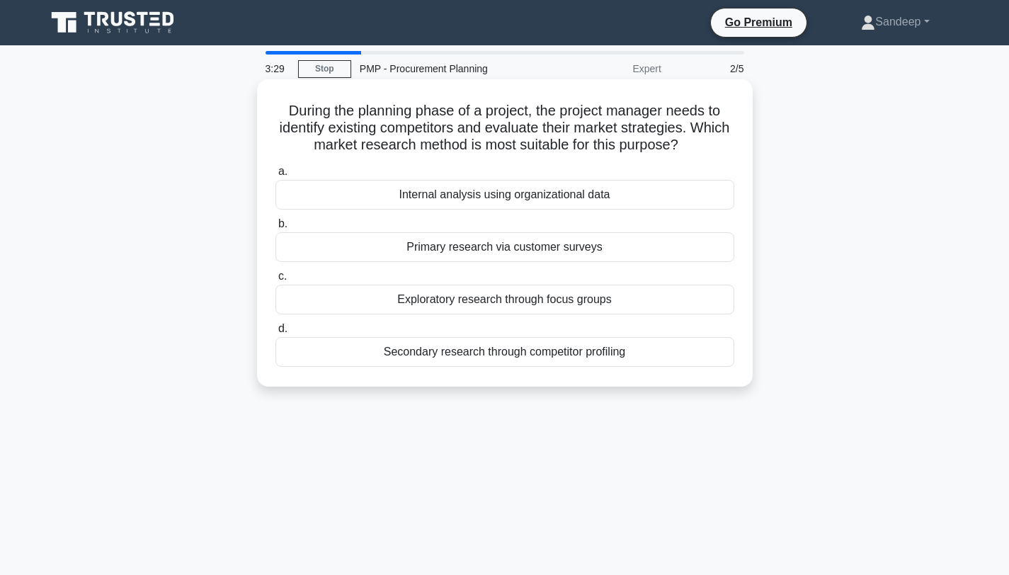
click at [451, 354] on div "Secondary research through competitor profiling" at bounding box center [504, 352] width 459 height 30
click at [275, 333] on input "d. Secondary research through competitor profiling" at bounding box center [275, 328] width 0 height 9
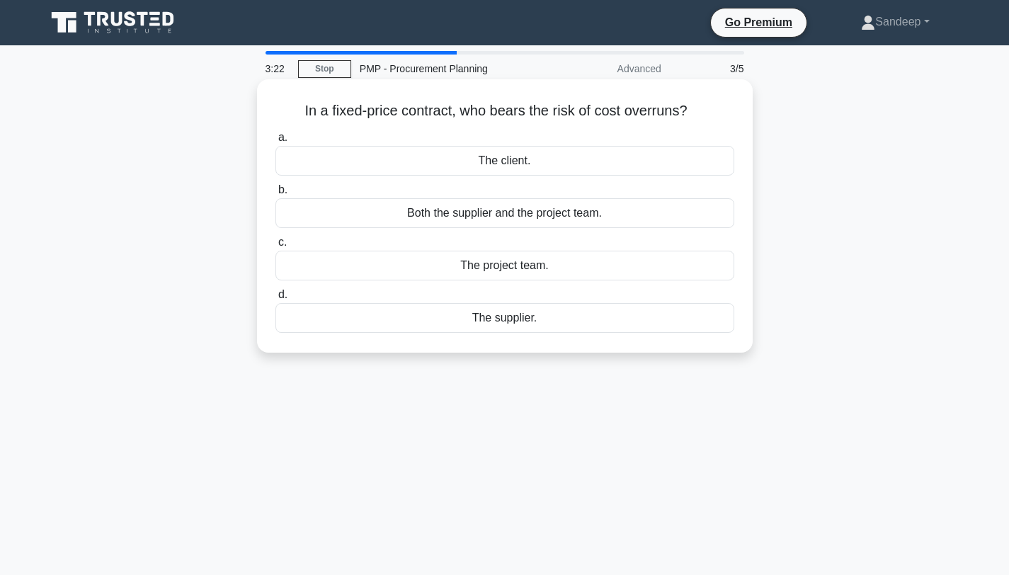
click at [526, 325] on div "The supplier." at bounding box center [504, 318] width 459 height 30
click at [275, 300] on input "d. The supplier." at bounding box center [275, 294] width 0 height 9
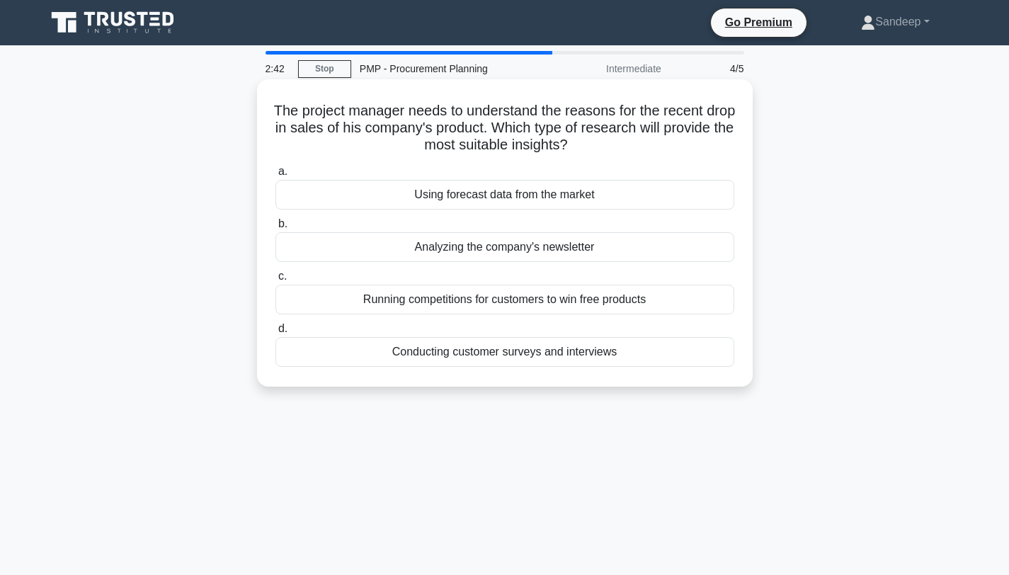
click at [498, 355] on div "Conducting customer surveys and interviews" at bounding box center [504, 352] width 459 height 30
click at [275, 333] on input "d. Conducting customer surveys and interviews" at bounding box center [275, 328] width 0 height 9
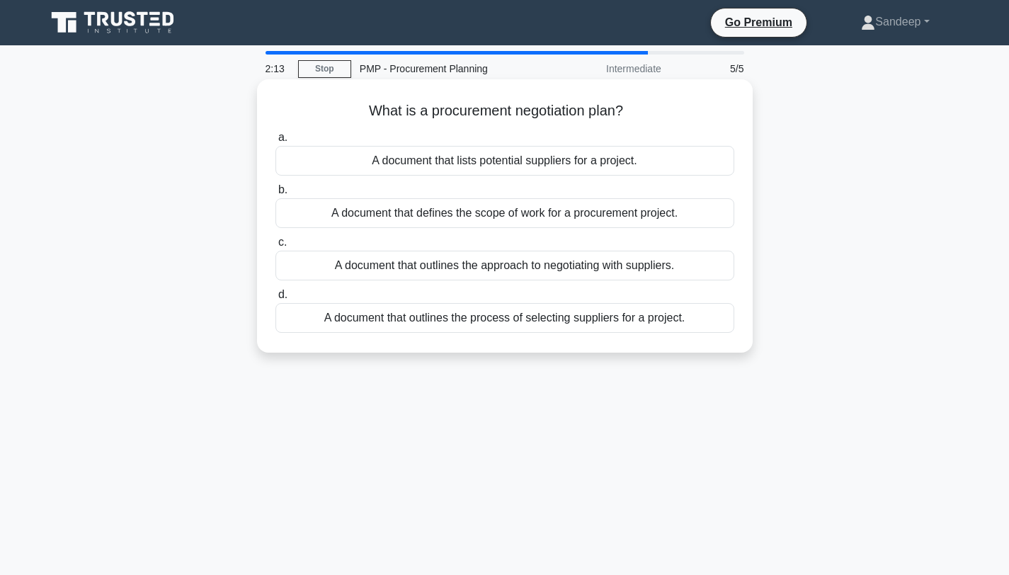
click at [425, 321] on div "A document that outlines the process of selecting suppliers for a project." at bounding box center [504, 318] width 459 height 30
click at [275, 300] on input "d. A document that outlines the process of selecting suppliers for a project." at bounding box center [275, 294] width 0 height 9
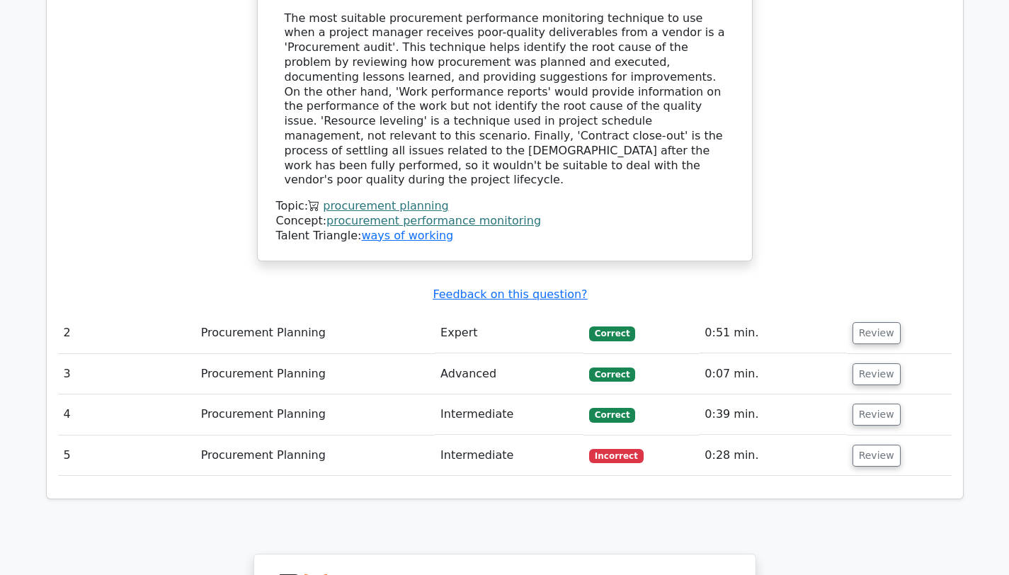
scroll to position [1549, 0]
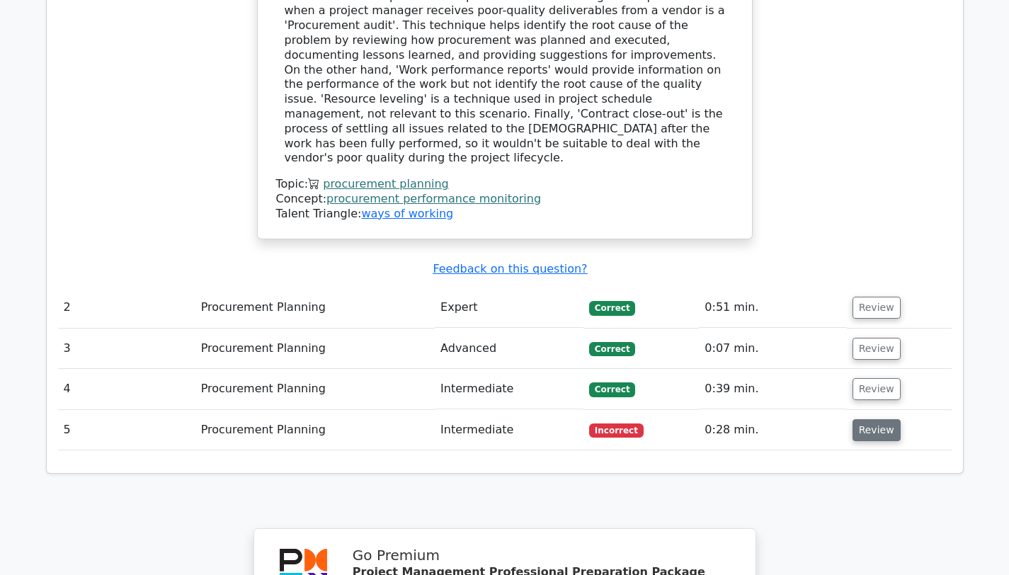
click at [855, 419] on button "Review" at bounding box center [877, 430] width 48 height 22
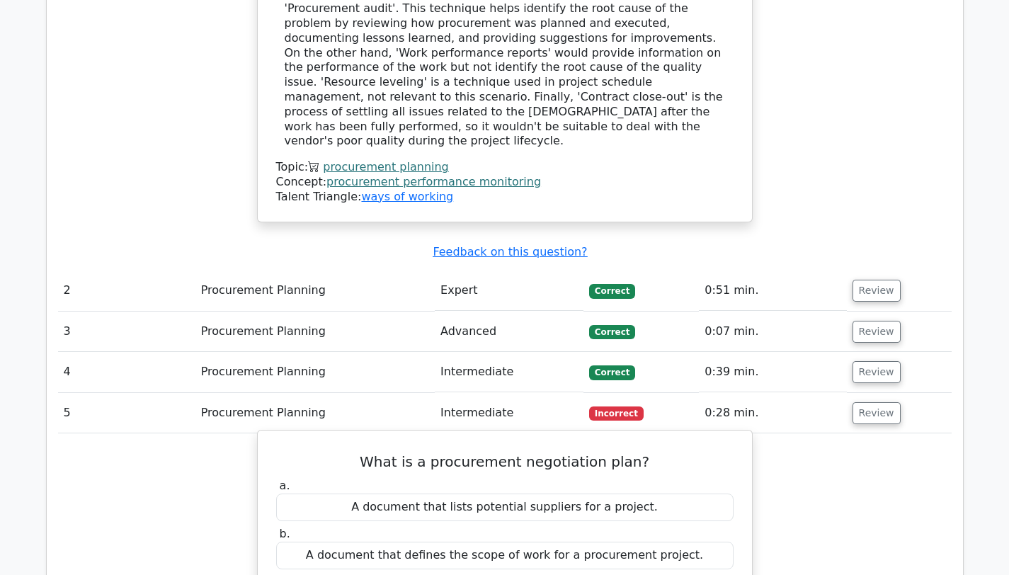
scroll to position [1541, 0]
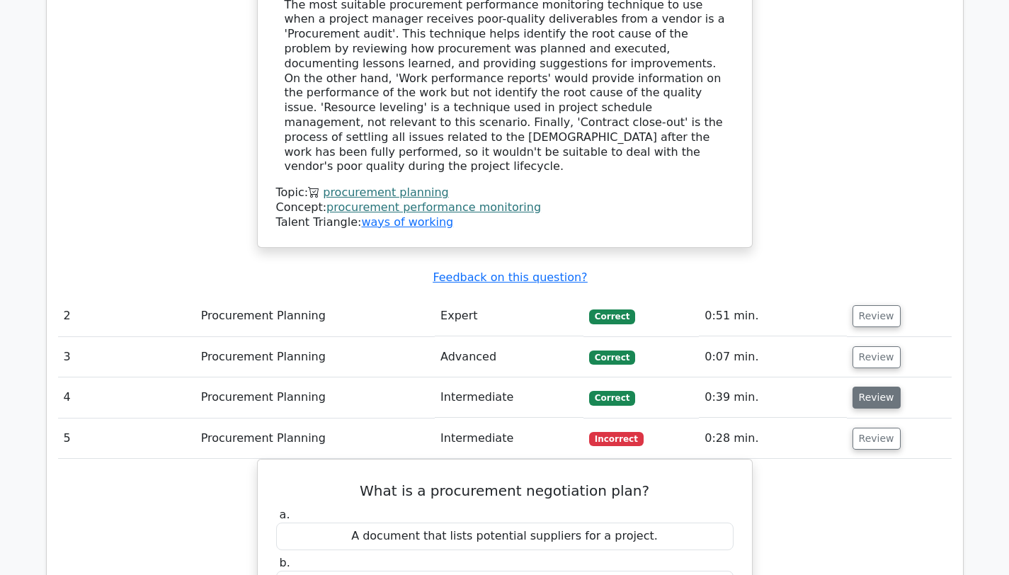
click at [860, 387] on button "Review" at bounding box center [877, 398] width 48 height 22
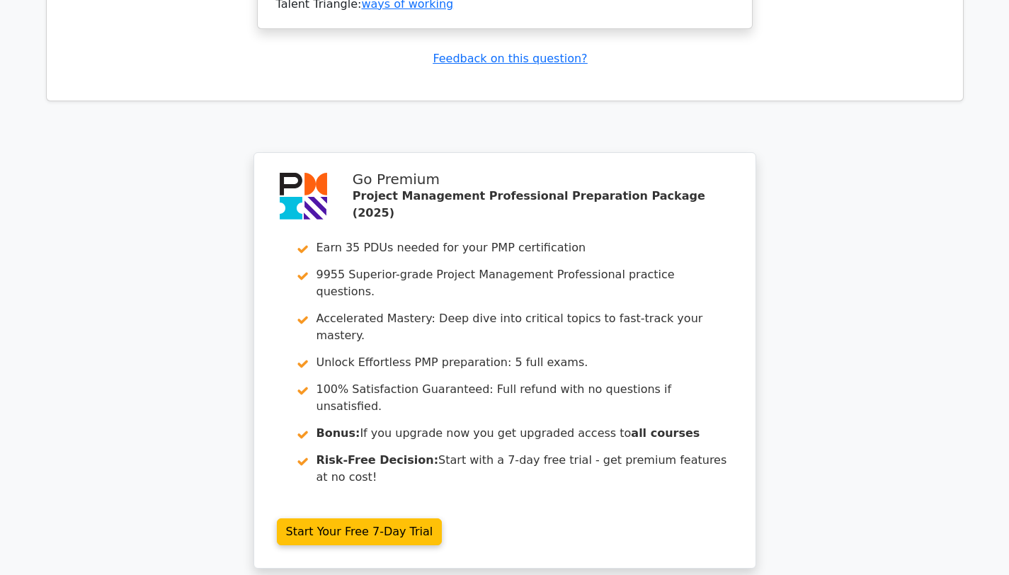
scroll to position [3345, 0]
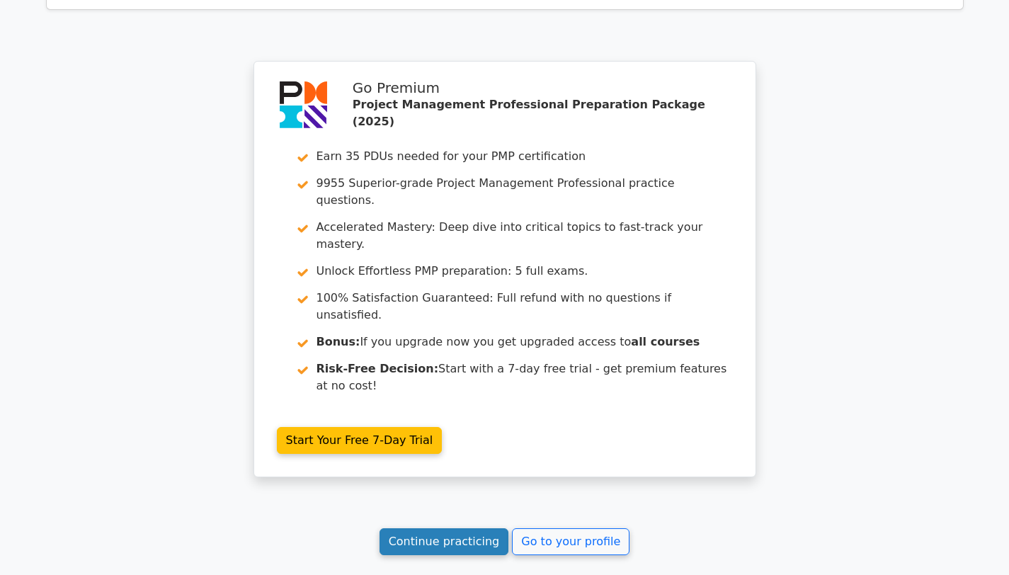
click at [445, 528] on link "Continue practicing" at bounding box center [445, 541] width 130 height 27
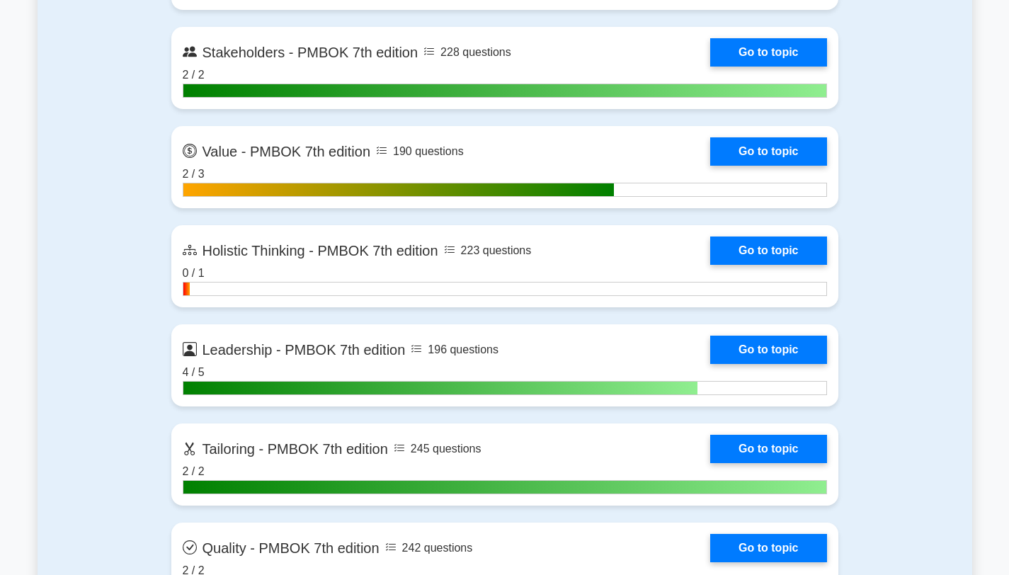
scroll to position [4070, 0]
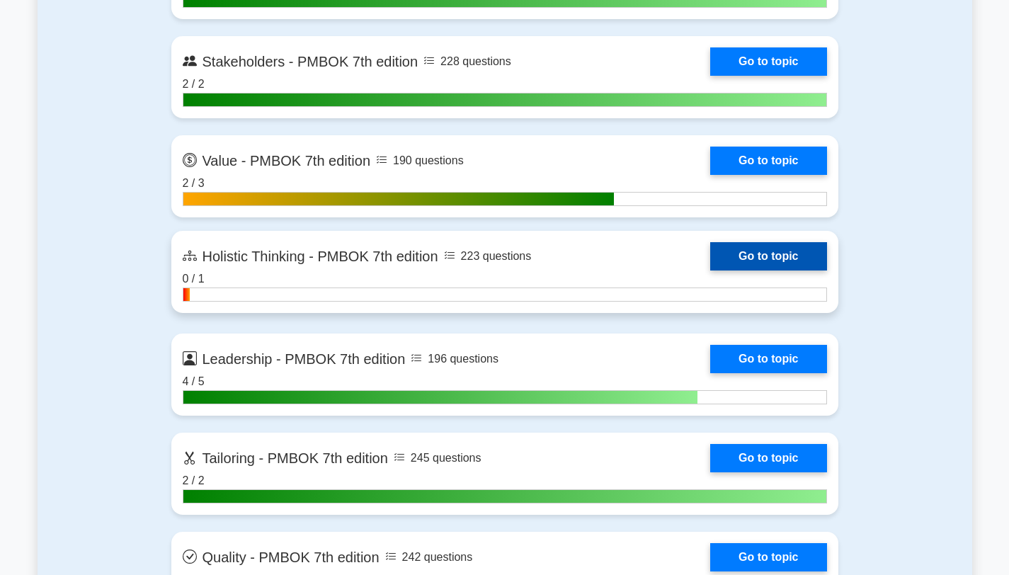
click at [747, 253] on link "Go to topic" at bounding box center [768, 256] width 116 height 28
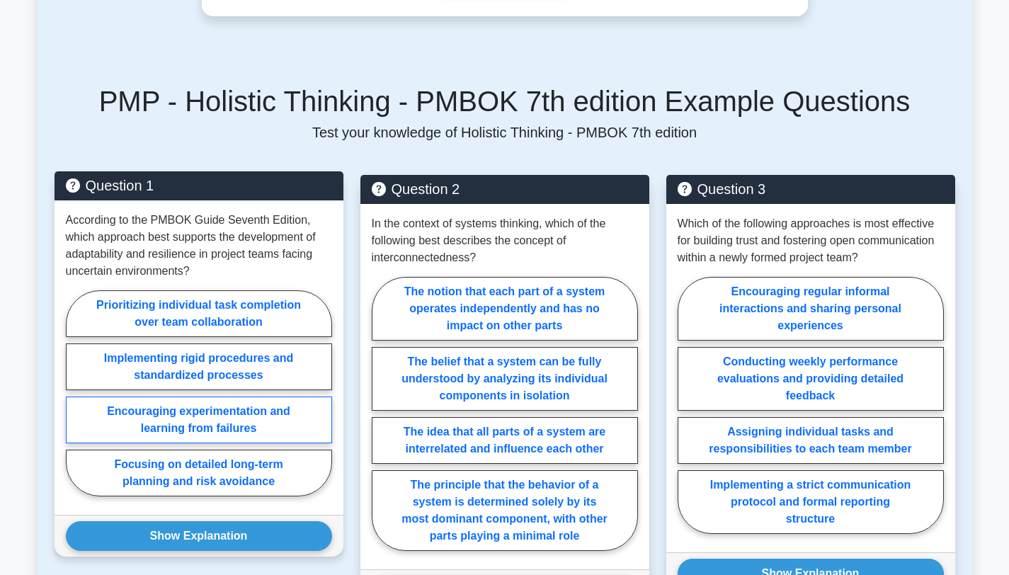
scroll to position [882, 0]
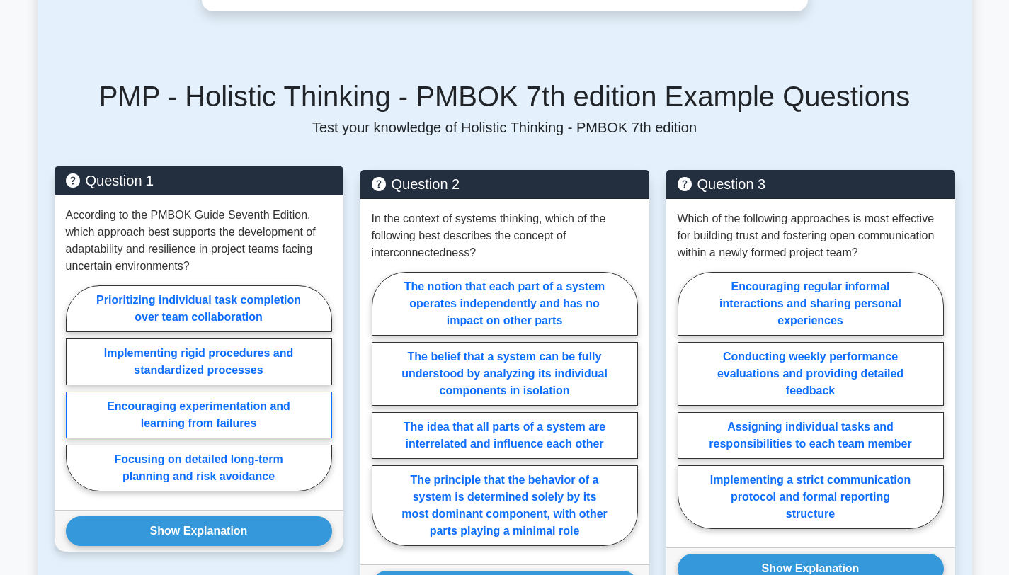
click at [196, 409] on label "Encouraging experimentation and learning from failures" at bounding box center [199, 415] width 266 height 47
click at [75, 397] on input "Encouraging experimentation and learning from failures" at bounding box center [70, 392] width 9 height 9
radio input "true"
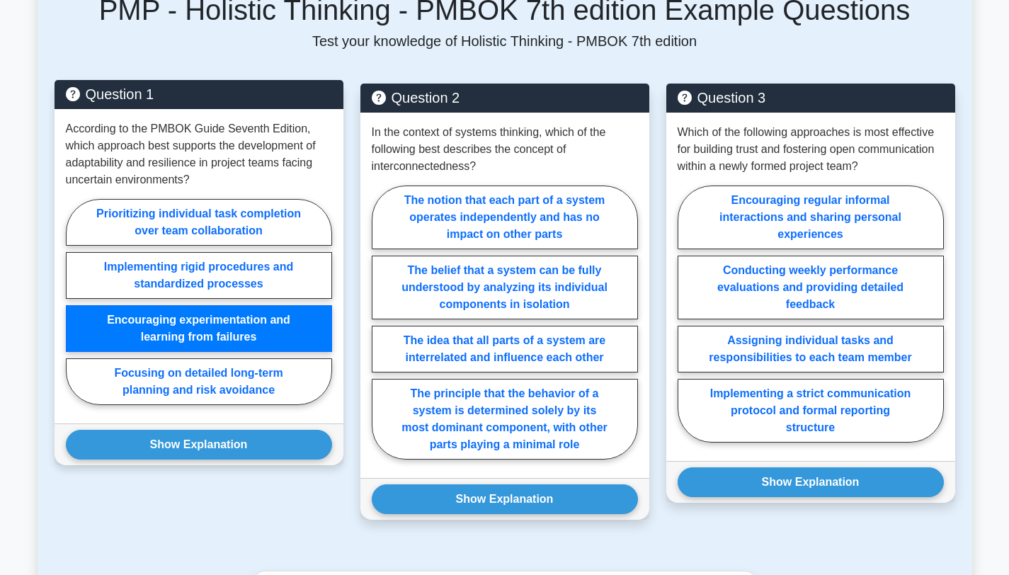
scroll to position [993, 0]
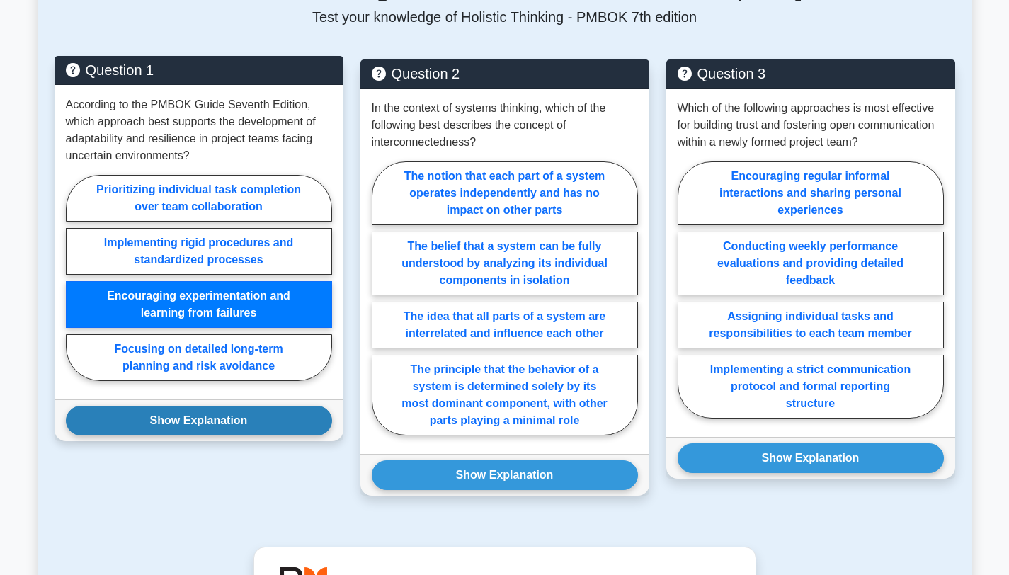
click at [205, 410] on button "Show Explanation" at bounding box center [199, 421] width 266 height 30
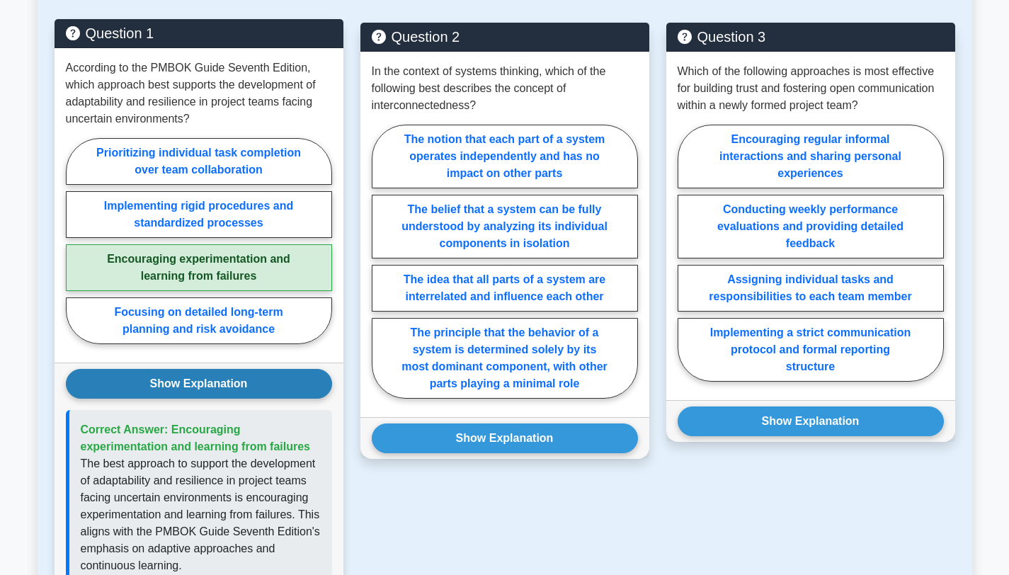
scroll to position [1045, 0]
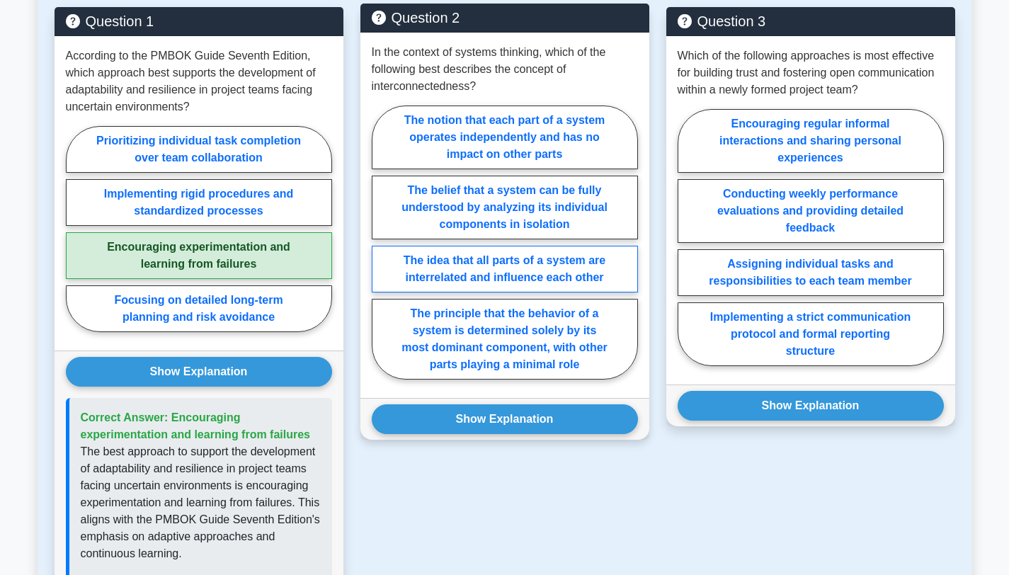
click at [487, 260] on label "The idea that all parts of a system are interrelated and influence each other" at bounding box center [505, 269] width 266 height 47
click at [381, 251] on input "The idea that all parts of a system are interrelated and influence each other" at bounding box center [376, 246] width 9 height 9
radio input "true"
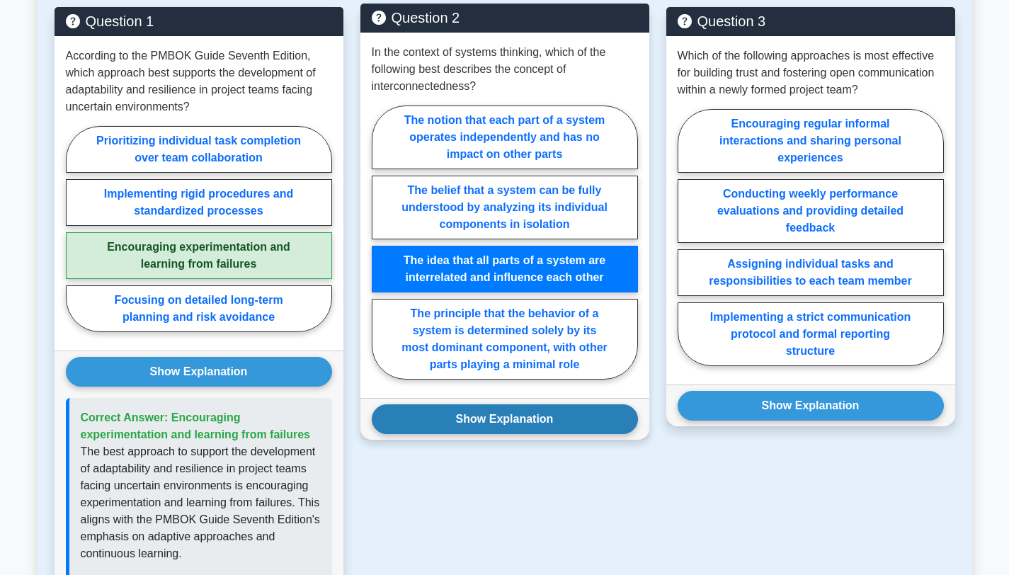
click at [502, 428] on button "Show Explanation" at bounding box center [505, 419] width 266 height 30
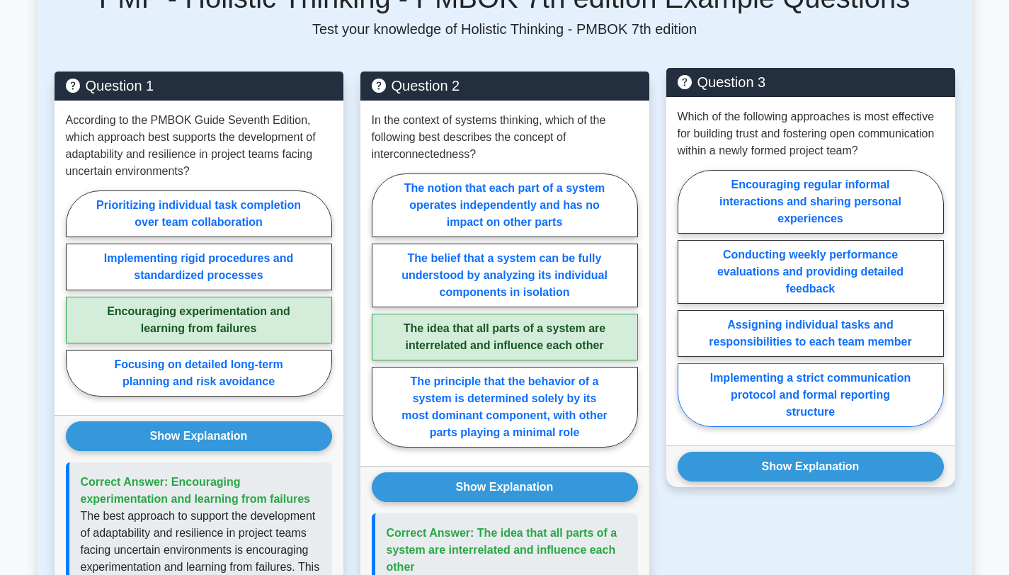
scroll to position [913, 0]
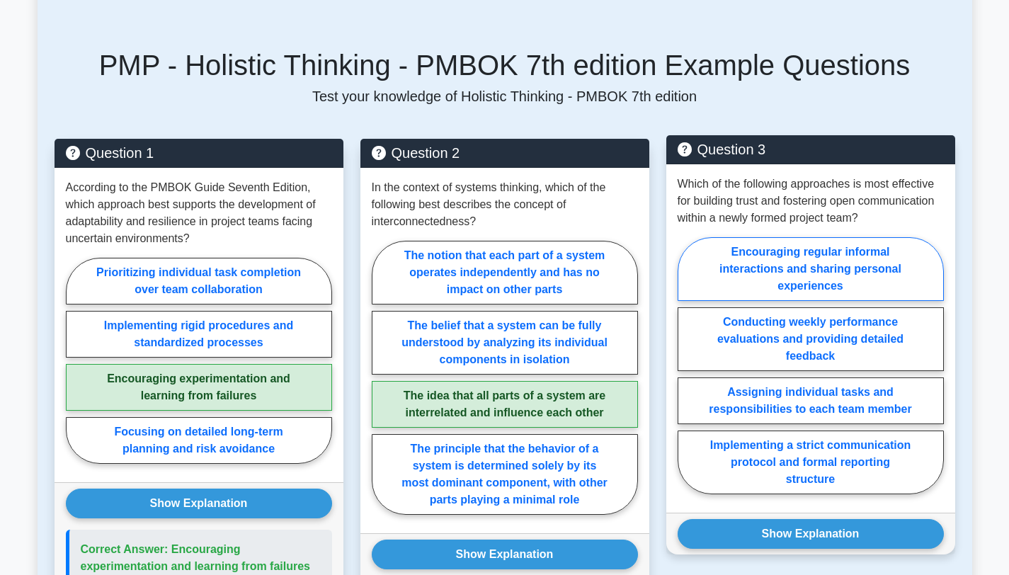
click at [818, 272] on label "Encouraging regular informal interactions and sharing personal experiences" at bounding box center [811, 269] width 266 height 64
click at [687, 365] on input "Encouraging regular informal interactions and sharing personal experiences" at bounding box center [682, 369] width 9 height 9
radio input "true"
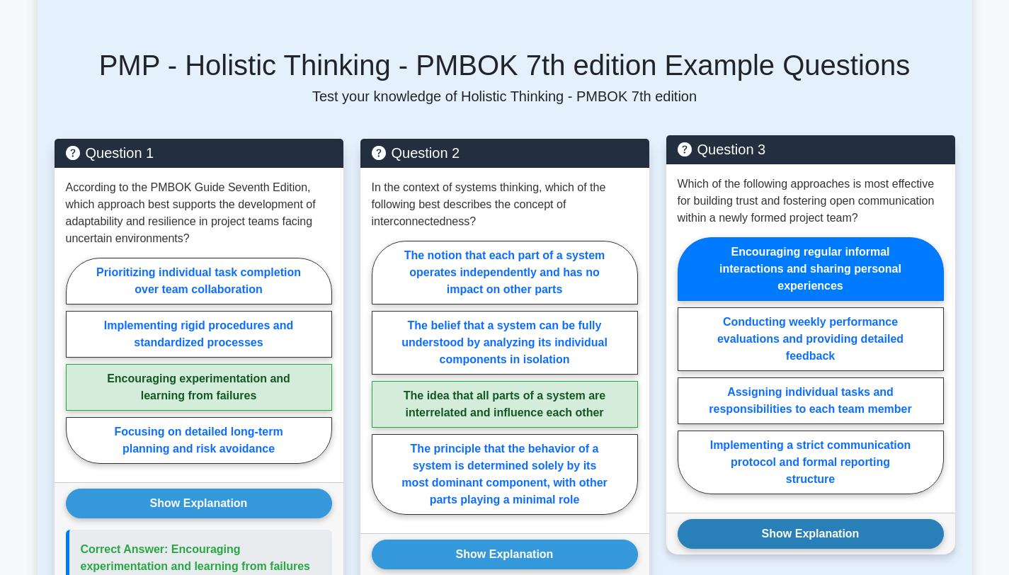
click at [783, 534] on button "Show Explanation" at bounding box center [811, 534] width 266 height 30
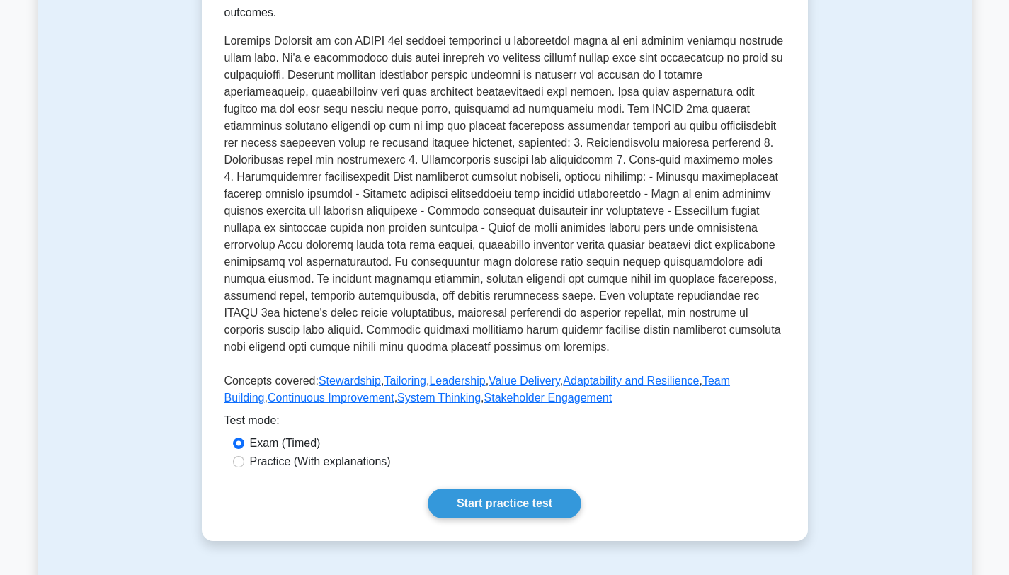
scroll to position [301, 0]
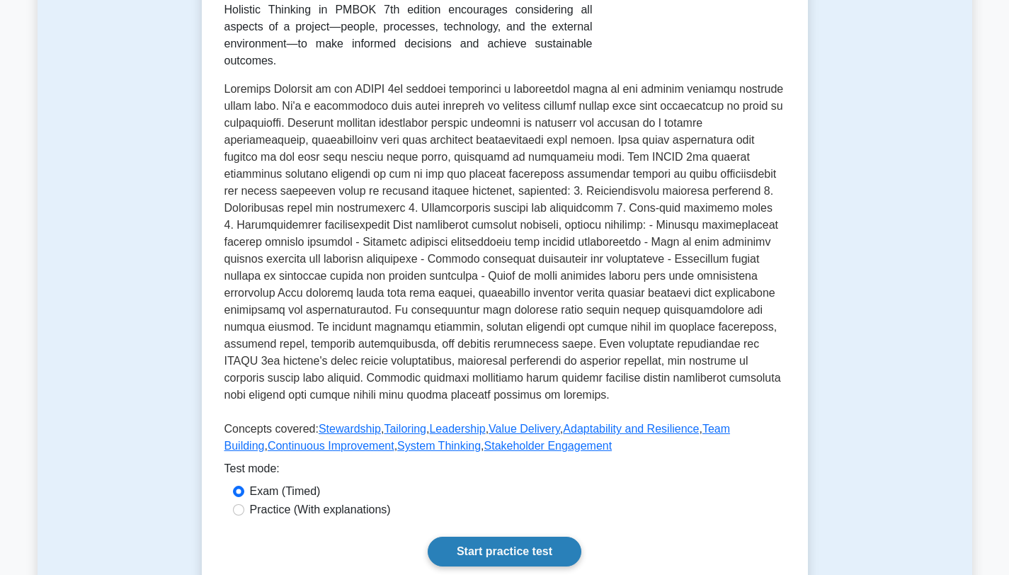
click at [503, 548] on link "Start practice test" at bounding box center [505, 552] width 154 height 30
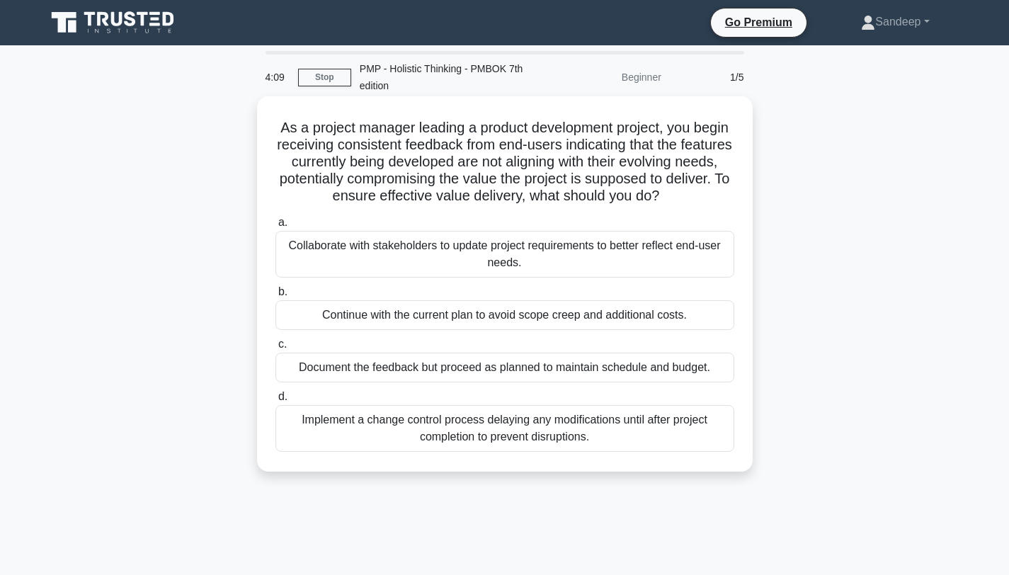
click at [377, 252] on div "Collaborate with stakeholders to update project requirements to better reflect …" at bounding box center [504, 254] width 459 height 47
click at [275, 227] on input "a. Collaborate with stakeholders to update project requirements to better refle…" at bounding box center [275, 222] width 0 height 9
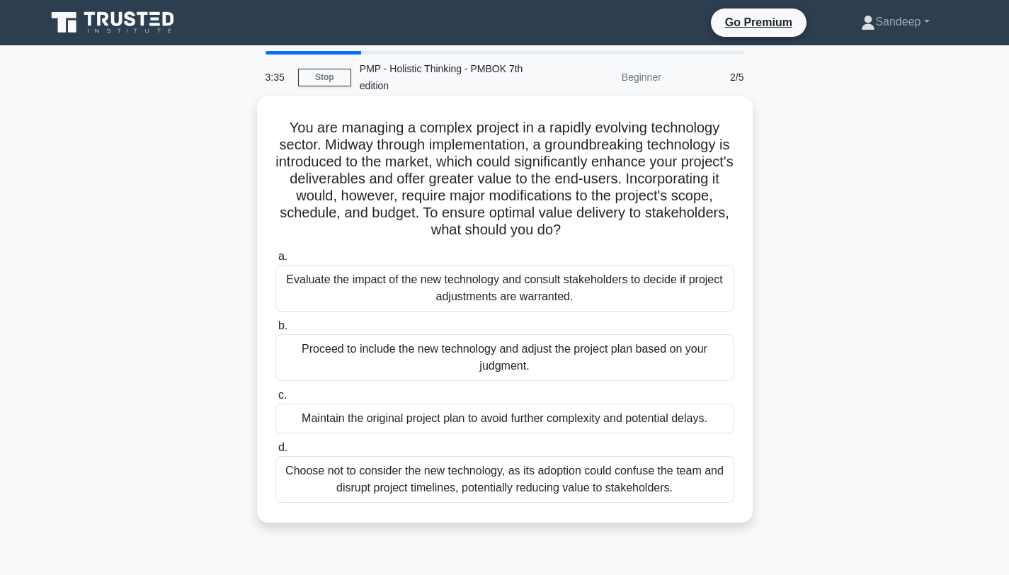
click at [360, 276] on div "Evaluate the impact of the new technology and consult stakeholders to decide if…" at bounding box center [504, 288] width 459 height 47
click at [275, 261] on input "a. Evaluate the impact of the new technology and consult stakeholders to decide…" at bounding box center [275, 256] width 0 height 9
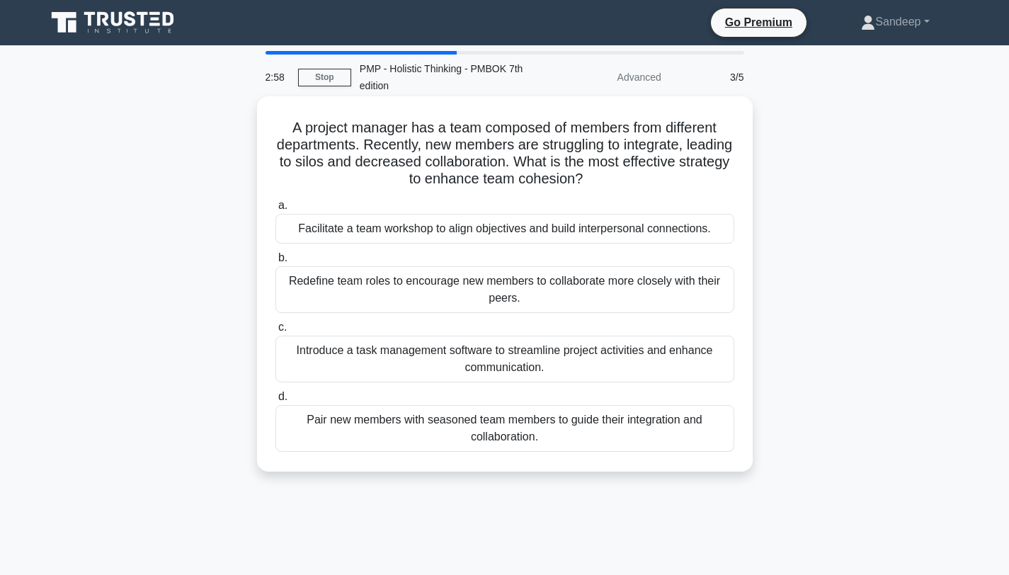
click at [384, 238] on div "Facilitate a team workshop to align objectives and build interpersonal connecti…" at bounding box center [504, 229] width 459 height 30
click at [275, 210] on input "a. Facilitate a team workshop to align objectives and build interpersonal conne…" at bounding box center [275, 205] width 0 height 9
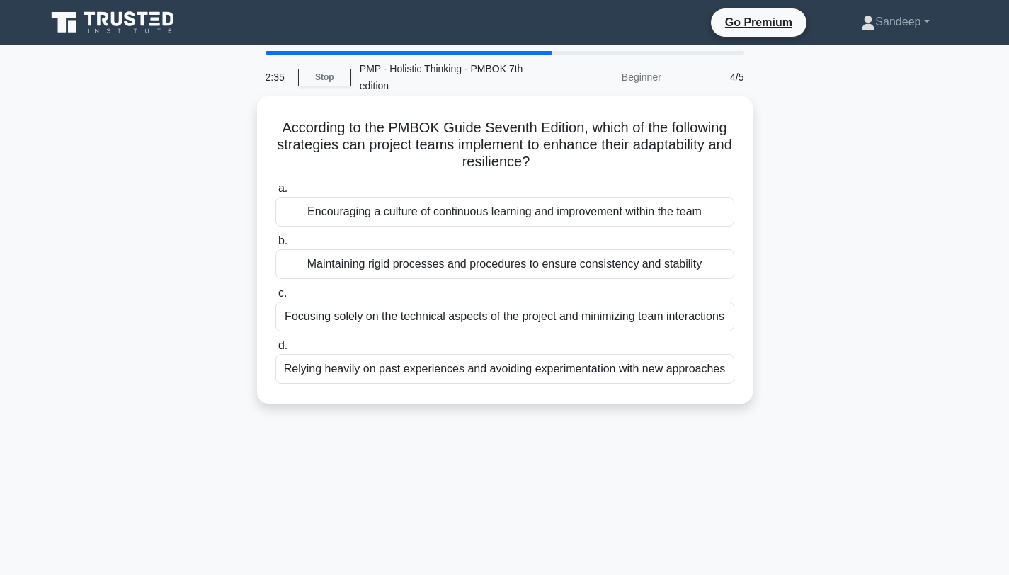
click at [416, 213] on div "Encouraging a culture of continuous learning and improvement within the team" at bounding box center [504, 212] width 459 height 30
click at [275, 193] on input "a. Encouraging a culture of continuous learning and improvement within the team" at bounding box center [275, 188] width 0 height 9
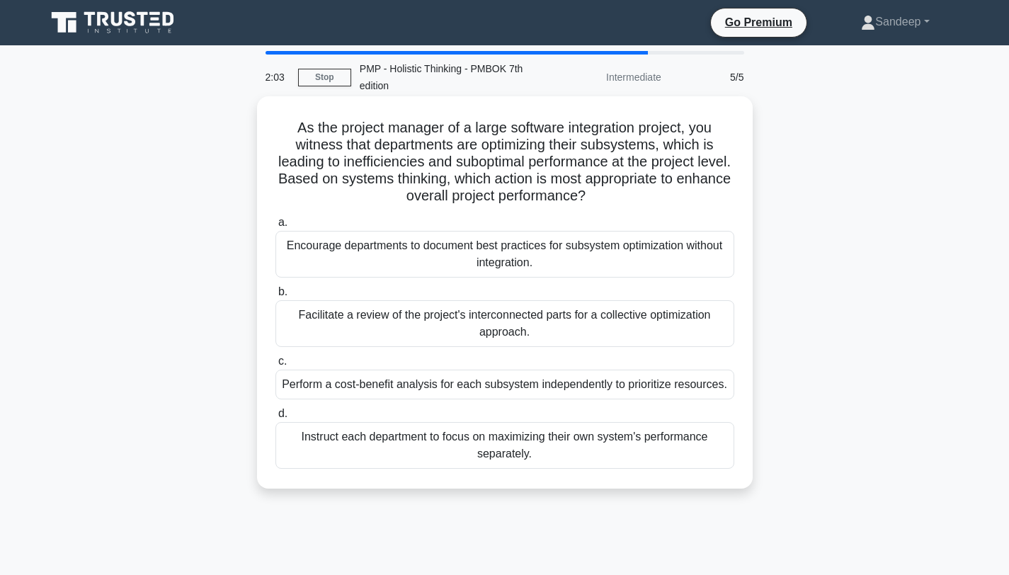
click at [380, 338] on div "Facilitate a review of the project's interconnected parts for a collective opti…" at bounding box center [504, 323] width 459 height 47
click at [275, 297] on input "b. Facilitate a review of the project's interconnected parts for a collective o…" at bounding box center [275, 291] width 0 height 9
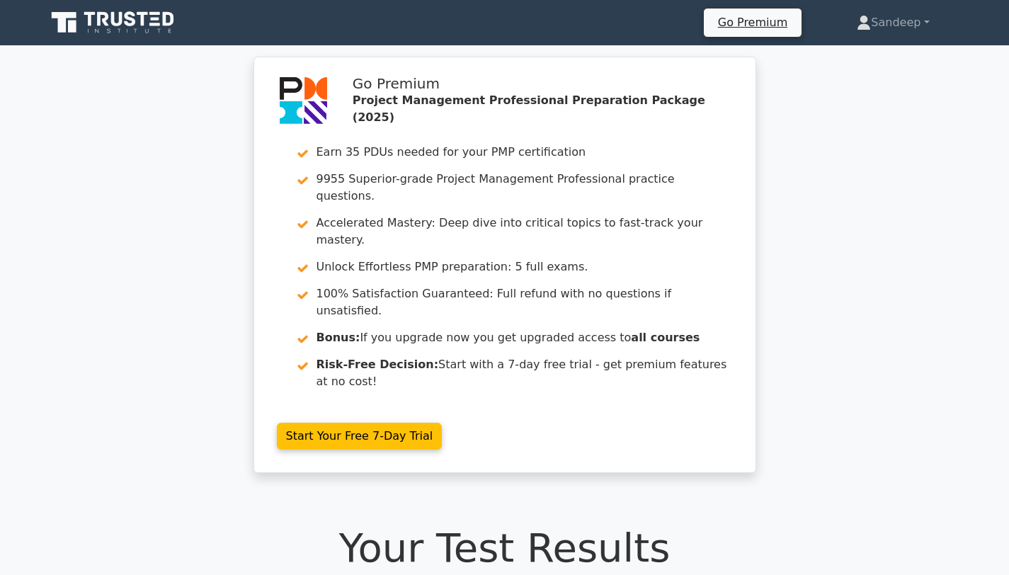
click at [885, 36] on ul "Go Premium Sandeep Profile Settings" at bounding box center [833, 23] width 261 height 30
click at [886, 33] on link "Sandeep" at bounding box center [893, 22] width 140 height 28
click at [849, 51] on link "Profile" at bounding box center [879, 56] width 112 height 23
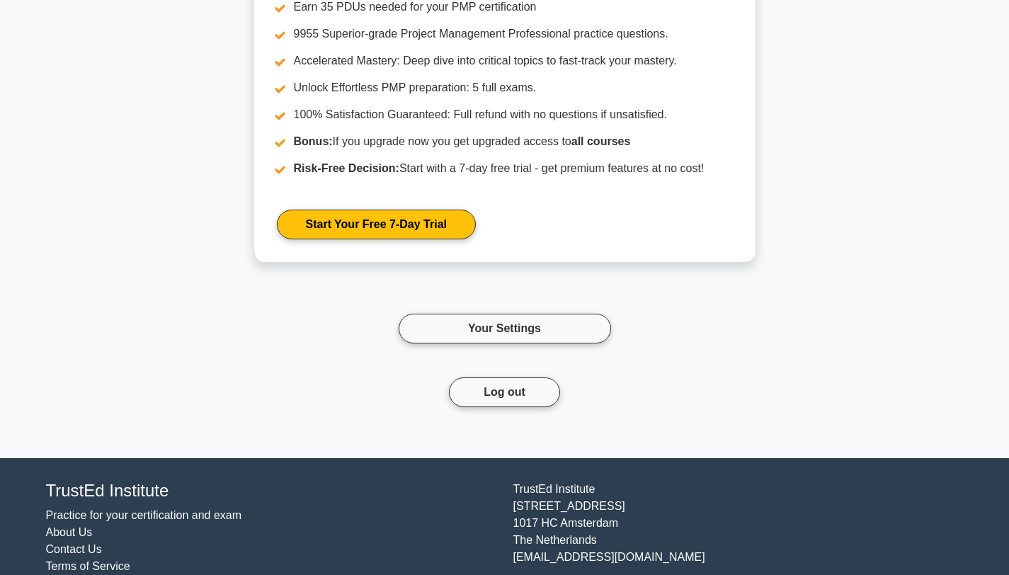
scroll to position [2683, 0]
